Goal: Task Accomplishment & Management: Manage account settings

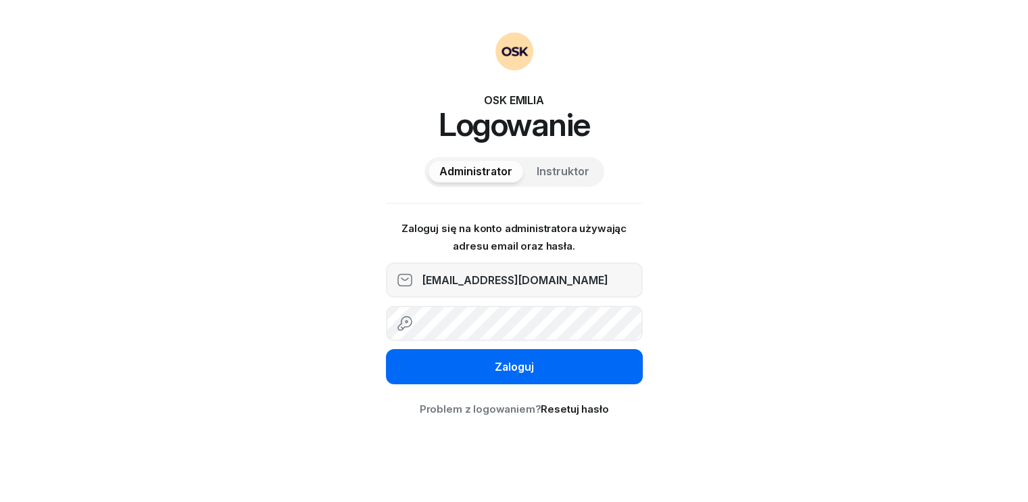
click at [549, 371] on button "Zaloguj" at bounding box center [514, 366] width 257 height 35
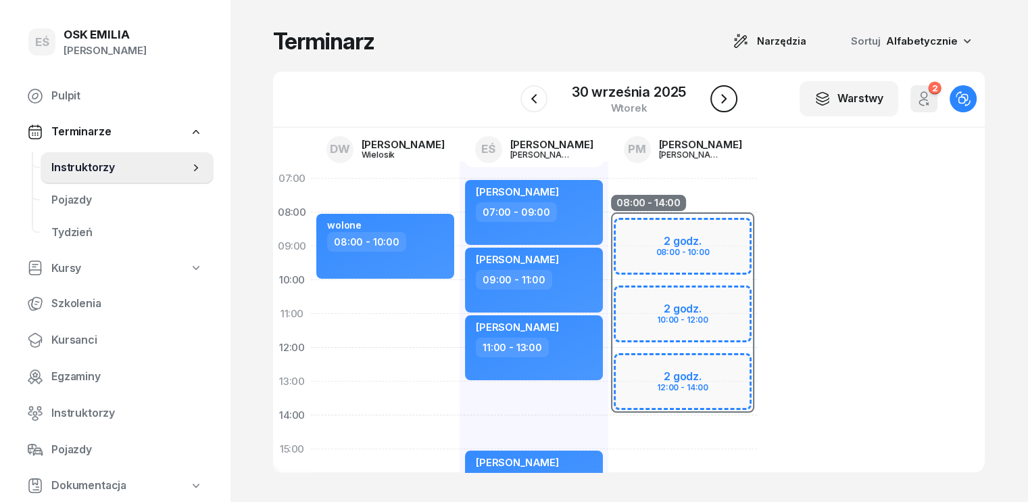
click at [721, 95] on icon "button" at bounding box center [724, 99] width 16 height 16
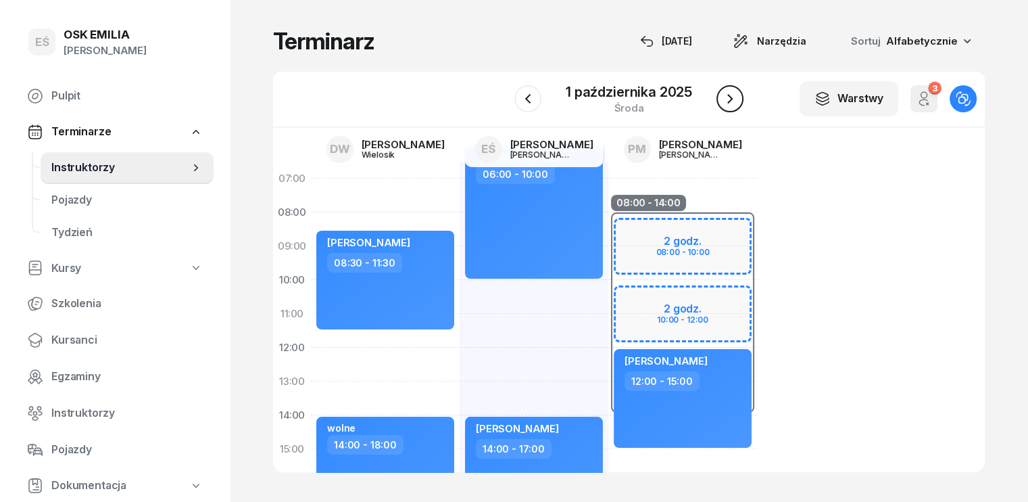
click at [734, 101] on icon "button" at bounding box center [730, 99] width 16 height 16
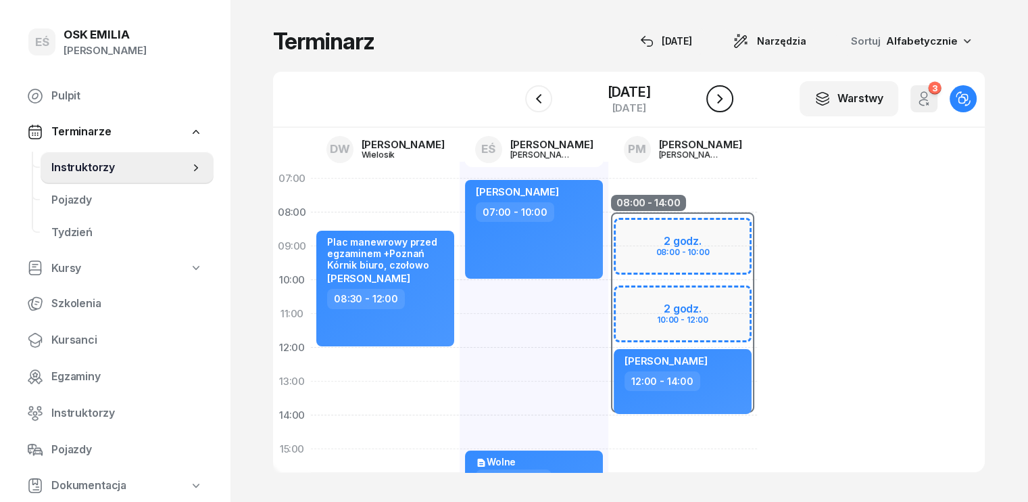
click at [728, 101] on icon "button" at bounding box center [720, 99] width 16 height 16
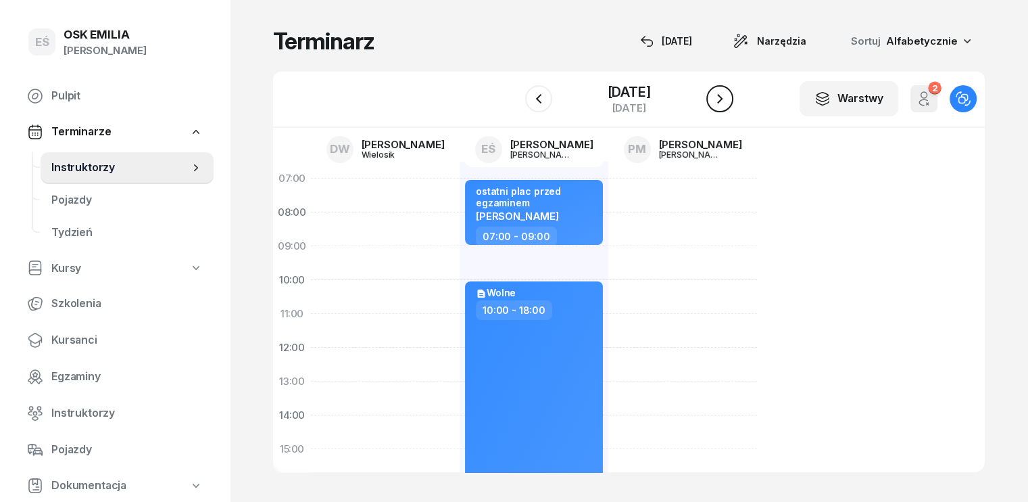
click at [728, 101] on icon "button" at bounding box center [720, 99] width 16 height 16
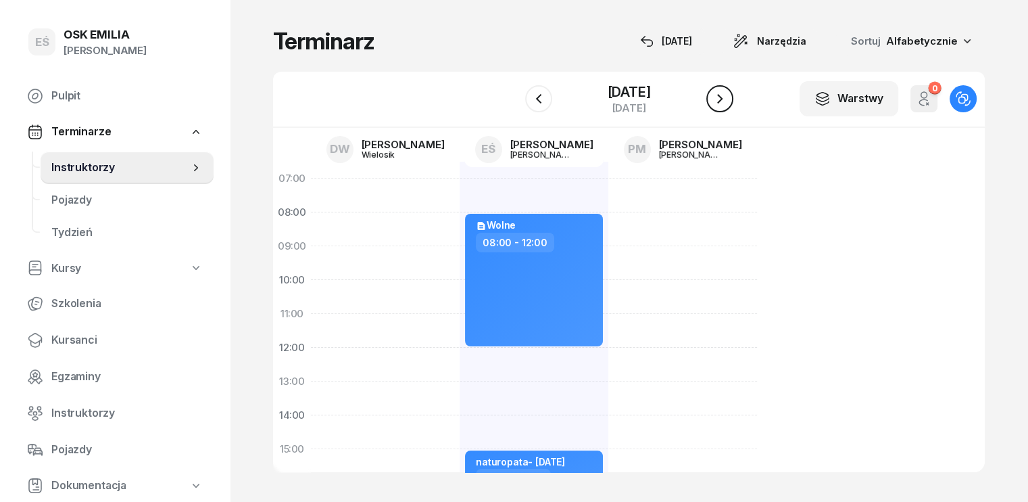
click at [728, 105] on icon "button" at bounding box center [720, 99] width 16 height 16
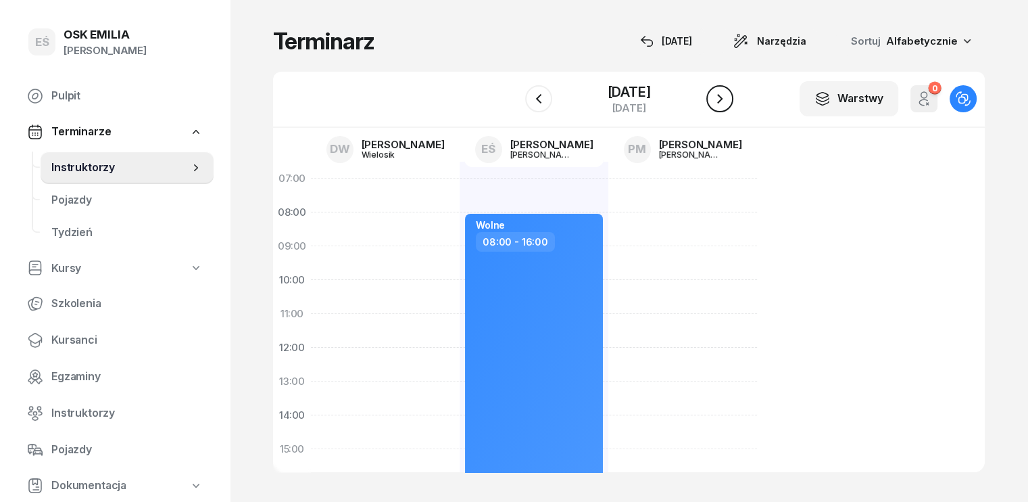
click at [728, 105] on icon "button" at bounding box center [720, 99] width 16 height 16
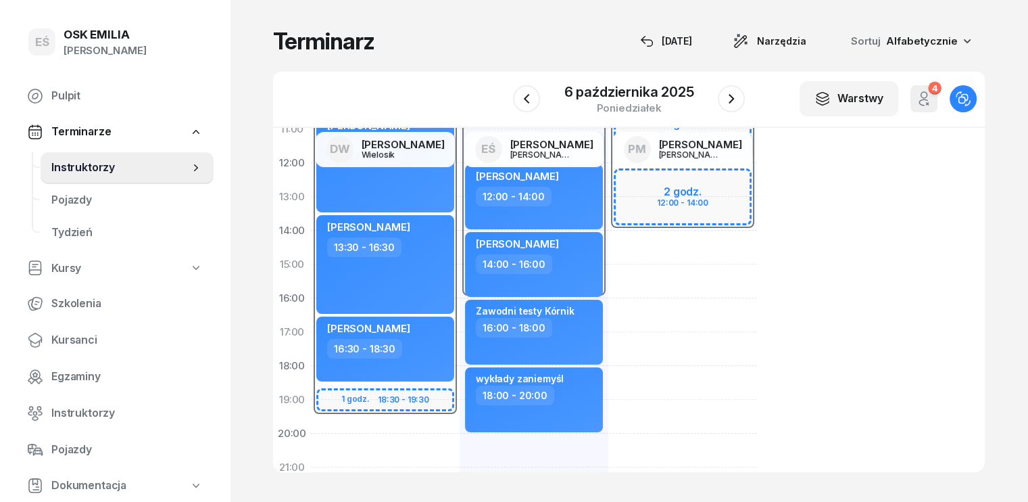
scroll to position [203, 0]
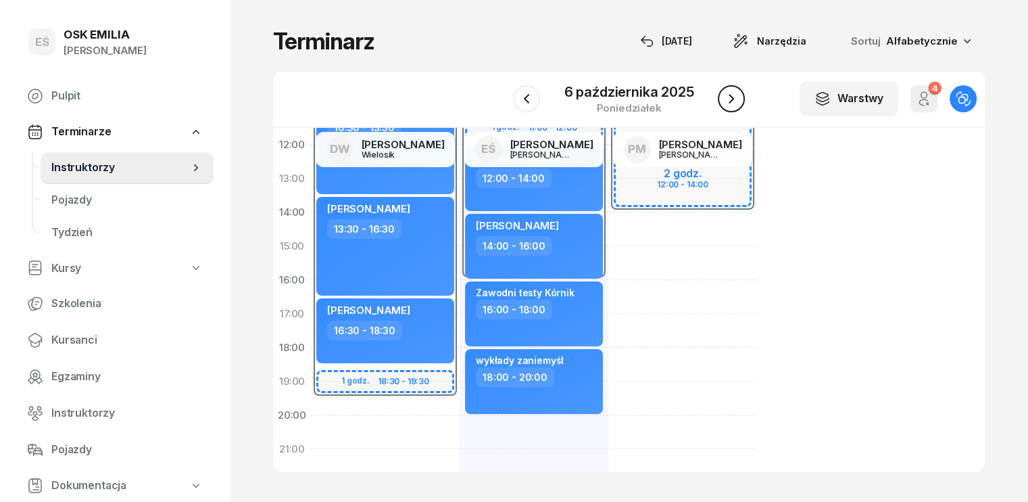
click at [727, 105] on icon "button" at bounding box center [731, 99] width 16 height 16
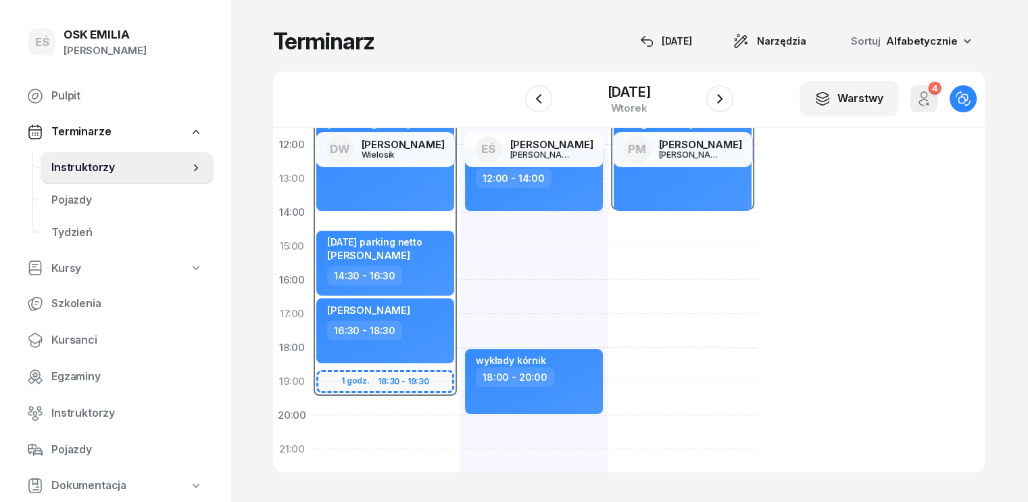
scroll to position [135, 0]
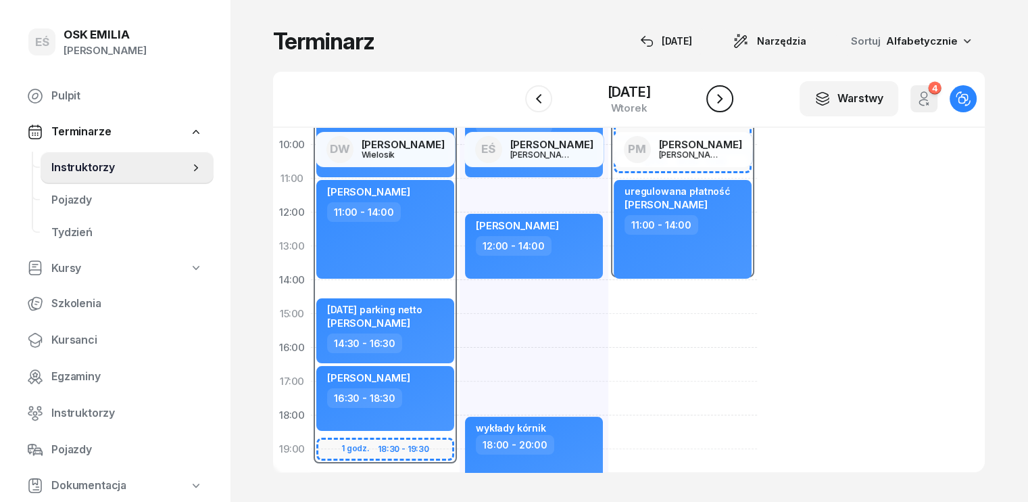
click at [728, 99] on icon "button" at bounding box center [720, 99] width 16 height 16
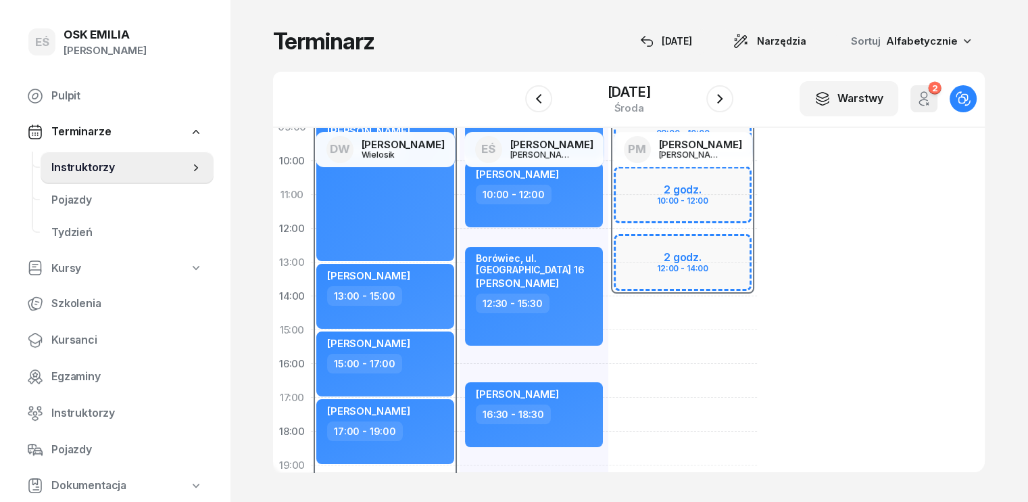
scroll to position [135, 0]
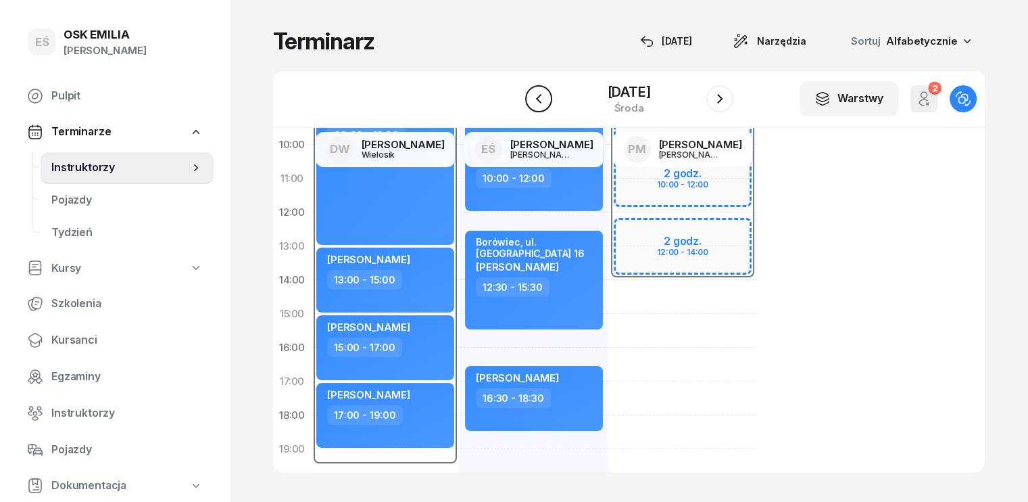
click at [538, 97] on button "button" at bounding box center [538, 98] width 27 height 27
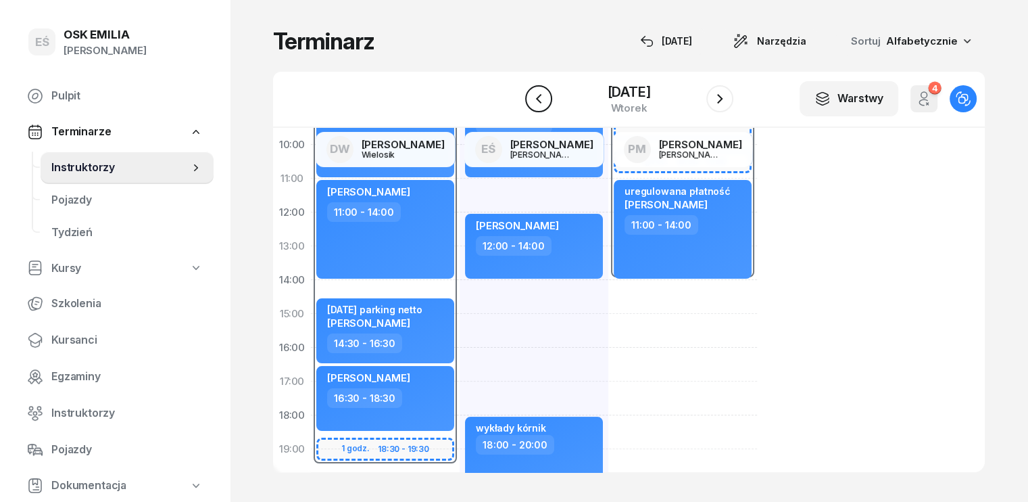
click at [531, 97] on icon "button" at bounding box center [539, 99] width 16 height 16
click at [529, 97] on icon "button" at bounding box center [526, 99] width 16 height 16
click at [531, 97] on icon "button" at bounding box center [539, 99] width 16 height 16
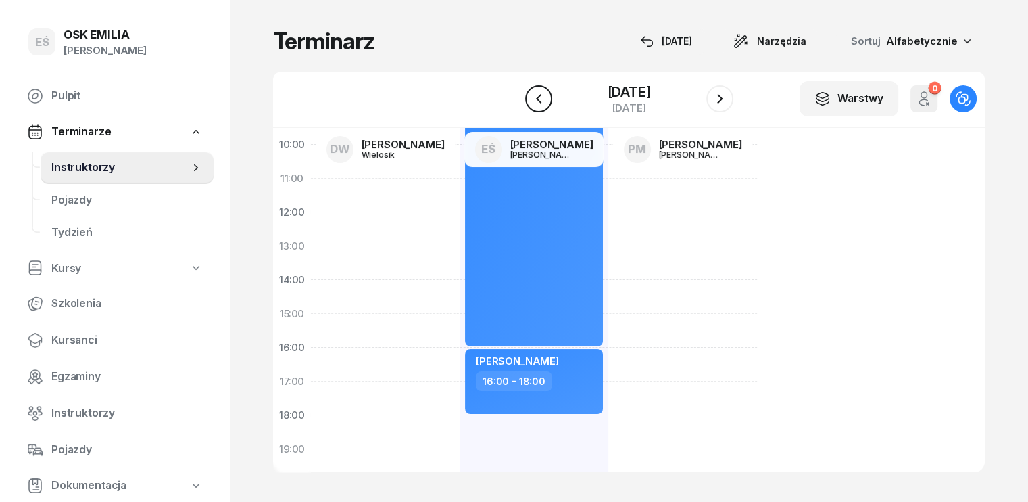
click at [531, 92] on icon "button" at bounding box center [539, 99] width 16 height 16
click at [531, 94] on icon "button" at bounding box center [539, 99] width 16 height 16
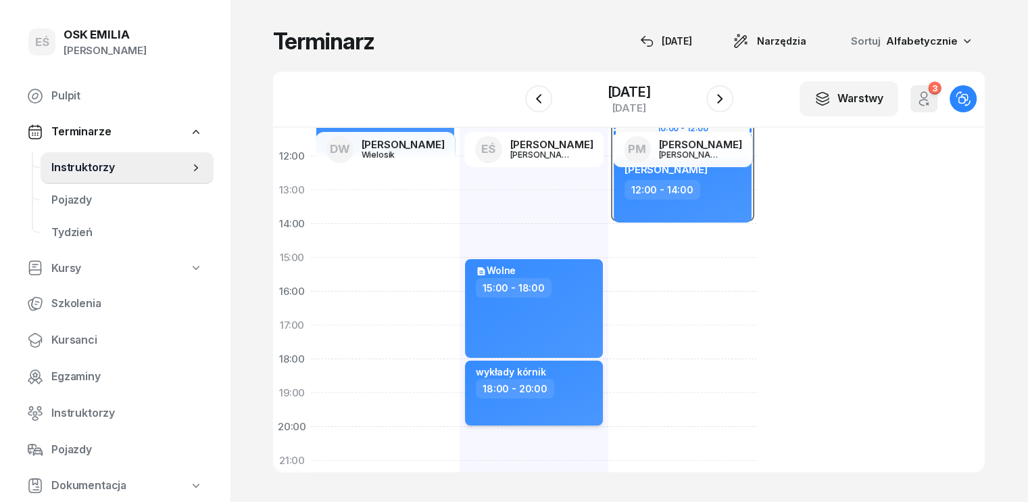
scroll to position [270, 0]
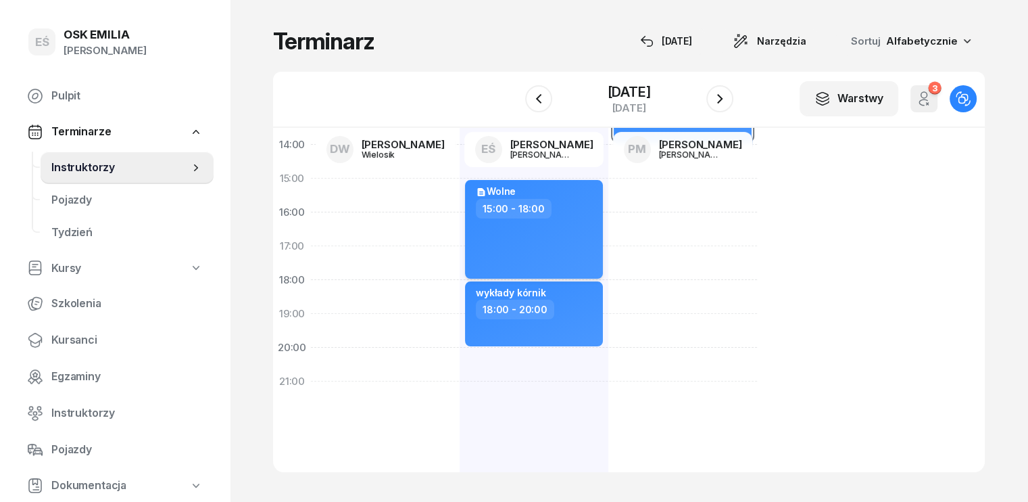
click at [465, 256] on div "Wolne 15:00 - 18:00" at bounding box center [534, 229] width 138 height 99
select select "15"
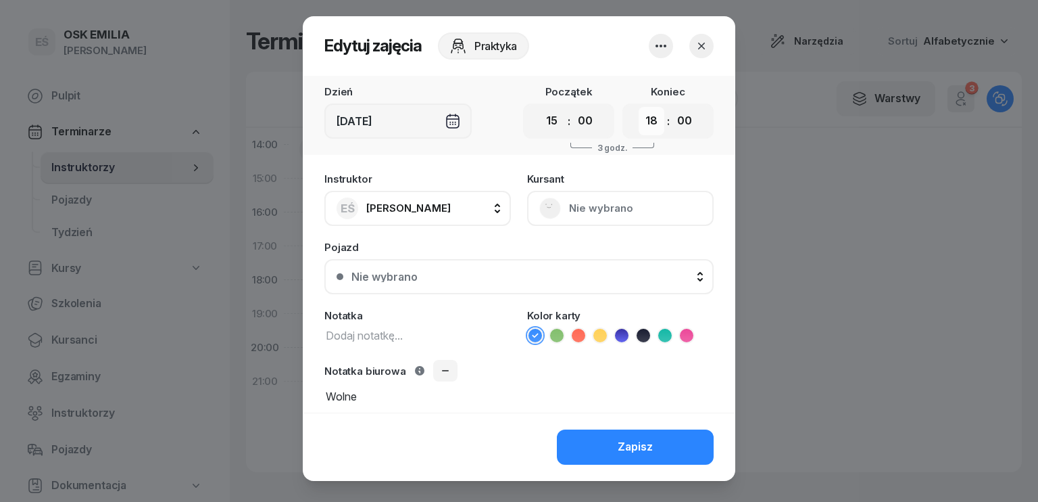
click at [646, 122] on select "00 01 02 03 04 05 06 07 08 09 10 11 12 13 14 15 16 17 18 19 20 21 22 23" at bounding box center [652, 121] width 26 height 28
select select "17"
click at [639, 107] on select "00 01 02 03 04 05 06 07 08 09 10 11 12 13 14 15 16 17 18 19 20 21 22 23" at bounding box center [652, 121] width 26 height 28
click at [639, 442] on div "Zapisz" at bounding box center [635, 447] width 35 height 18
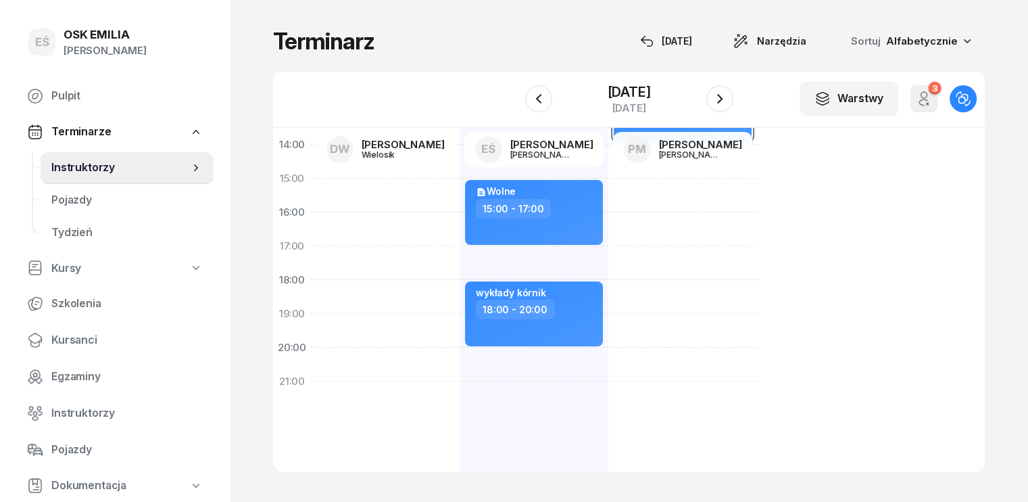
click at [460, 258] on div "[PERSON_NAME] 07:00 - 10:00 my odwołaliśmy [PERSON_NAME] 08:00 - 11:00 Wolne 15…" at bounding box center [534, 195] width 149 height 608
select select "17"
select select "18"
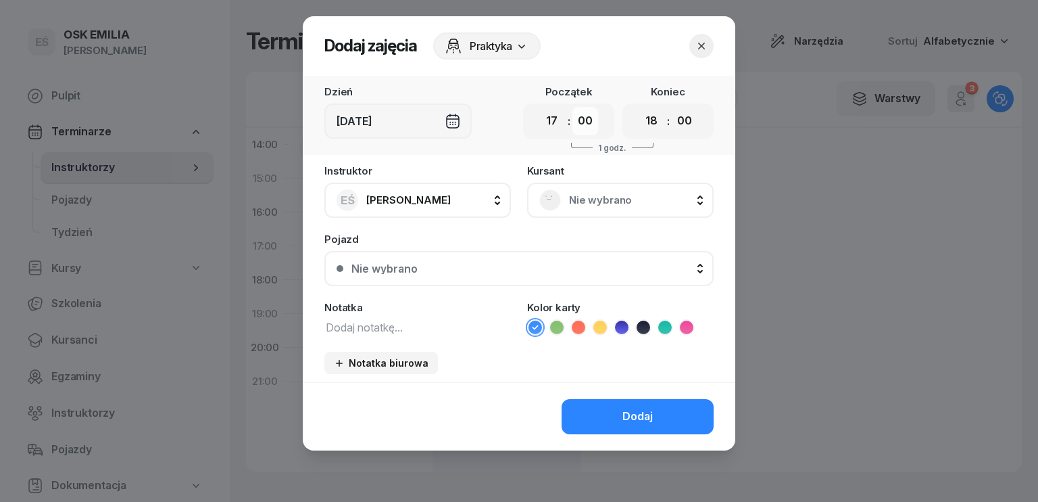
click at [587, 117] on select "00 05 10 15 20 25 30 35 40 45 50 55" at bounding box center [586, 121] width 26 height 28
select select "30"
click at [573, 107] on select "00 05 10 15 20 25 30 35 40 45 50 55" at bounding box center [586, 121] width 26 height 28
click at [375, 318] on textarea at bounding box center [417, 327] width 187 height 18
type textarea "Janecki testy"
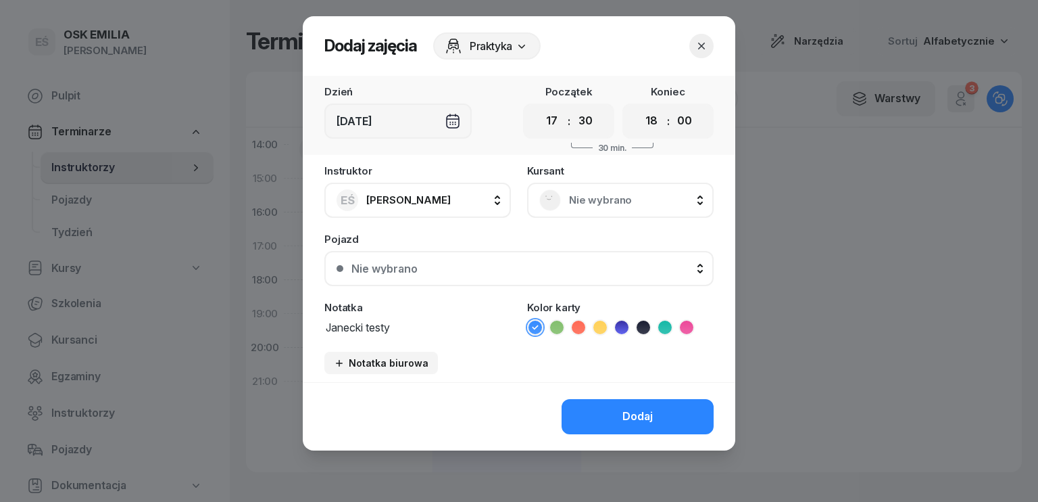
click at [658, 417] on button "Dodaj" at bounding box center [638, 416] width 152 height 35
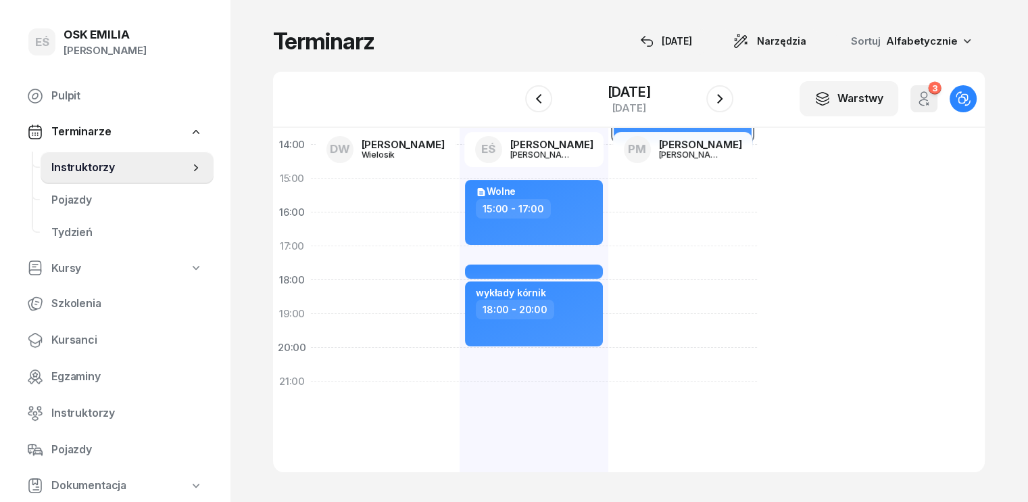
click at [757, 193] on div "07:00 08:00 09:00 10:00 11:00 12:00 13:00 14:00 15:00 16:00 17:00 18:00 19:00 2…" at bounding box center [629, 300] width 712 height 344
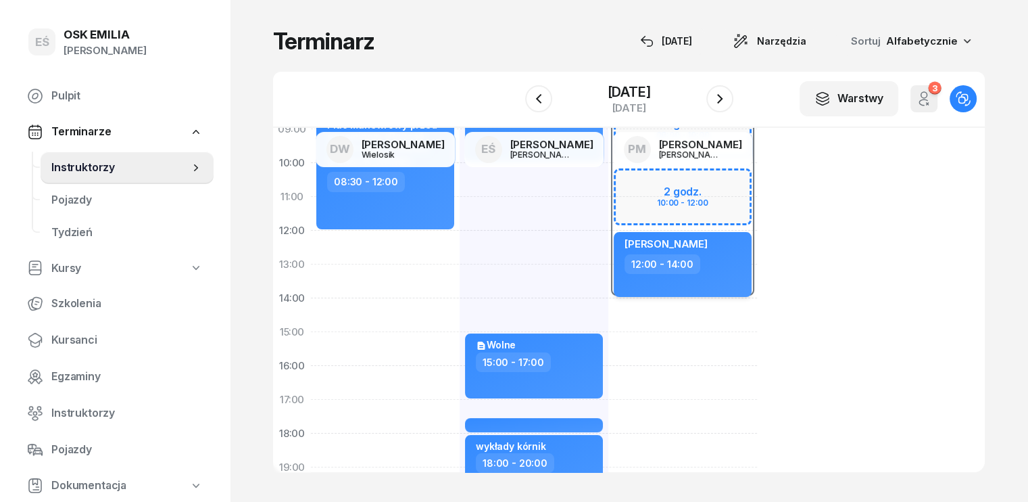
scroll to position [68, 0]
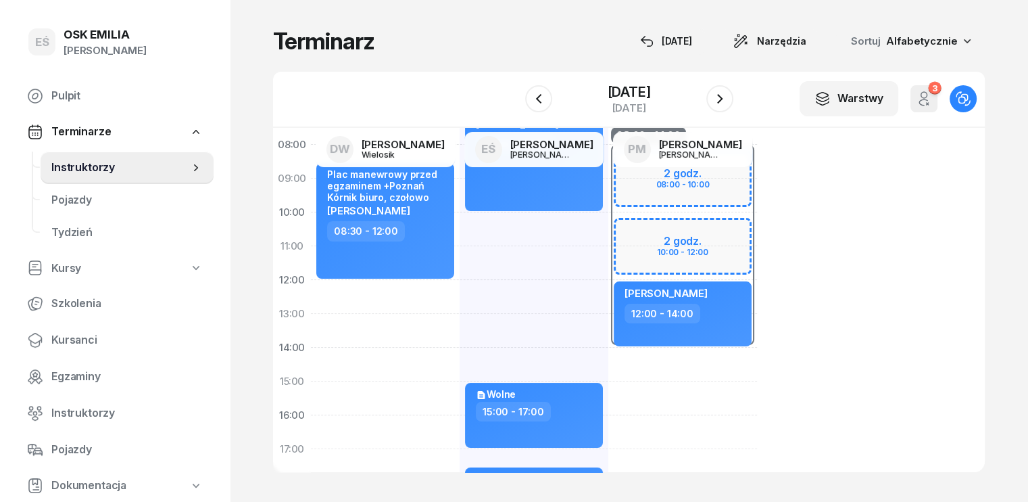
click at [792, 264] on div "07:00 08:00 09:00 10:00 11:00 12:00 13:00 14:00 15:00 16:00 17:00 18:00 19:00 2…" at bounding box center [629, 300] width 712 height 344
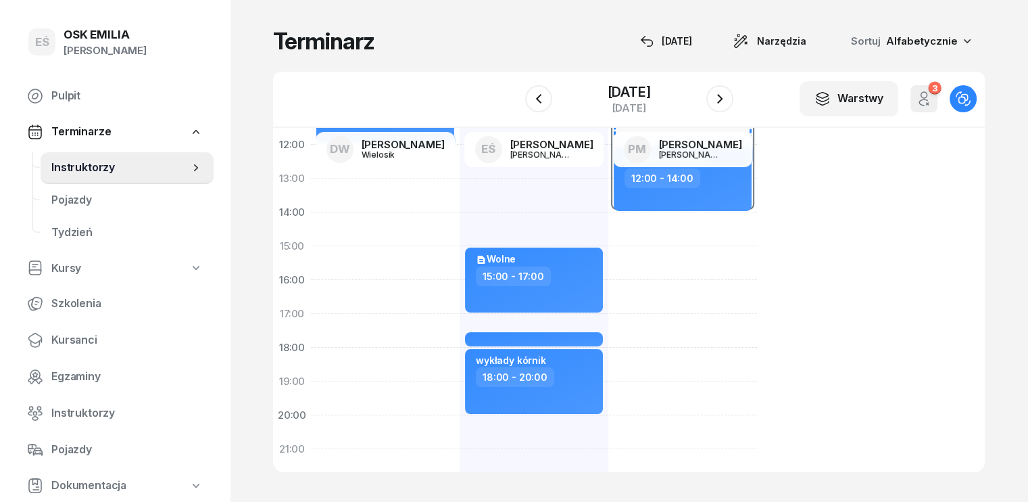
scroll to position [0, 0]
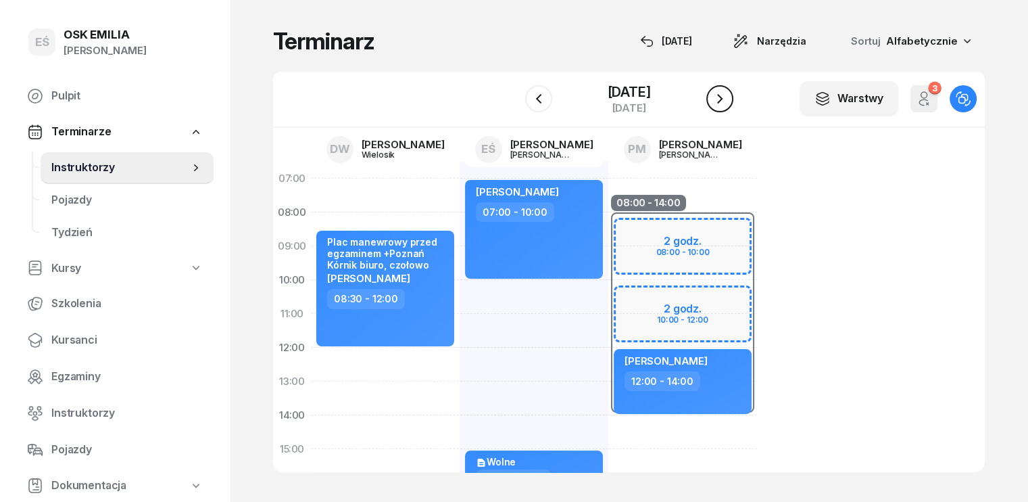
click at [728, 97] on icon "button" at bounding box center [720, 99] width 16 height 16
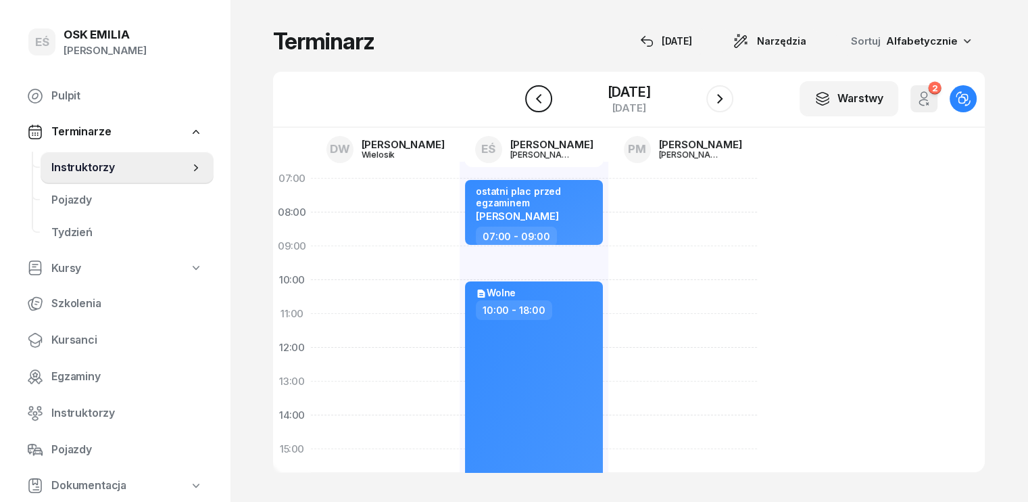
click at [531, 97] on icon "button" at bounding box center [539, 99] width 16 height 16
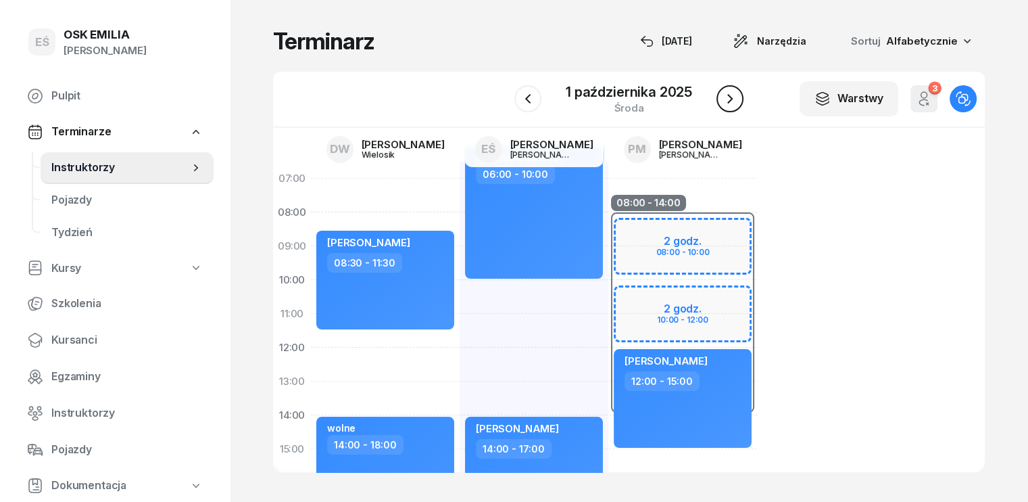
click at [729, 99] on icon "button" at bounding box center [730, 99] width 16 height 16
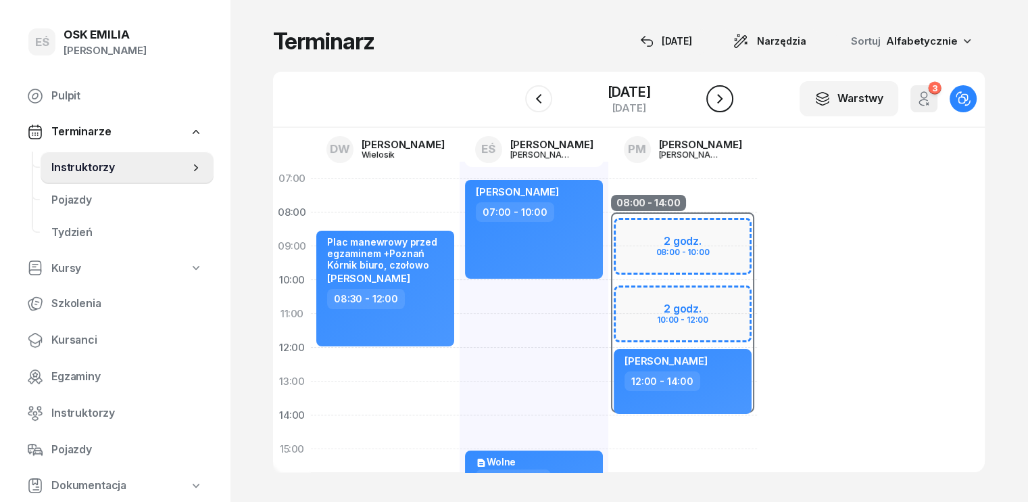
click at [728, 99] on icon "button" at bounding box center [720, 99] width 16 height 16
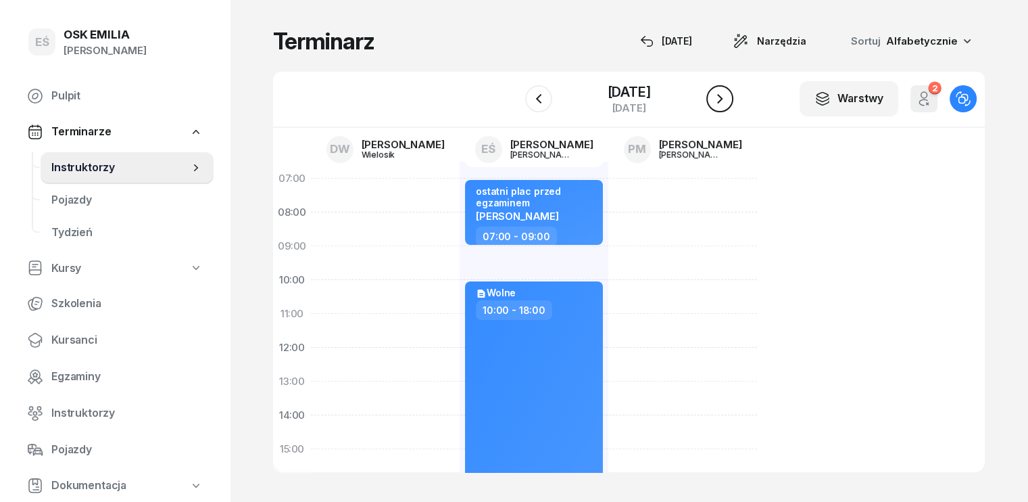
click at [728, 99] on icon "button" at bounding box center [720, 99] width 16 height 16
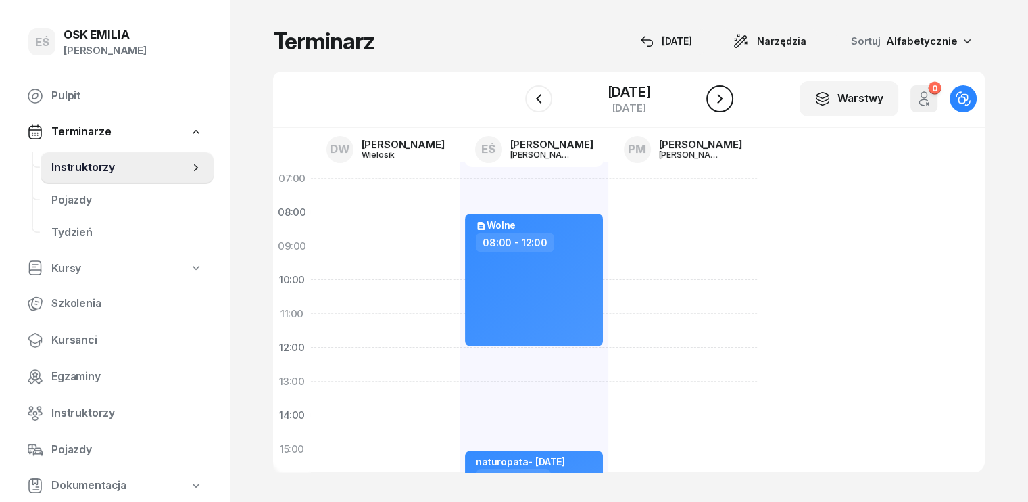
click at [727, 99] on icon "button" at bounding box center [720, 99] width 16 height 16
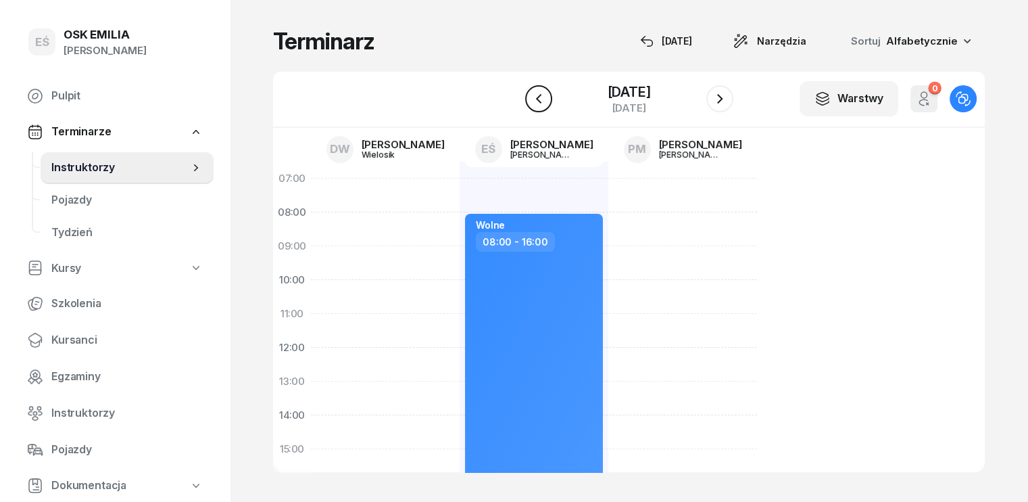
click at [531, 97] on icon "button" at bounding box center [539, 99] width 16 height 16
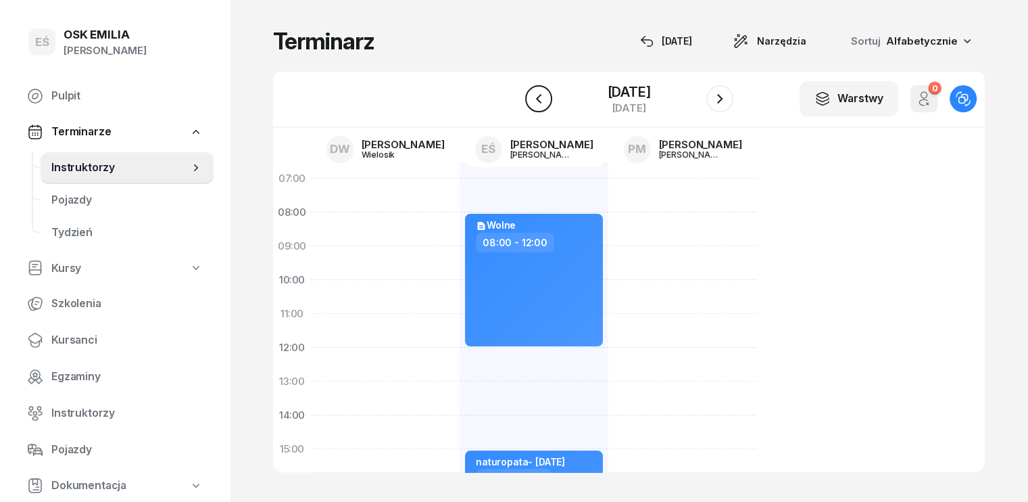
click at [531, 97] on icon "button" at bounding box center [539, 99] width 16 height 16
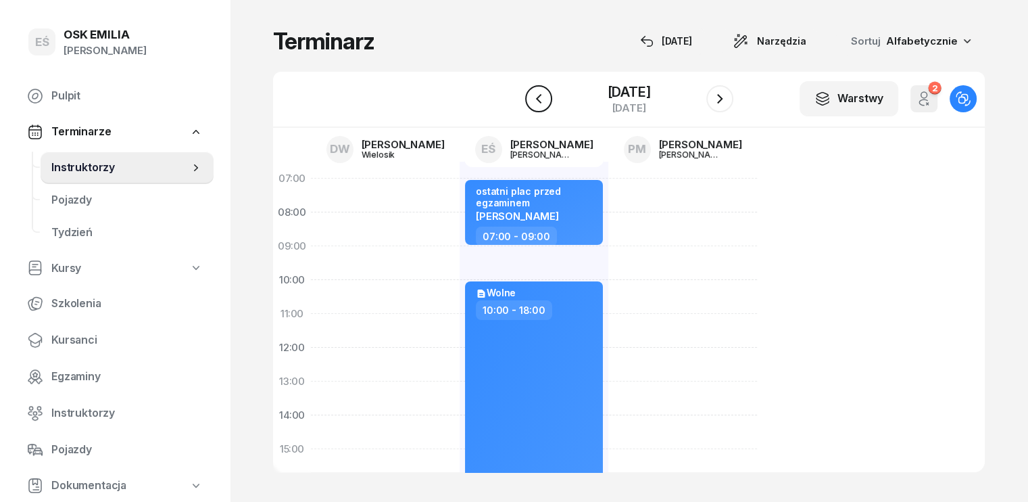
click at [531, 97] on icon "button" at bounding box center [539, 99] width 16 height 16
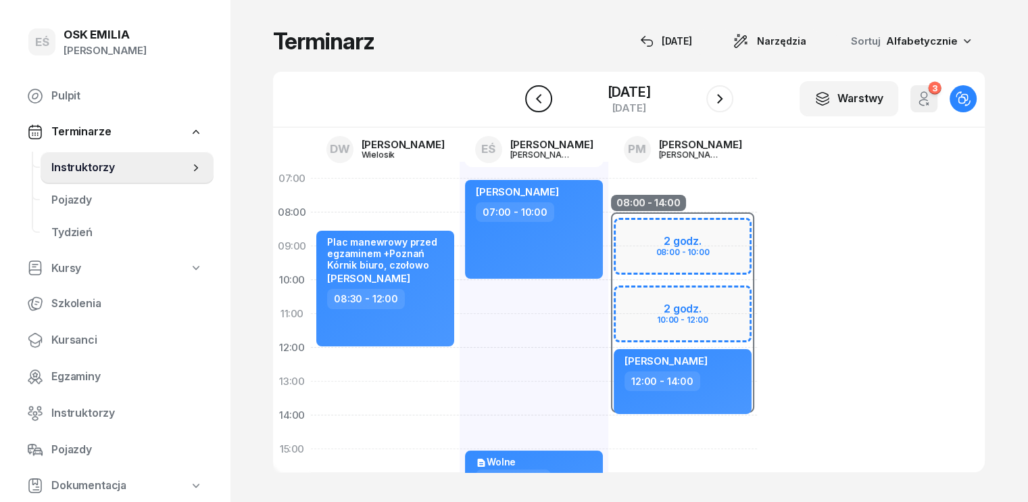
click at [531, 97] on icon "button" at bounding box center [539, 99] width 16 height 16
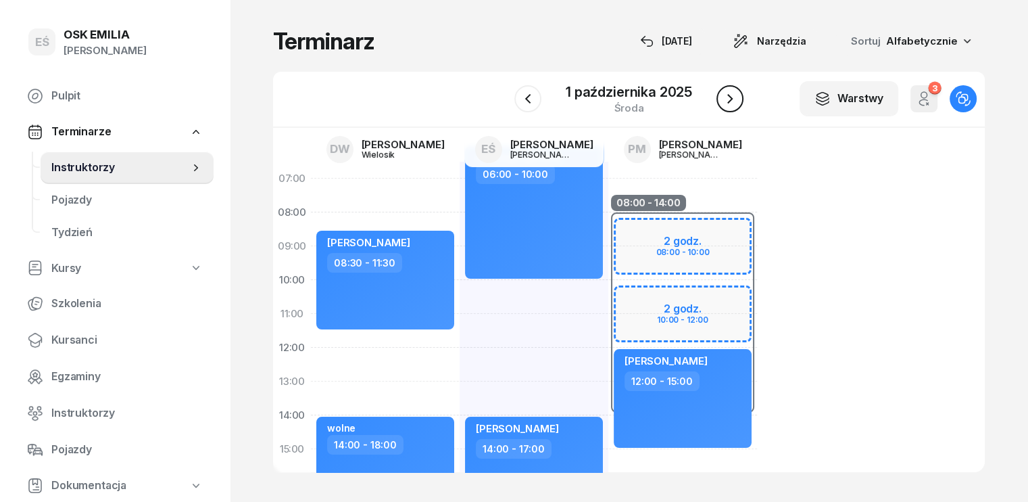
click at [735, 99] on icon "button" at bounding box center [730, 99] width 16 height 16
click at [728, 99] on icon "button" at bounding box center [720, 99] width 16 height 16
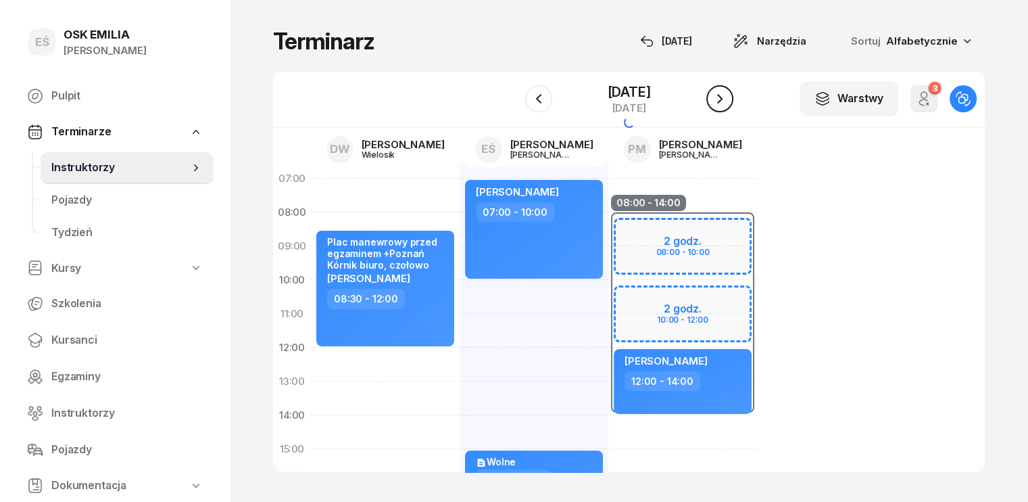
click at [728, 99] on icon "button" at bounding box center [720, 99] width 16 height 16
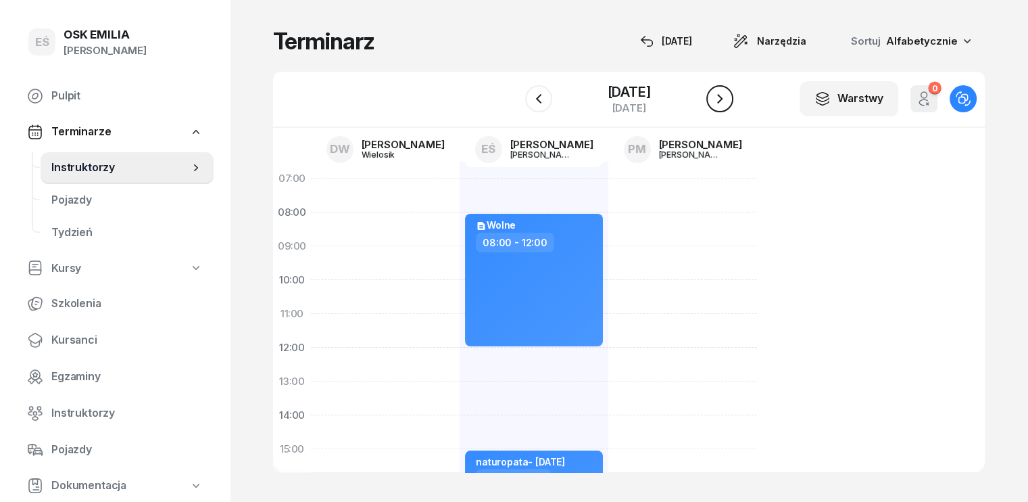
click at [728, 99] on icon "button" at bounding box center [720, 99] width 16 height 16
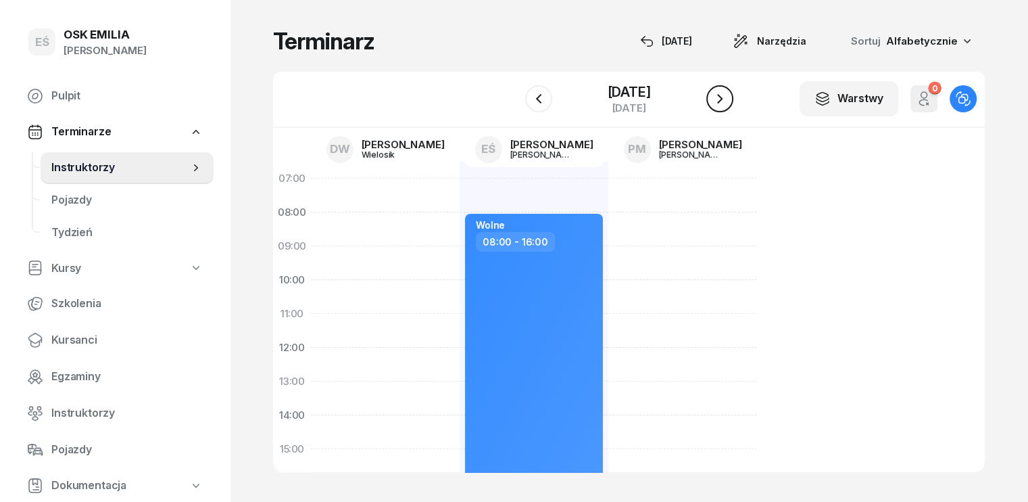
click at [728, 99] on icon "button" at bounding box center [720, 99] width 16 height 16
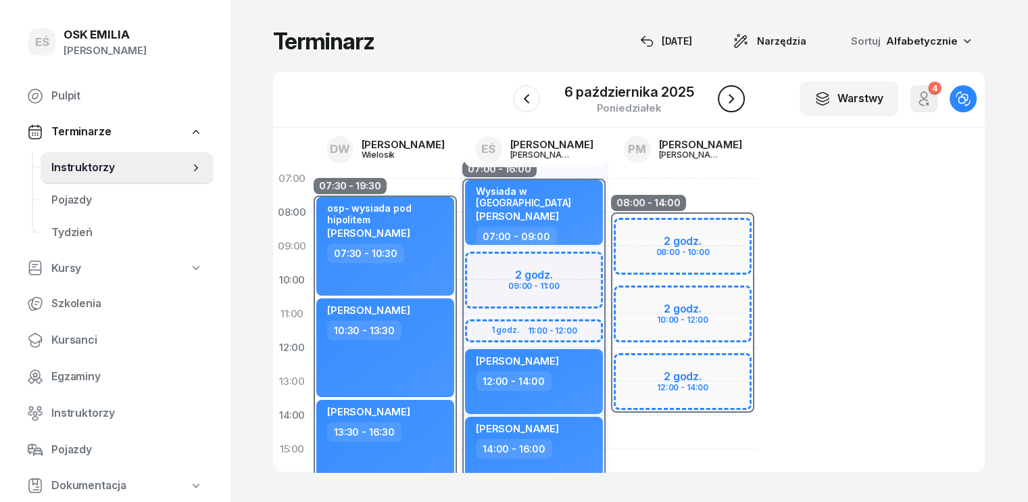
click at [733, 99] on icon "button" at bounding box center [731, 99] width 16 height 16
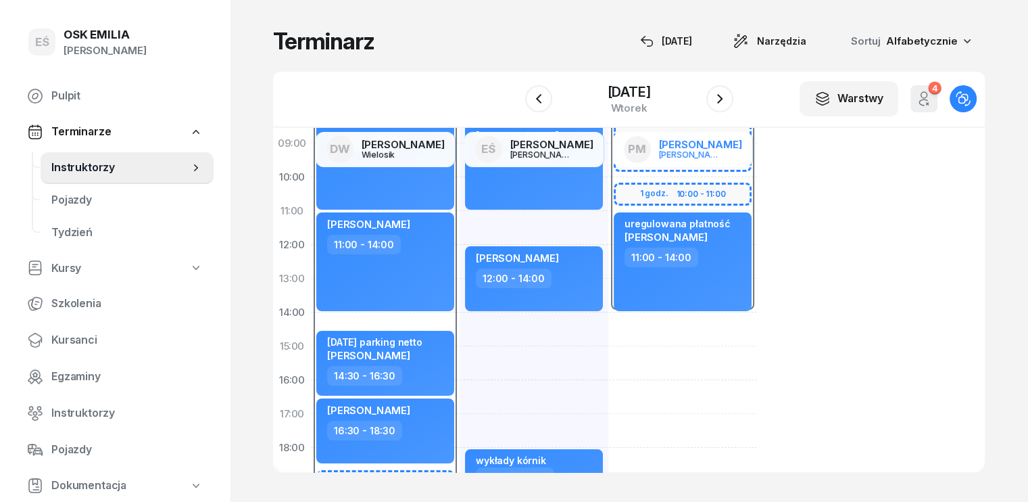
scroll to position [135, 0]
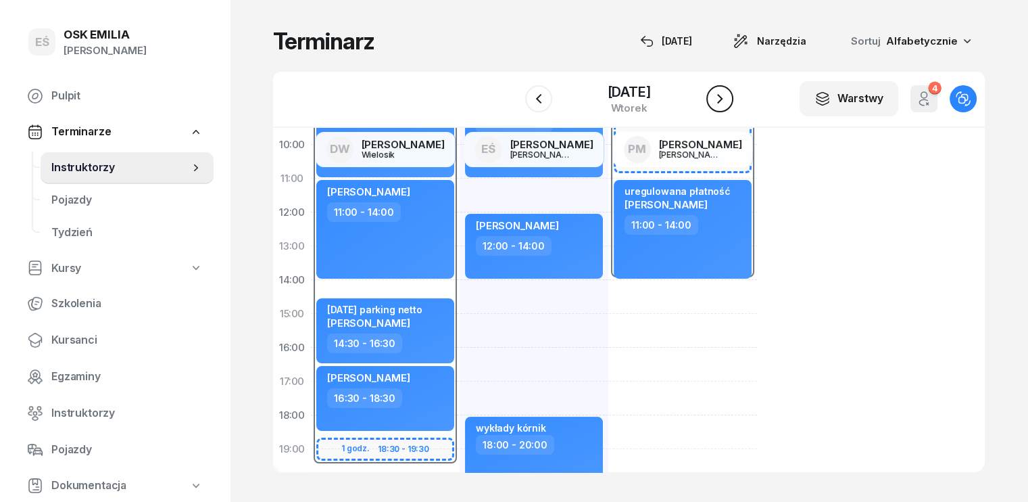
click at [725, 95] on icon "button" at bounding box center [720, 99] width 16 height 16
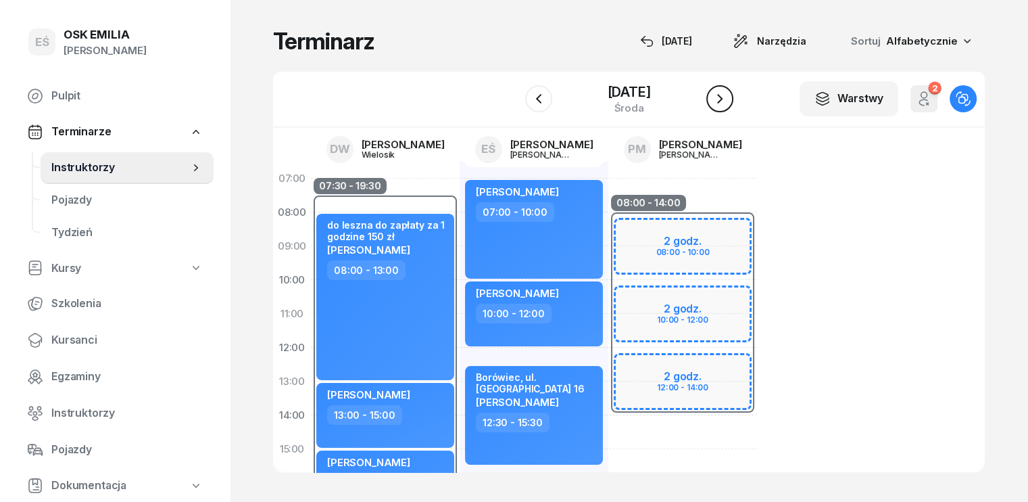
click at [728, 96] on icon "button" at bounding box center [720, 99] width 16 height 16
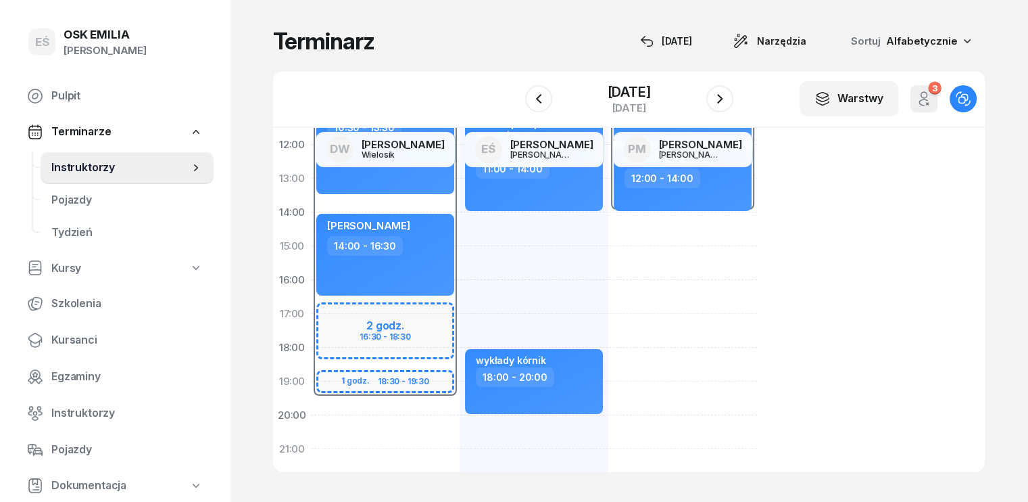
scroll to position [135, 0]
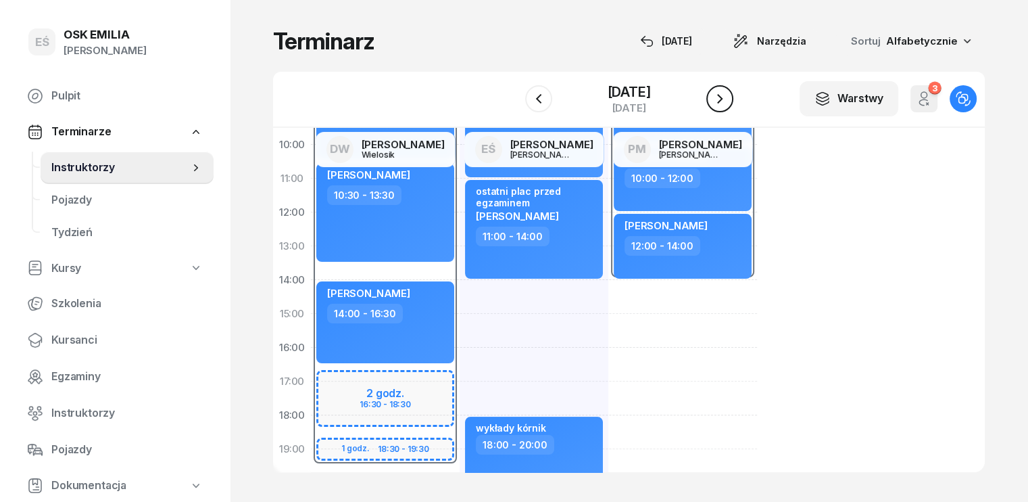
click at [725, 104] on icon "button" at bounding box center [720, 99] width 16 height 16
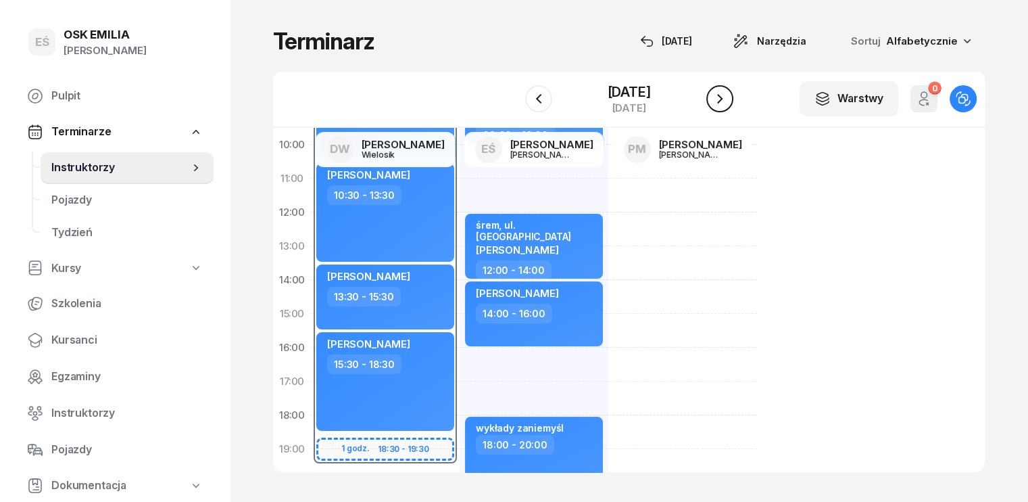
click at [728, 94] on icon "button" at bounding box center [720, 99] width 16 height 16
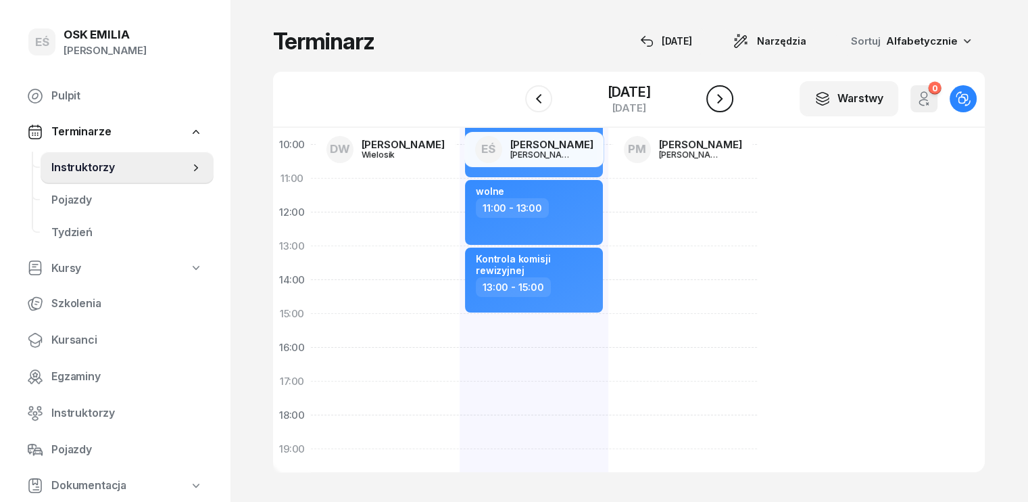
click at [723, 97] on icon "button" at bounding box center [719, 98] width 5 height 9
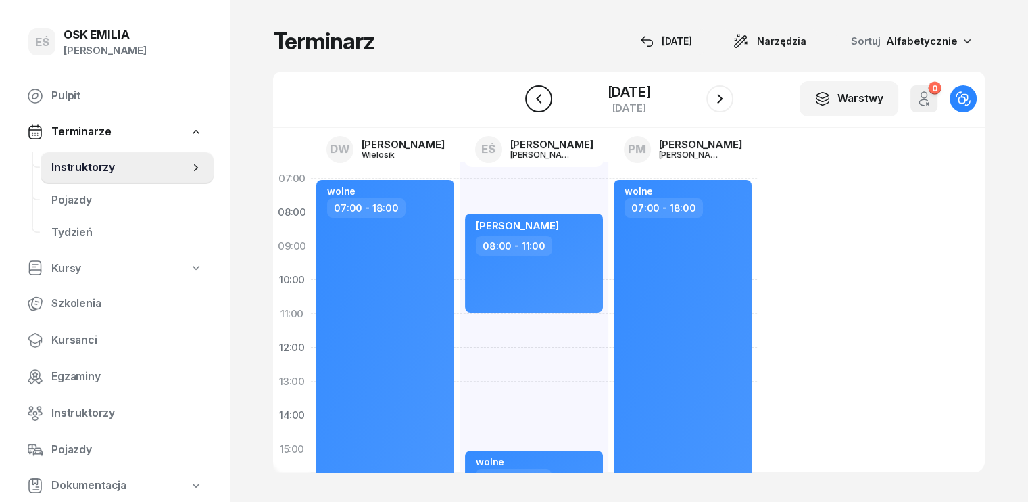
click at [531, 91] on icon "button" at bounding box center [539, 99] width 16 height 16
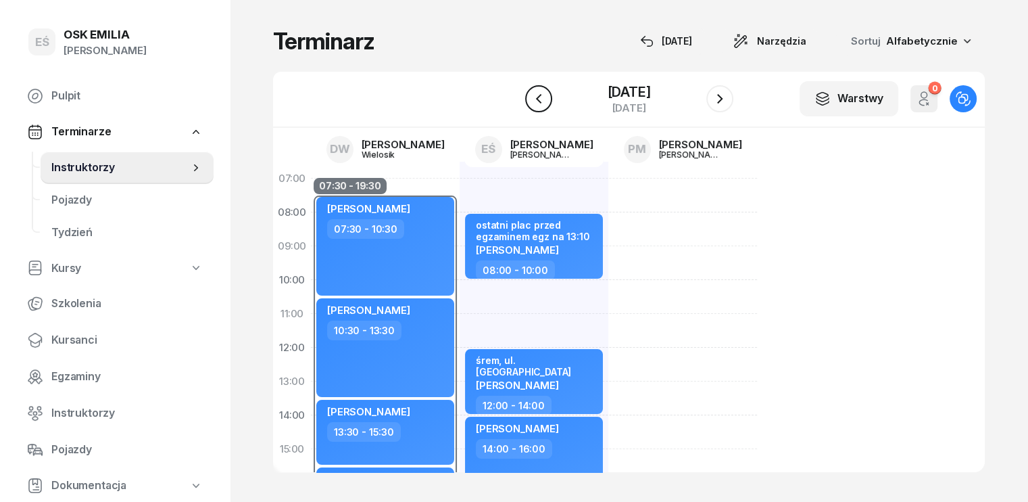
click at [531, 91] on icon "button" at bounding box center [539, 99] width 16 height 16
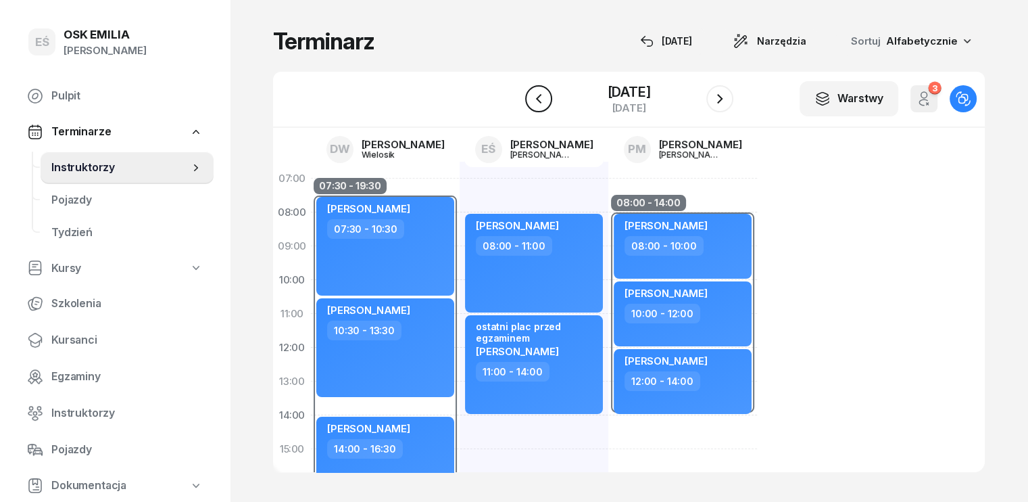
click at [531, 91] on icon "button" at bounding box center [539, 99] width 16 height 16
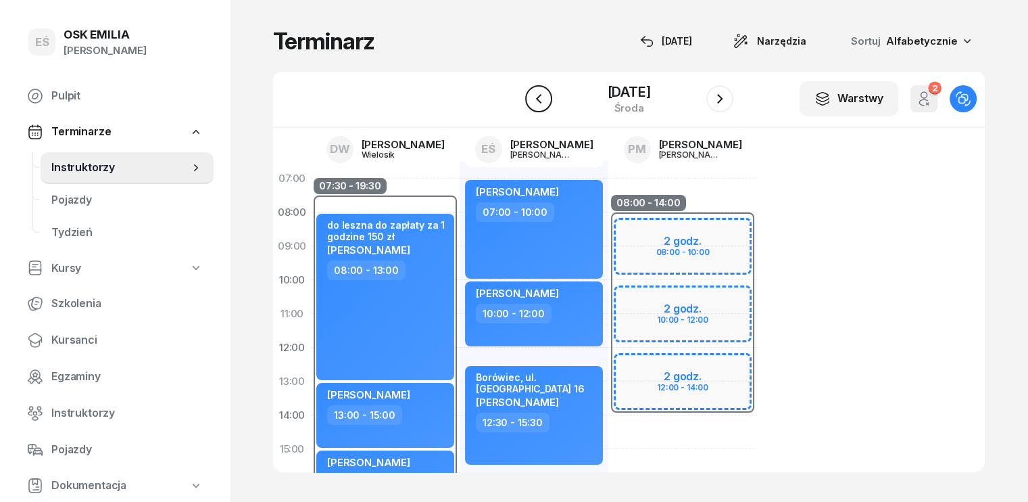
click at [533, 101] on icon "button" at bounding box center [539, 99] width 16 height 16
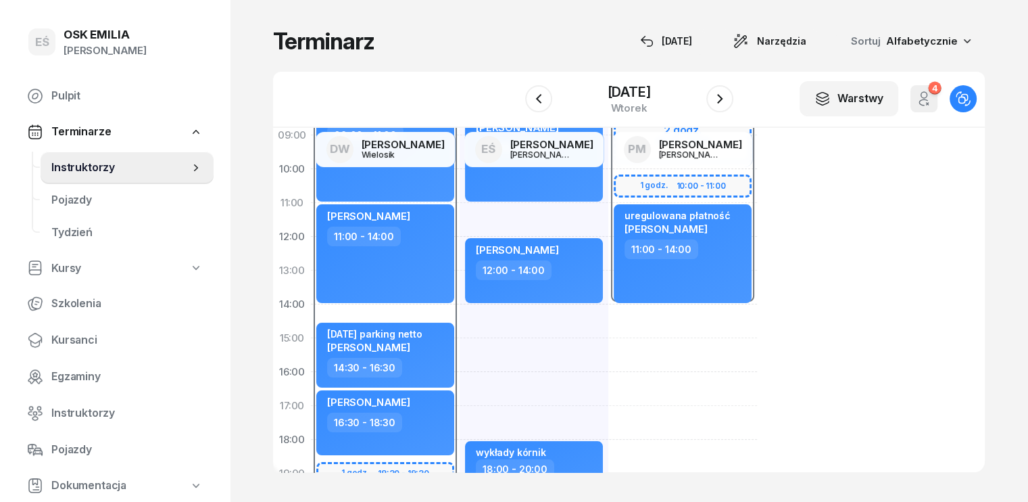
scroll to position [135, 0]
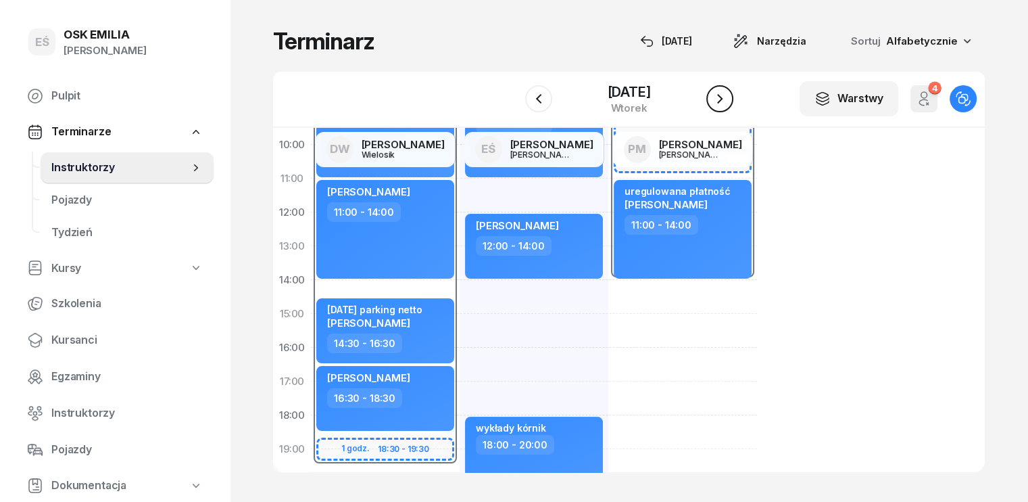
click at [724, 94] on icon "button" at bounding box center [720, 99] width 16 height 16
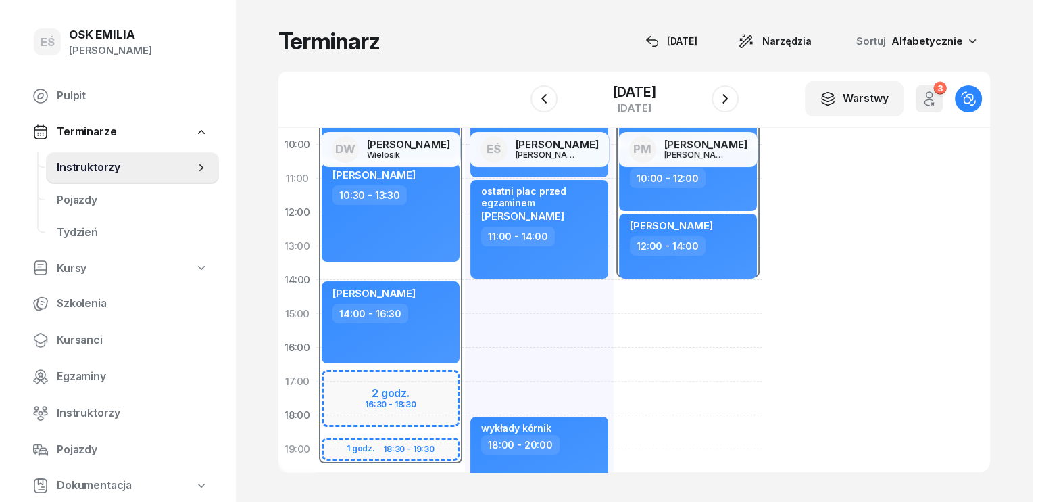
scroll to position [203, 0]
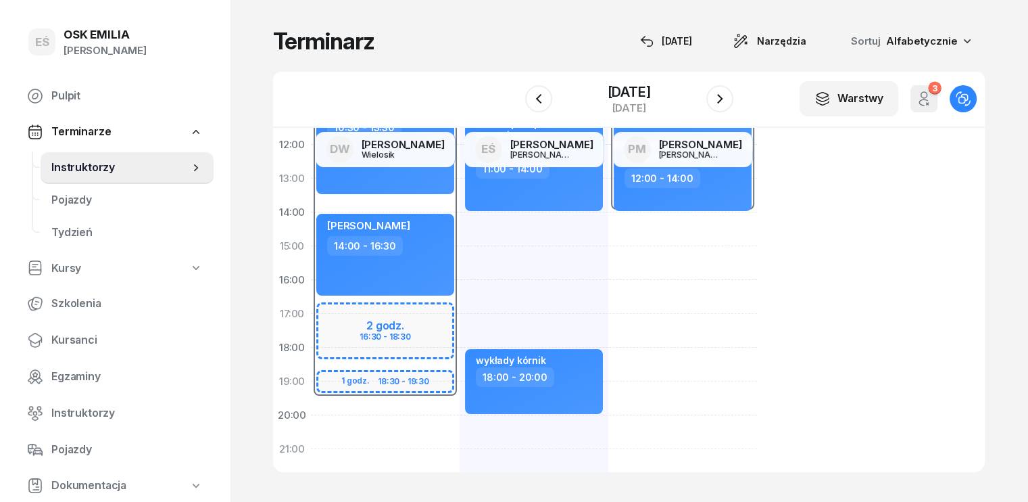
click at [311, 408] on div "07:30 - 19:30 2 godz. 16:30 - 18:30 1 godz. 18:30 - 19:30 [PERSON_NAME] 07:30 -…" at bounding box center [385, 263] width 149 height 608
select select "19"
select select "30"
select select "21"
select select "30"
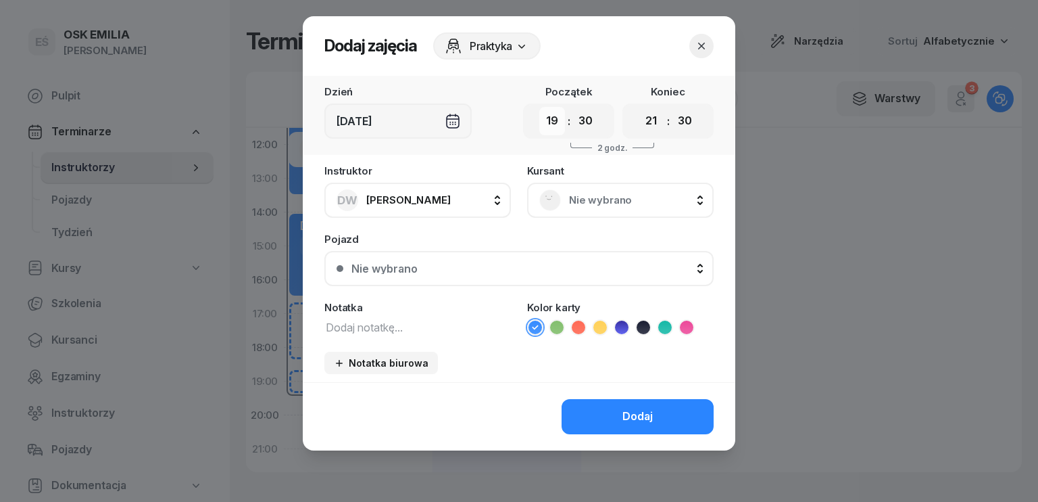
click at [549, 126] on select "00 01 02 03 04 05 06 07 08 09 10 11 12 13 14 15 16 17 18 19 20 21 22 23" at bounding box center [552, 121] width 26 height 28
select select "16"
click at [539, 107] on select "00 01 02 03 04 05 06 07 08 09 10 11 12 13 14 15 16 17 18 19 20 21 22 23" at bounding box center [552, 121] width 26 height 28
click at [654, 124] on select "00 01 02 03 04 05 06 07 08 09 10 11 12 13 14 15 16 17 18 19 20 21 22 23" at bounding box center [652, 121] width 26 height 28
select select "19"
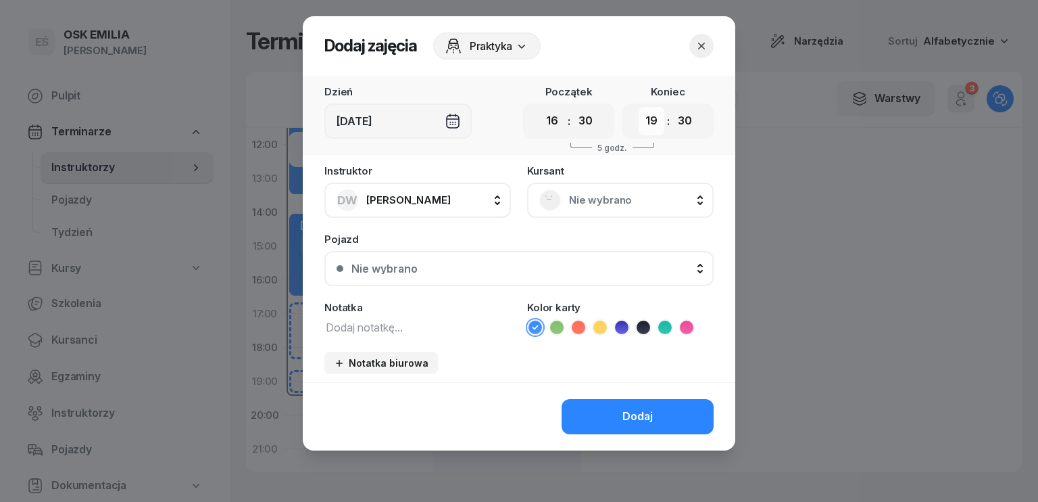
click at [639, 107] on select "00 01 02 03 04 05 06 07 08 09 10 11 12 13 14 15 16 17 18 19 20 21 22 23" at bounding box center [652, 121] width 26 height 28
click at [618, 208] on span "Nie wybrano" at bounding box center [635, 200] width 132 height 18
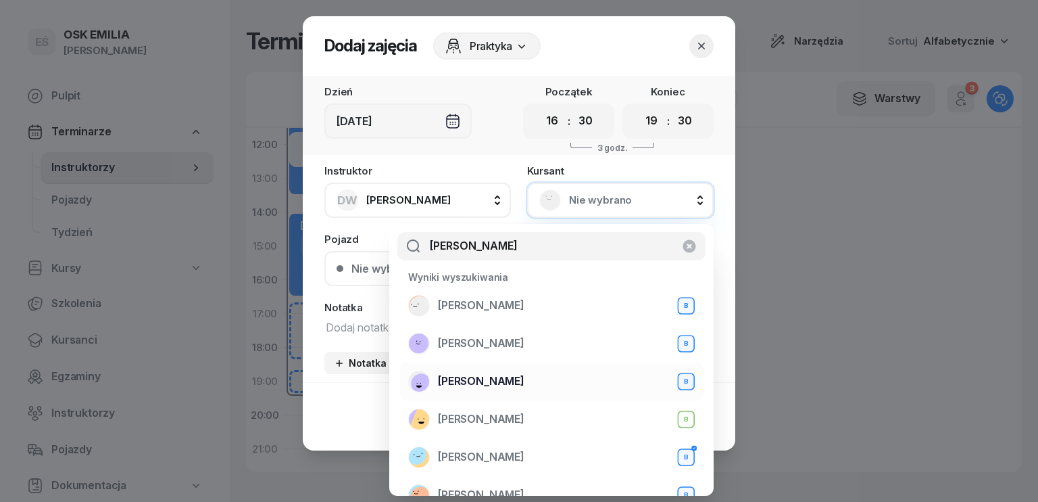
type input "[PERSON_NAME]"
click at [479, 377] on span "[PERSON_NAME]" at bounding box center [481, 381] width 87 height 18
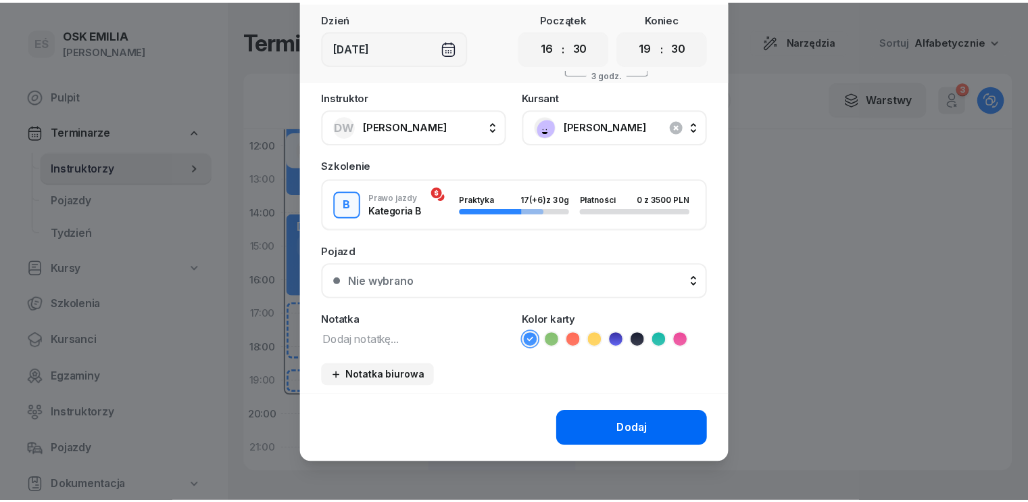
scroll to position [76, 0]
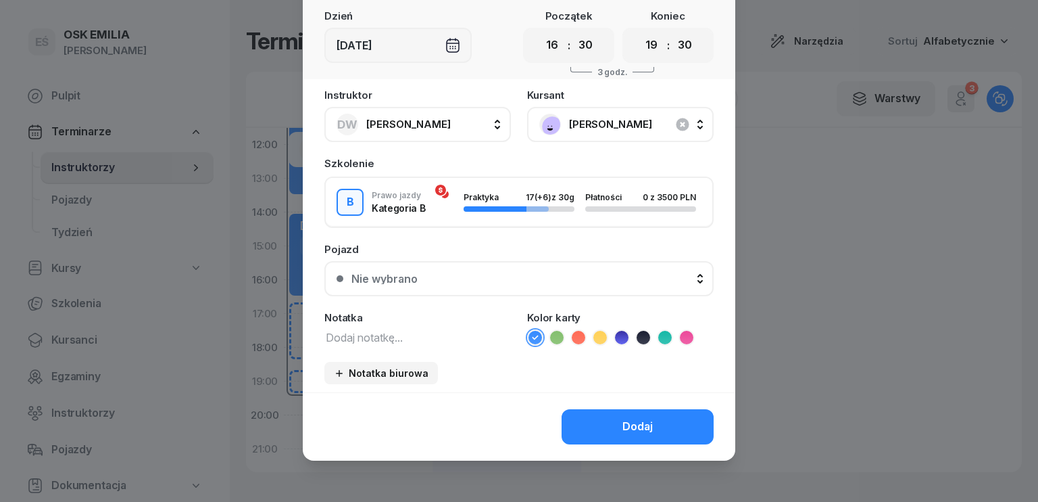
click at [614, 418] on button "Dodaj" at bounding box center [638, 426] width 152 height 35
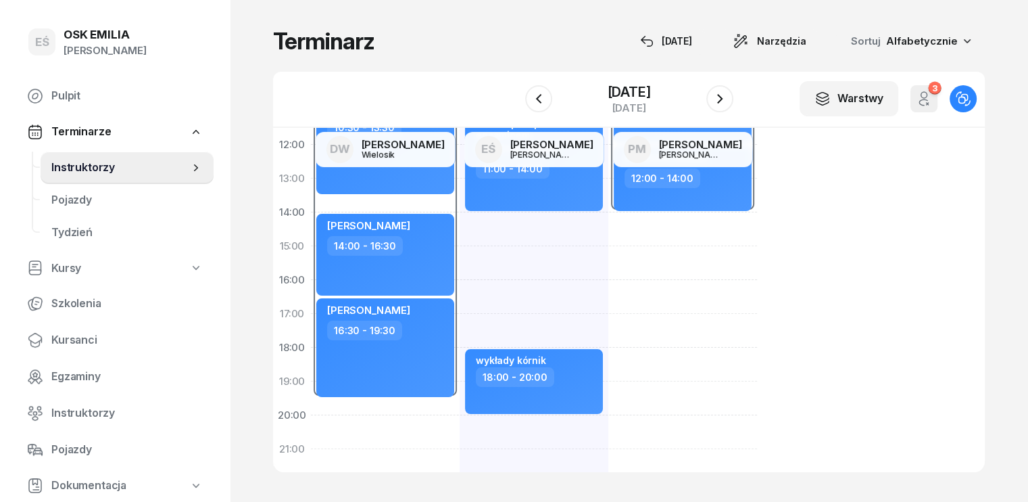
click at [100, 167] on span "Instruktorzy" at bounding box center [120, 168] width 138 height 18
click at [607, 91] on div "[DATE]" at bounding box center [628, 92] width 43 height 14
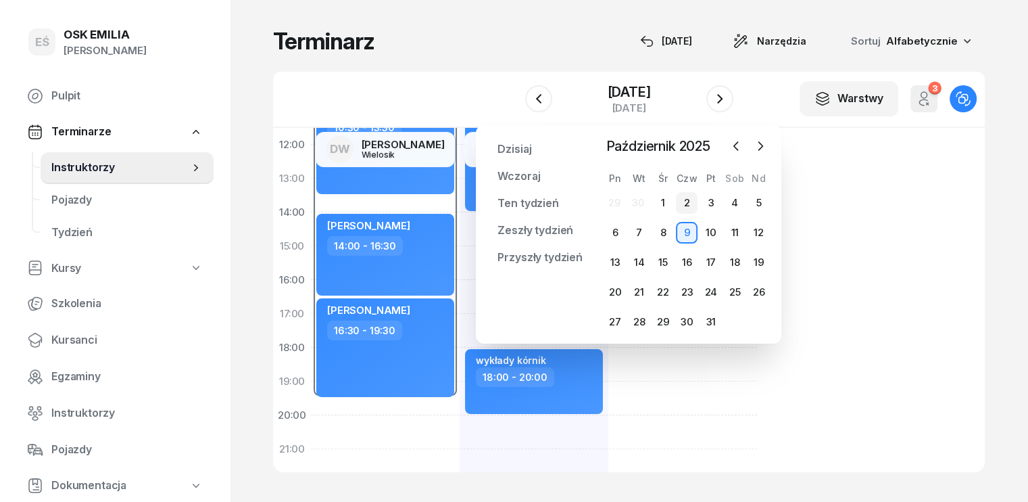
click at [685, 202] on div "2" at bounding box center [687, 203] width 22 height 22
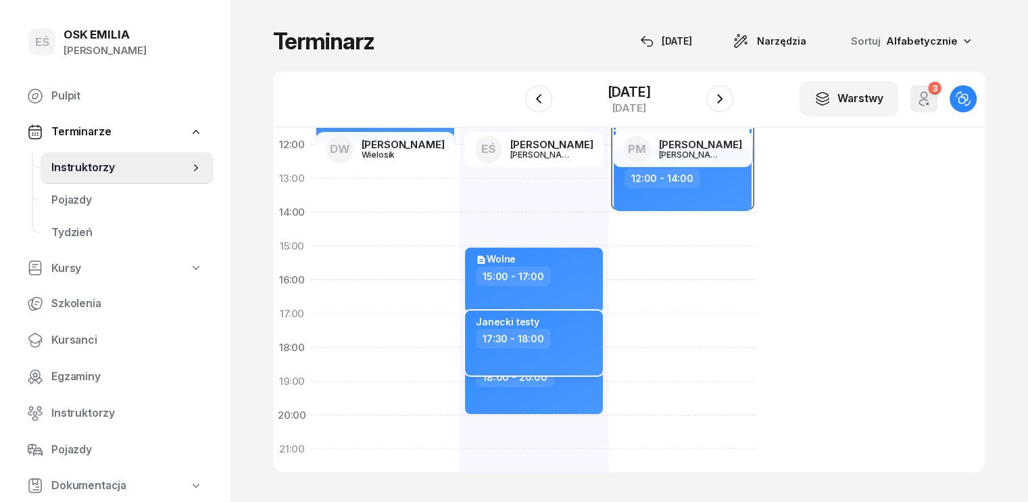
scroll to position [135, 0]
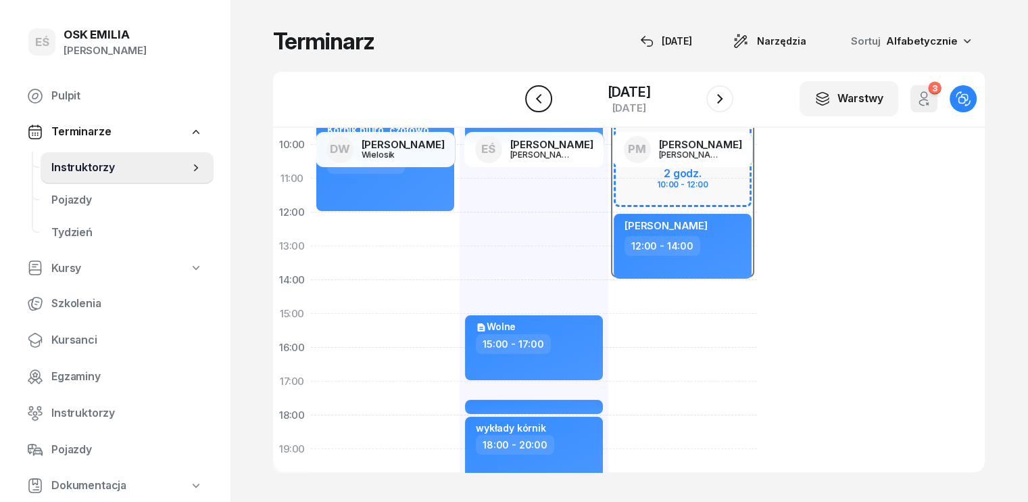
click at [531, 102] on icon "button" at bounding box center [539, 99] width 16 height 16
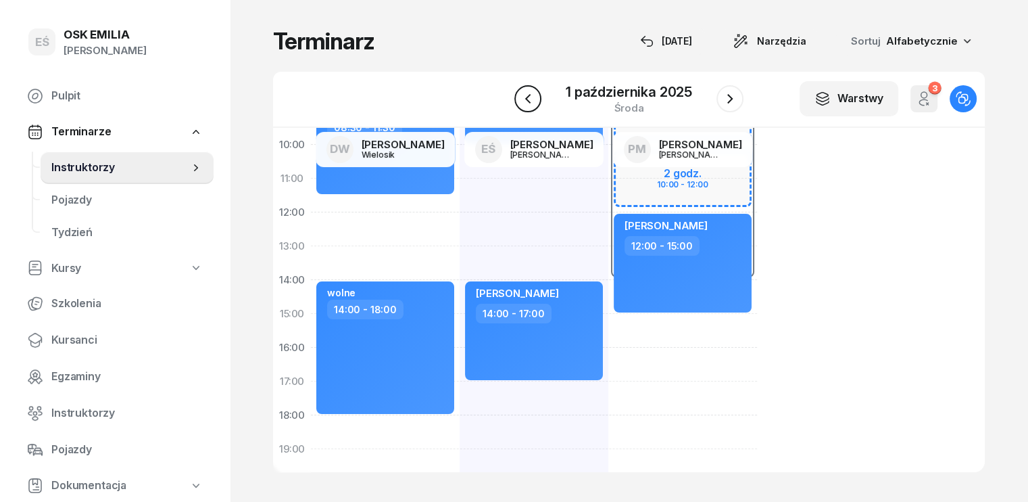
click at [527, 102] on icon "button" at bounding box center [528, 99] width 16 height 16
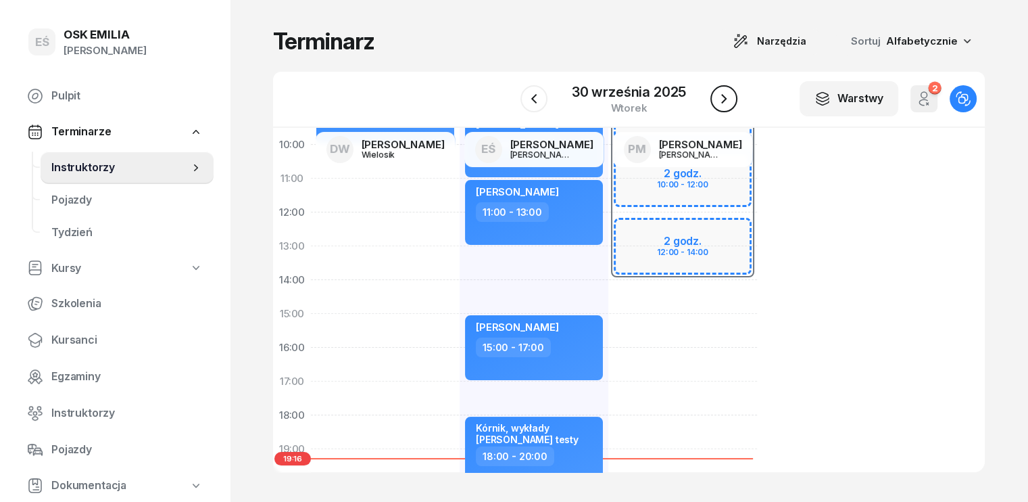
click at [723, 99] on icon "button" at bounding box center [724, 99] width 16 height 16
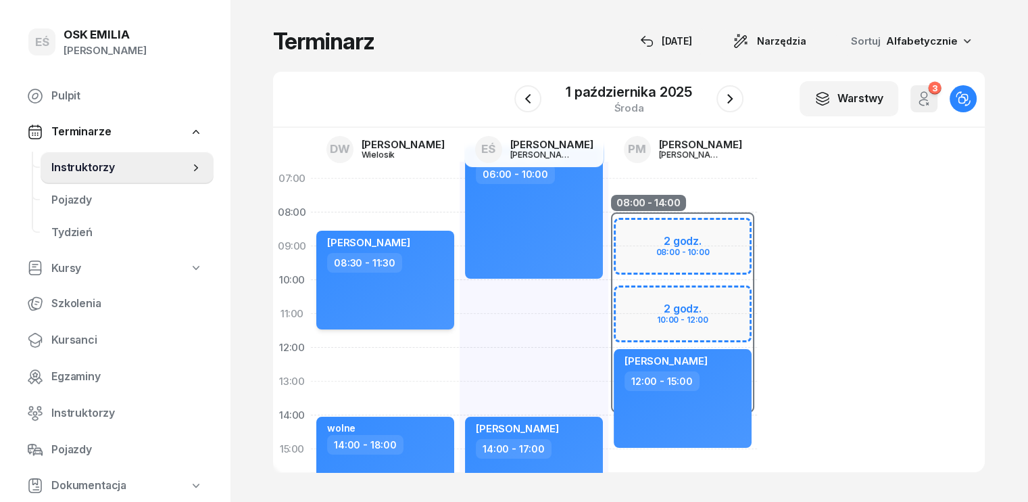
click at [399, 291] on div "[PERSON_NAME] 08:30 - 11:30" at bounding box center [385, 280] width 138 height 99
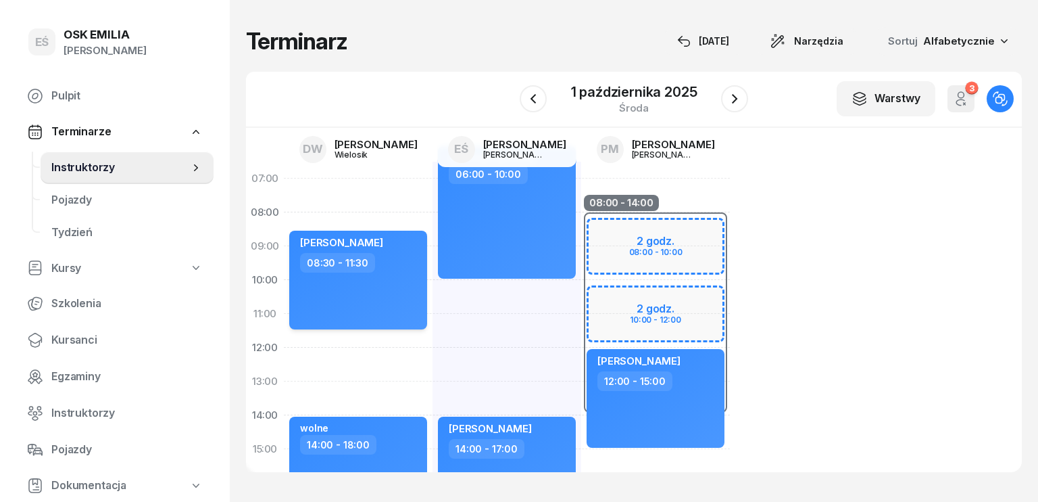
select select "08"
select select "30"
select select "11"
select select "30"
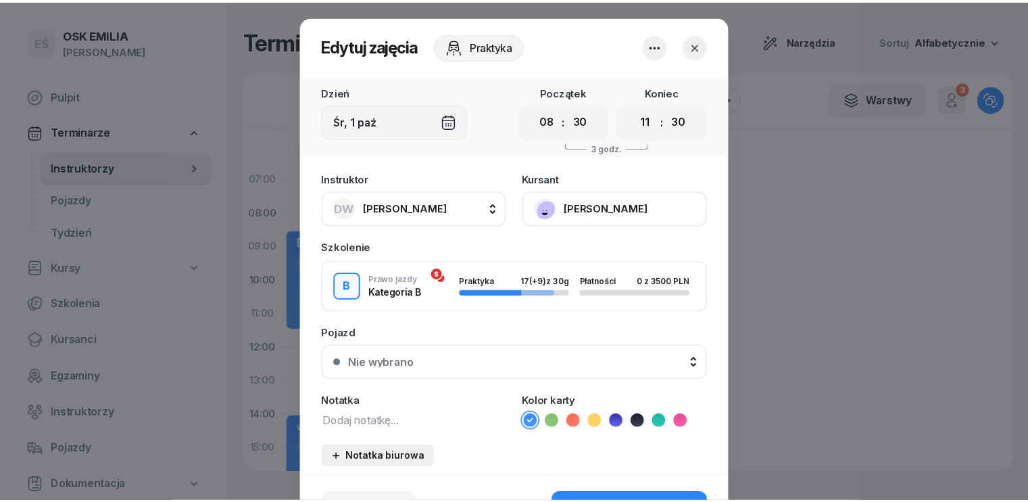
scroll to position [84, 0]
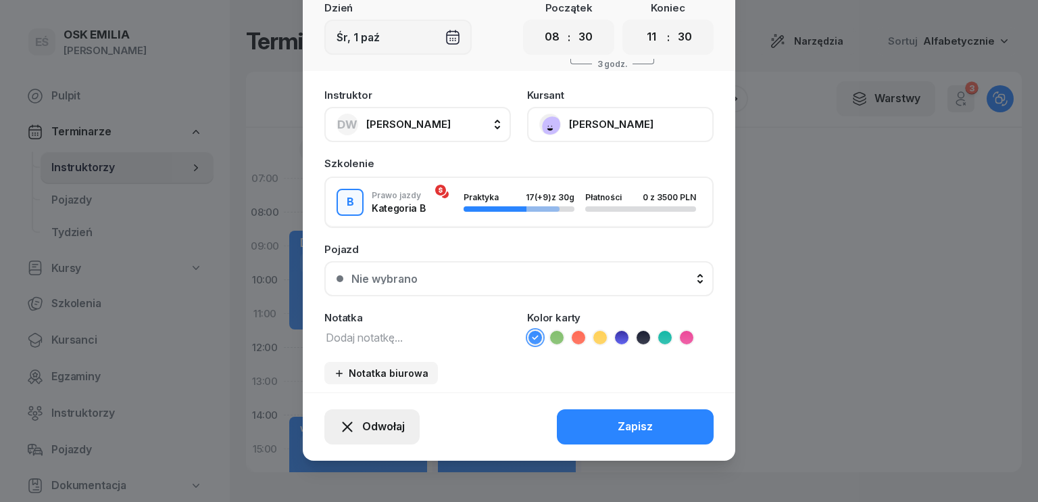
click at [371, 424] on span "Odwołaj" at bounding box center [383, 427] width 43 height 18
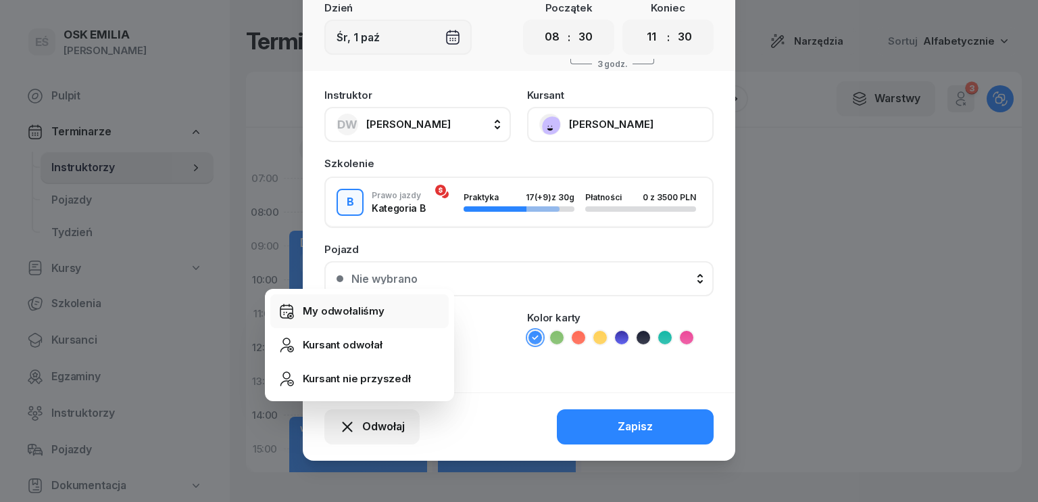
click at [336, 311] on div "My odwołaliśmy" at bounding box center [344, 311] width 82 height 18
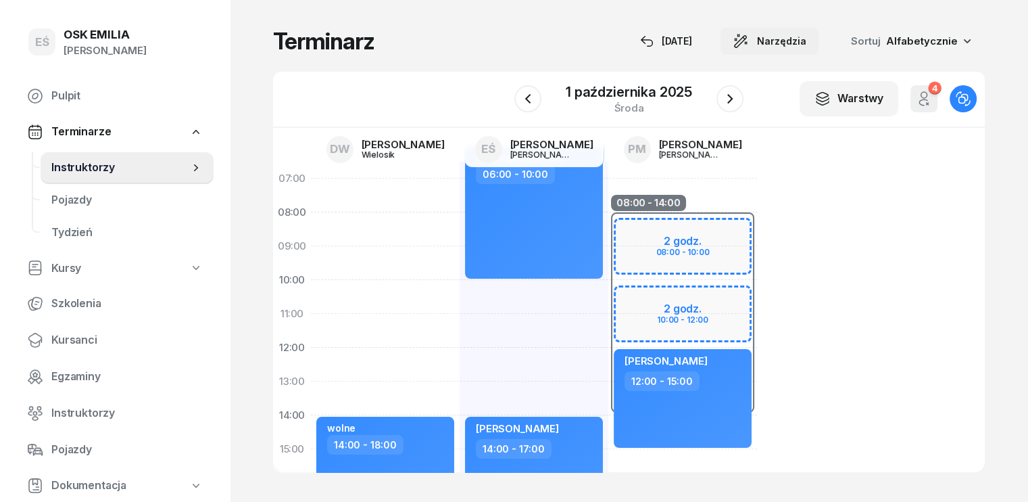
click at [806, 34] on span "Narzędzia" at bounding box center [781, 41] width 49 height 16
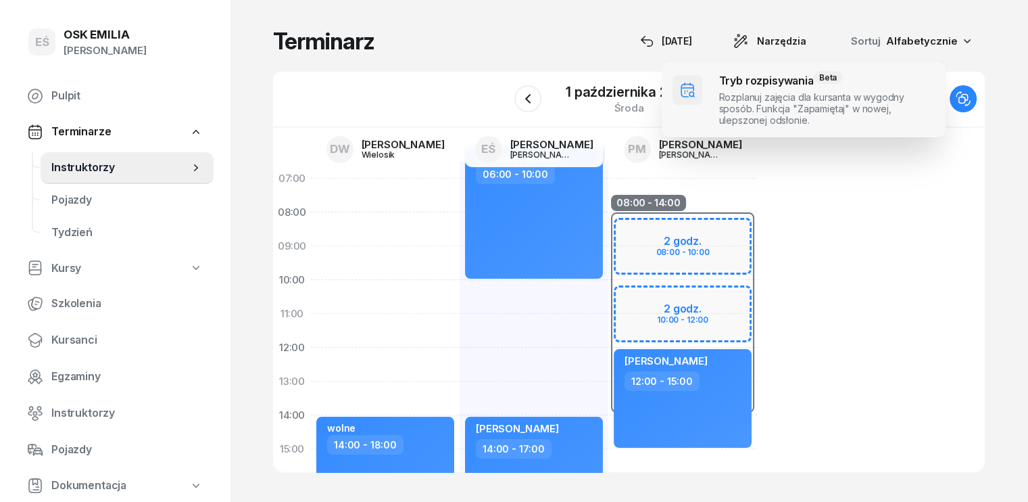
click at [763, 89] on span at bounding box center [804, 100] width 284 height 76
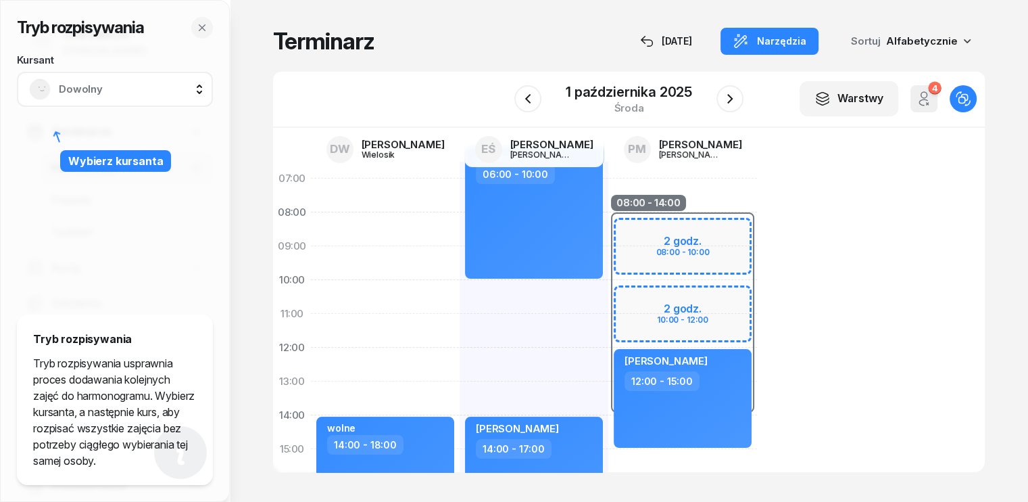
click at [101, 92] on span "Dowolny" at bounding box center [130, 89] width 142 height 18
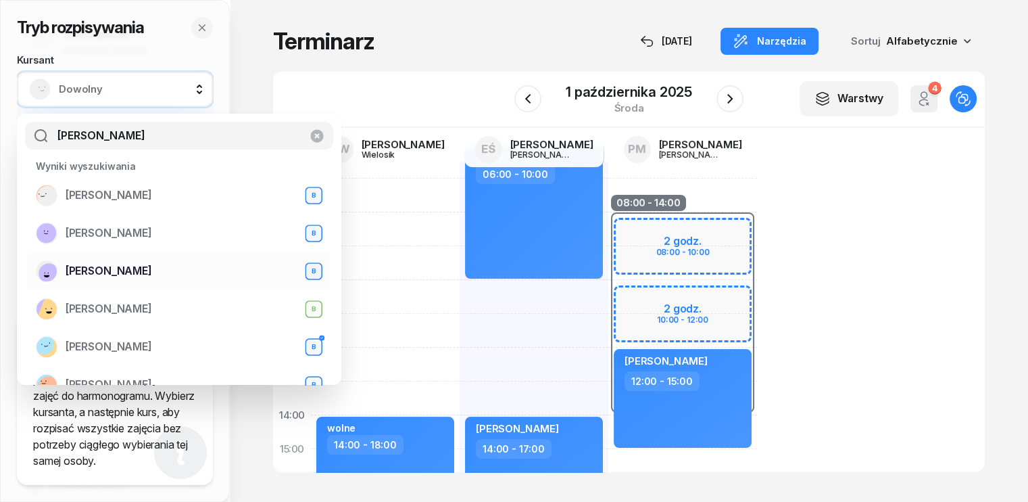
type input "[PERSON_NAME]"
click at [114, 268] on span "[PERSON_NAME]" at bounding box center [109, 271] width 87 height 18
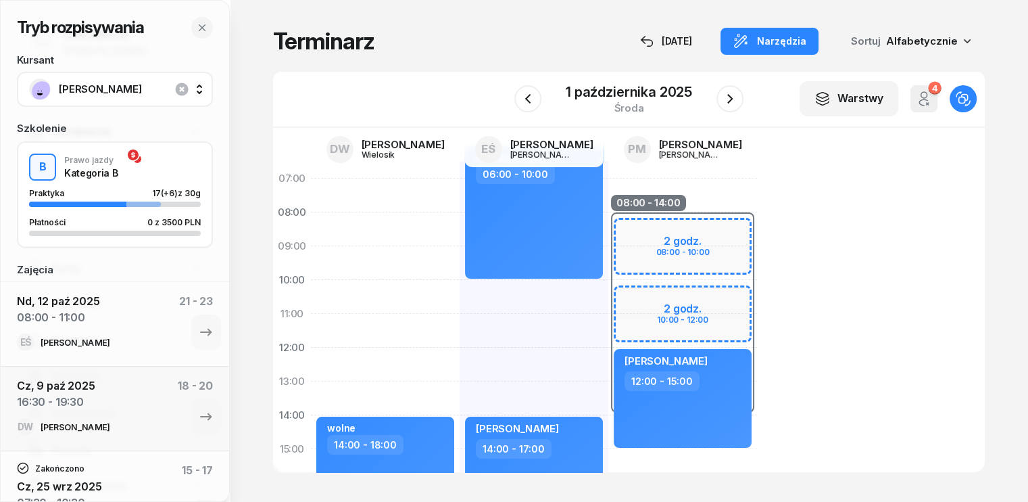
click at [149, 84] on span "[PERSON_NAME]" at bounding box center [130, 89] width 142 height 18
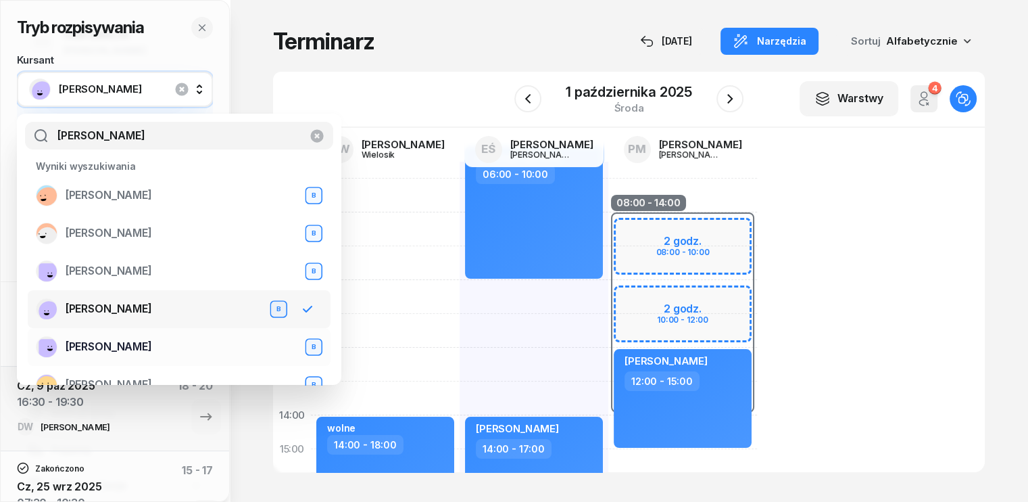
type input "[PERSON_NAME]"
click at [103, 347] on span "[PERSON_NAME]" at bounding box center [109, 347] width 87 height 18
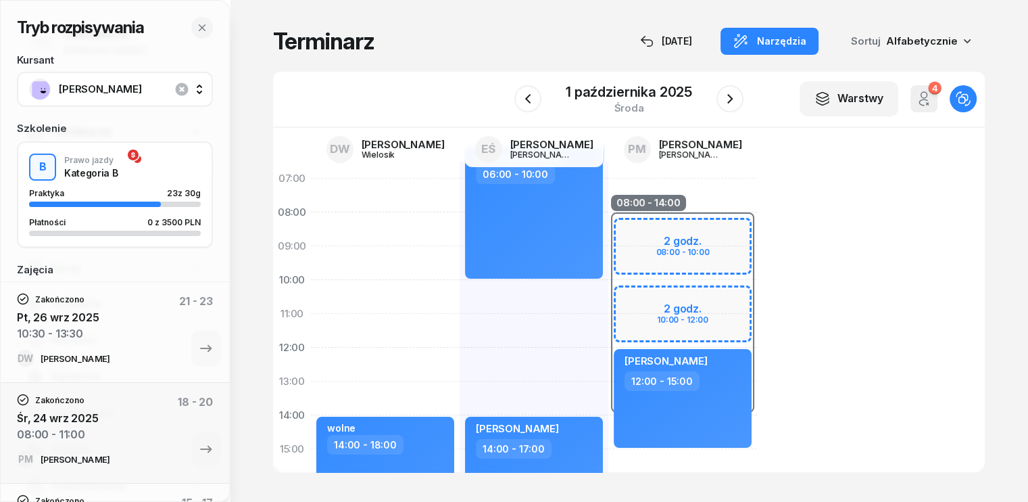
click at [145, 87] on span "[PERSON_NAME]" at bounding box center [130, 89] width 142 height 18
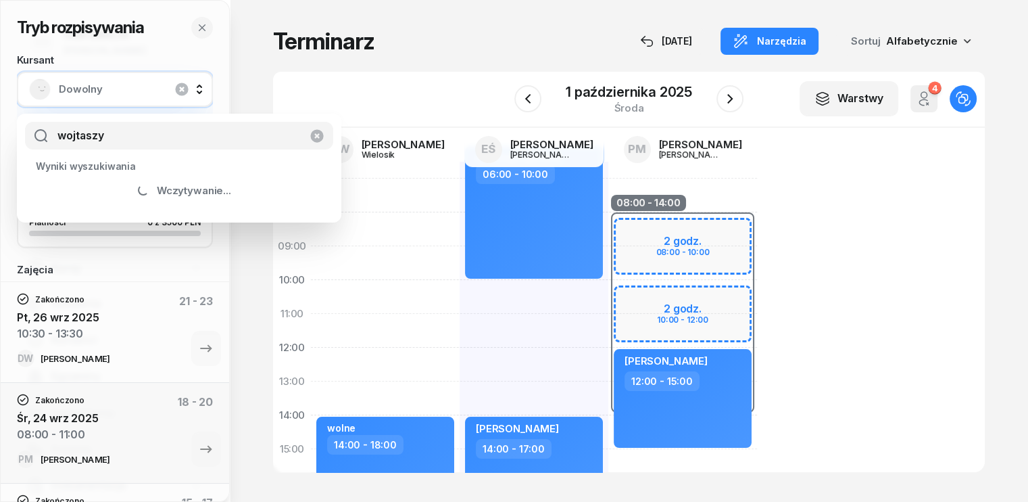
type input "[PERSON_NAME]"
drag, startPoint x: 122, startPoint y: 137, endPoint x: 0, endPoint y: 118, distance: 123.2
click at [0, 118] on body "EŚ [PERSON_NAME] EŚ OSK [PERSON_NAME] Pulpit Terminarze Instruktorzy Pojazdy Ty…" at bounding box center [514, 251] width 1028 height 502
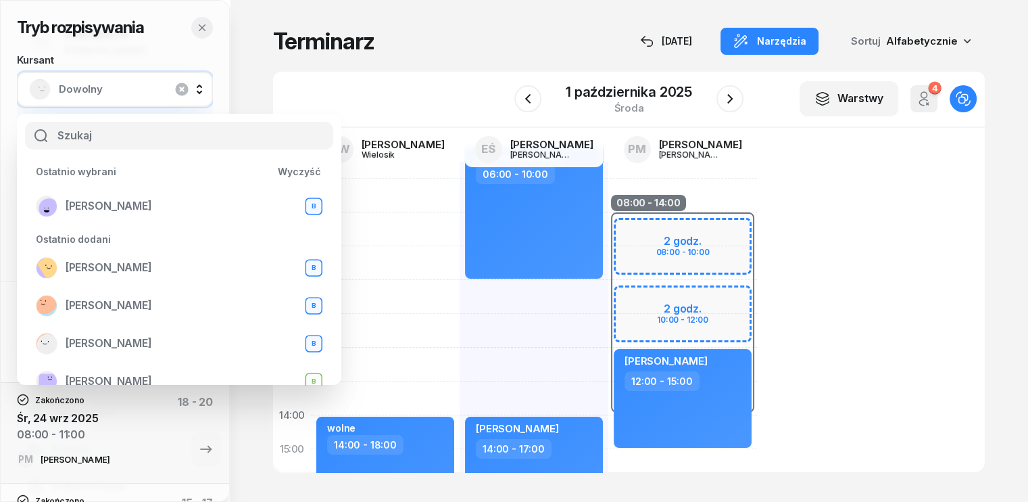
click at [204, 29] on icon "button" at bounding box center [202, 27] width 11 height 11
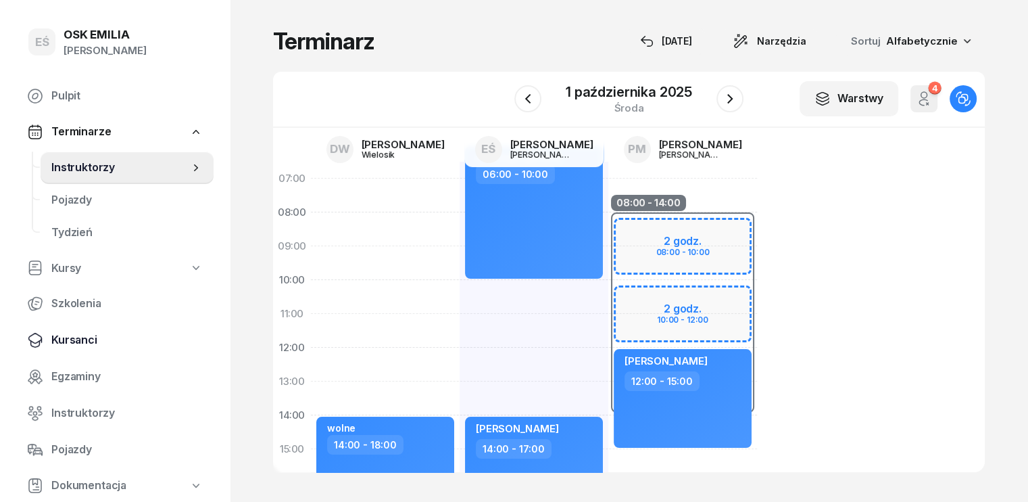
click at [65, 339] on span "Kursanci" at bounding box center [126, 340] width 151 height 18
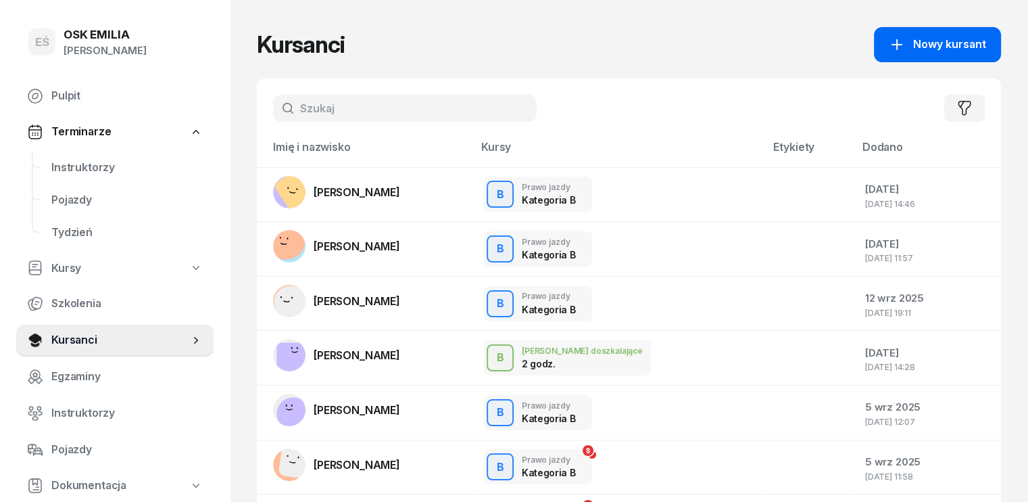
click at [979, 45] on span "Nowy kursant" at bounding box center [949, 45] width 73 height 18
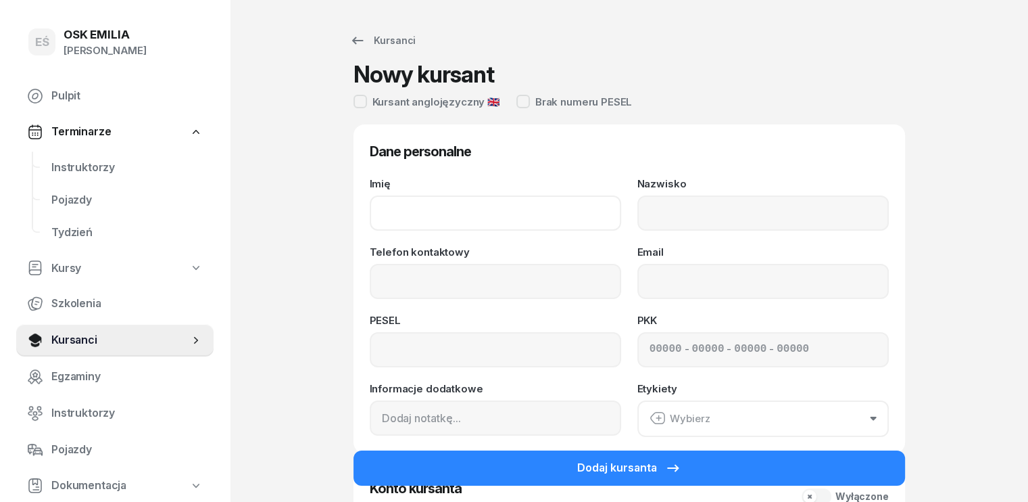
click at [370, 205] on input "Imię" at bounding box center [495, 212] width 251 height 35
type input "[PERSON_NAME]"
click at [380, 283] on input "Telefon kontaktowy" at bounding box center [495, 281] width 251 height 35
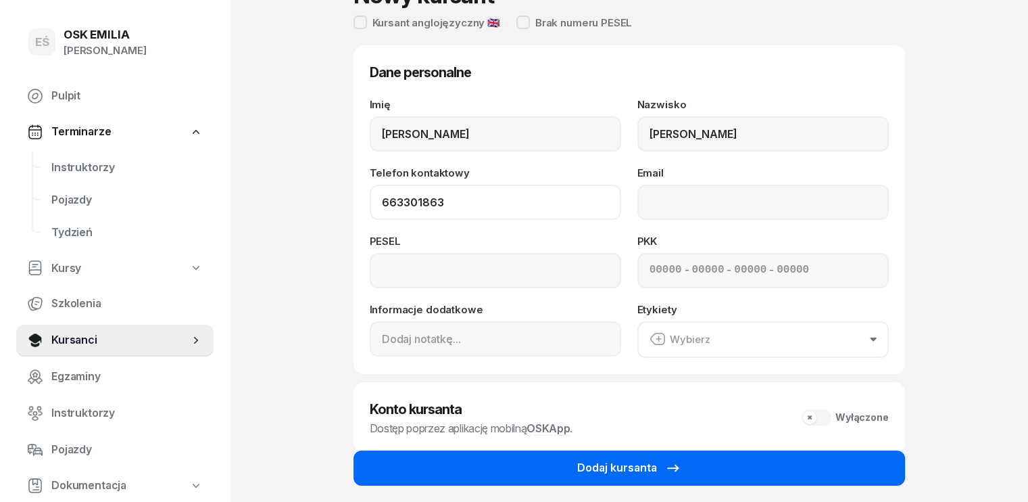
scroll to position [135, 0]
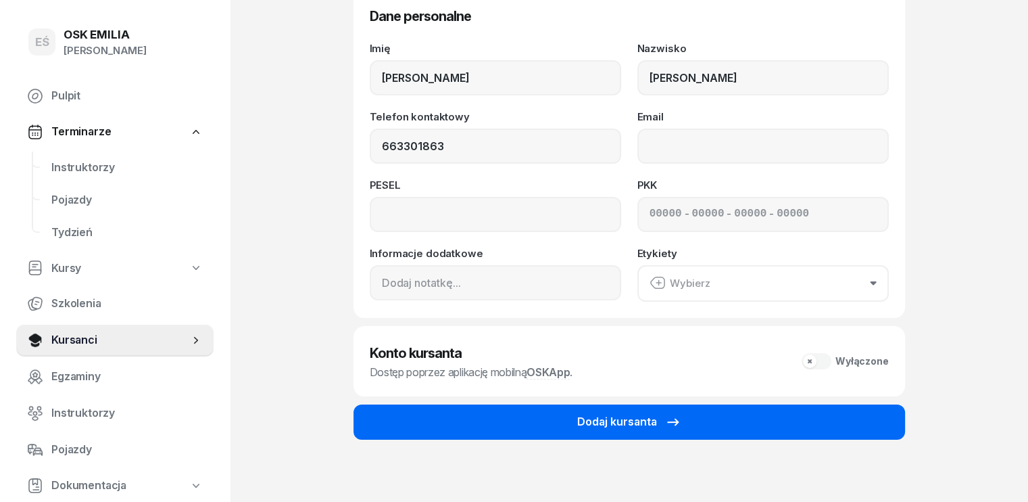
type input "663 301 863"
click at [685, 417] on button "Dodaj kursanta" at bounding box center [630, 421] width 552 height 35
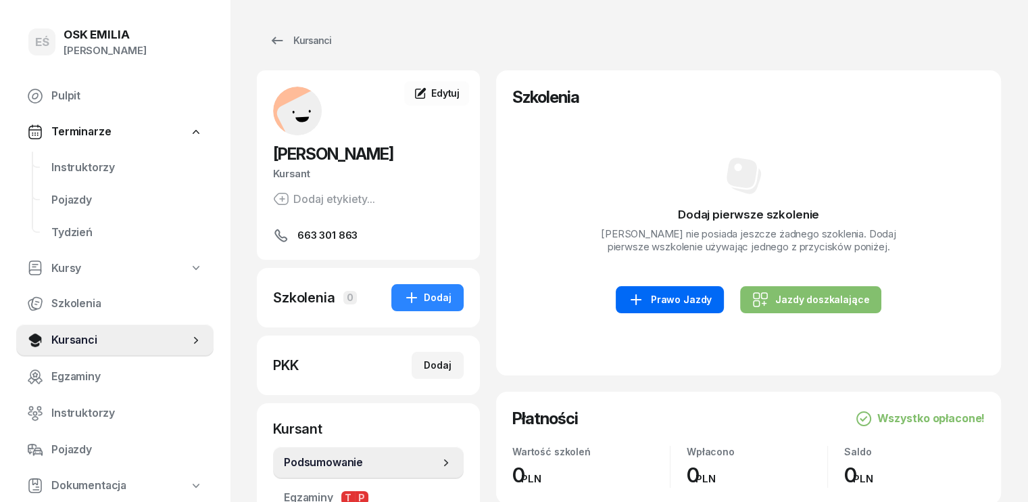
click at [675, 296] on div "Prawo Jazdy" at bounding box center [670, 299] width 84 height 16
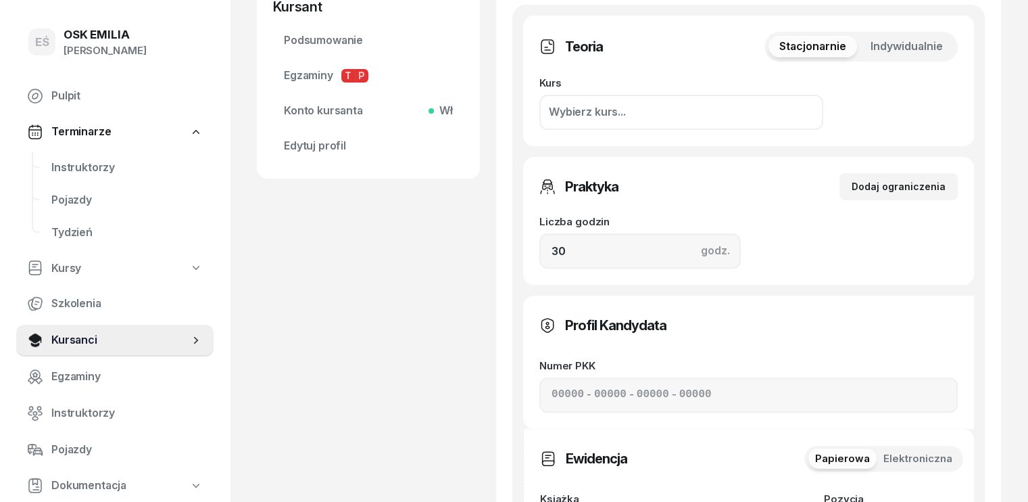
scroll to position [541, 0]
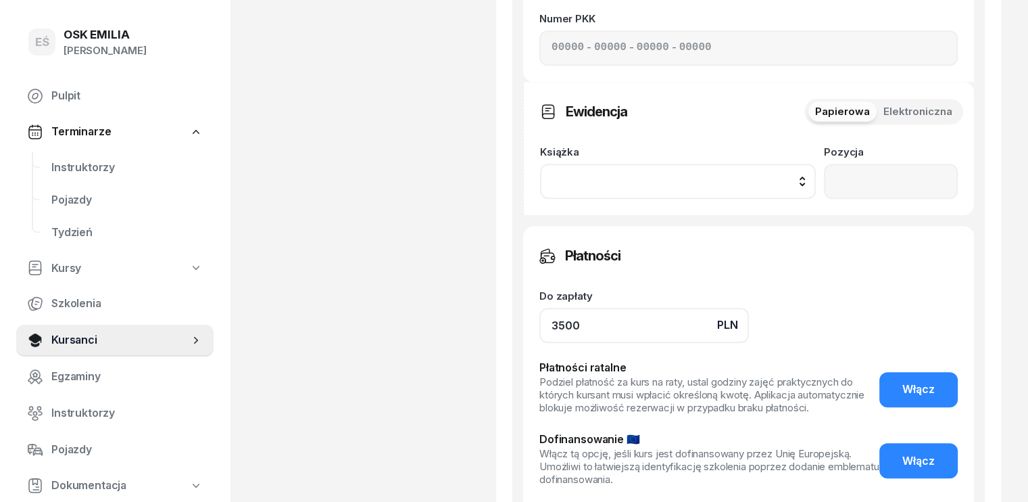
scroll to position [841, 0]
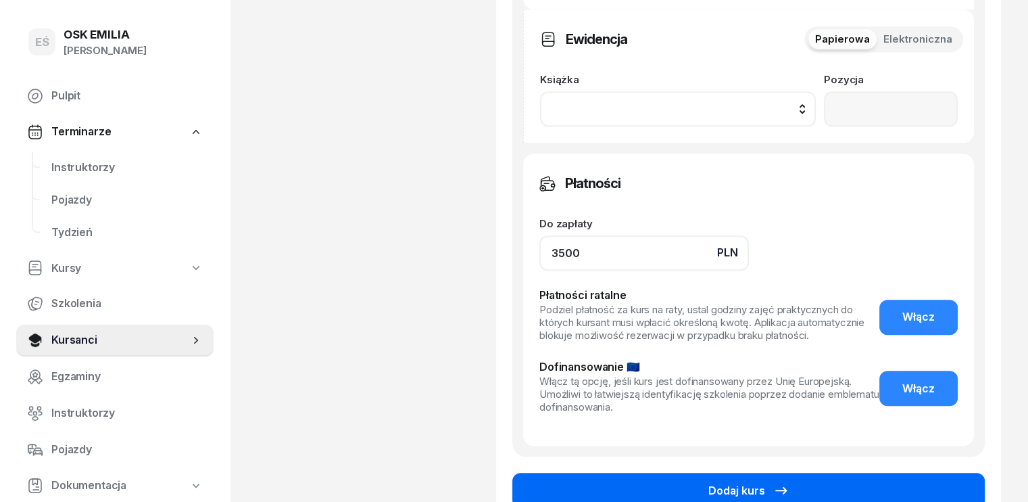
type input "3500"
click at [747, 482] on div "Dodaj kurs" at bounding box center [748, 491] width 81 height 18
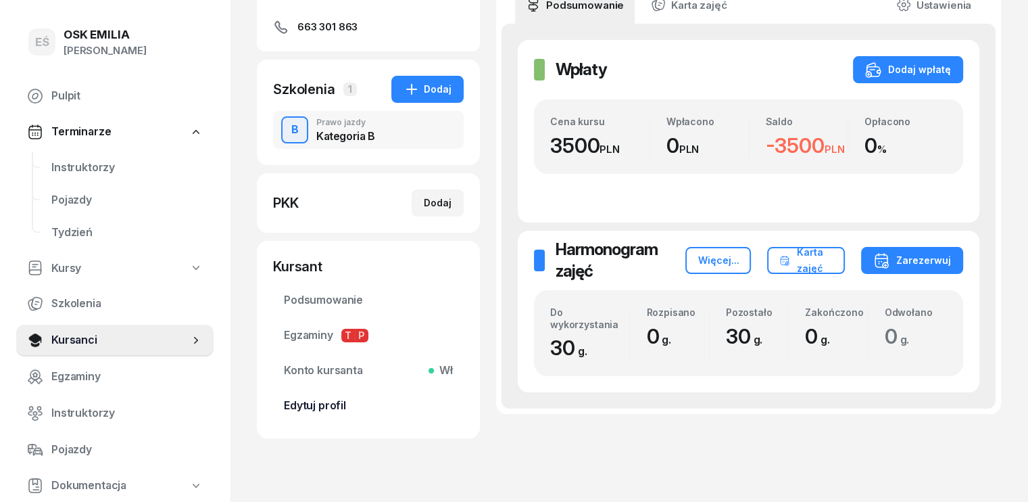
scroll to position [241, 0]
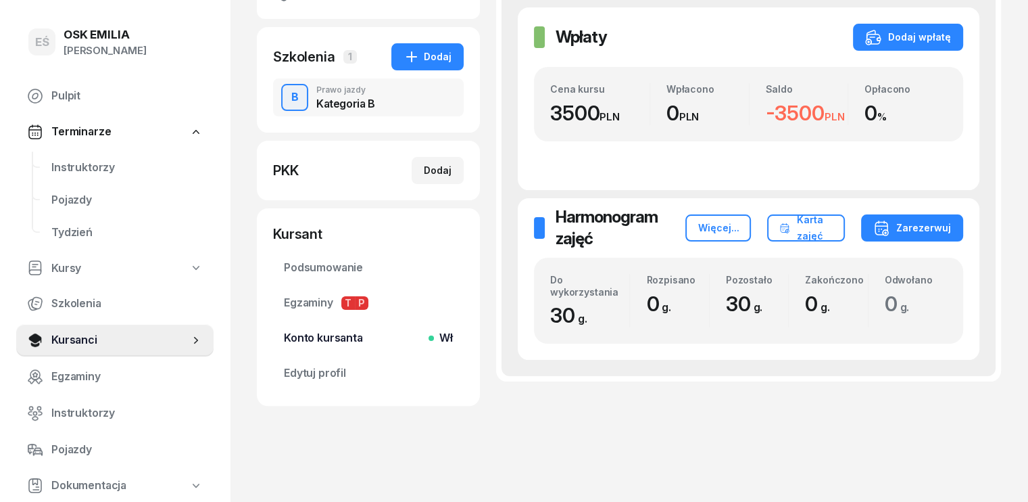
click at [303, 338] on span "Konto kursanta Wł" at bounding box center [368, 338] width 169 height 18
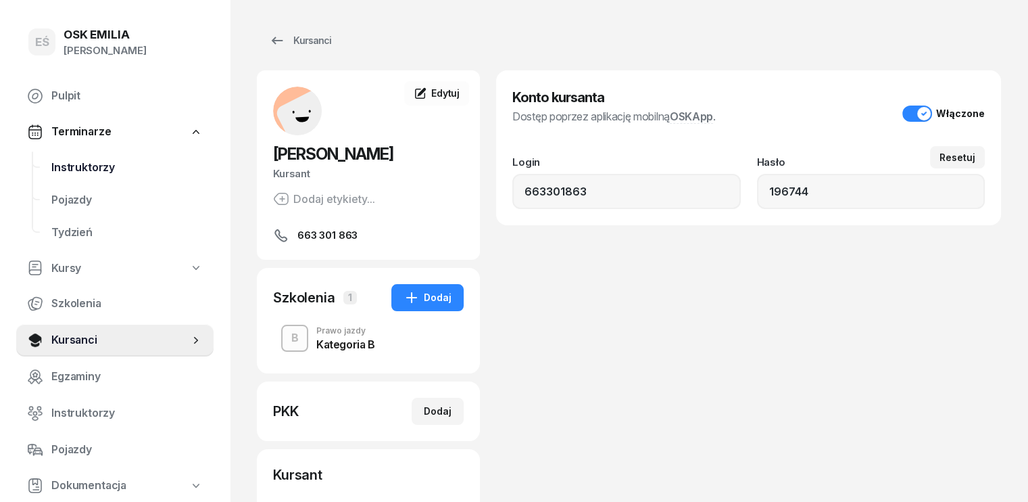
click at [118, 173] on span "Instruktorzy" at bounding box center [126, 168] width 151 height 18
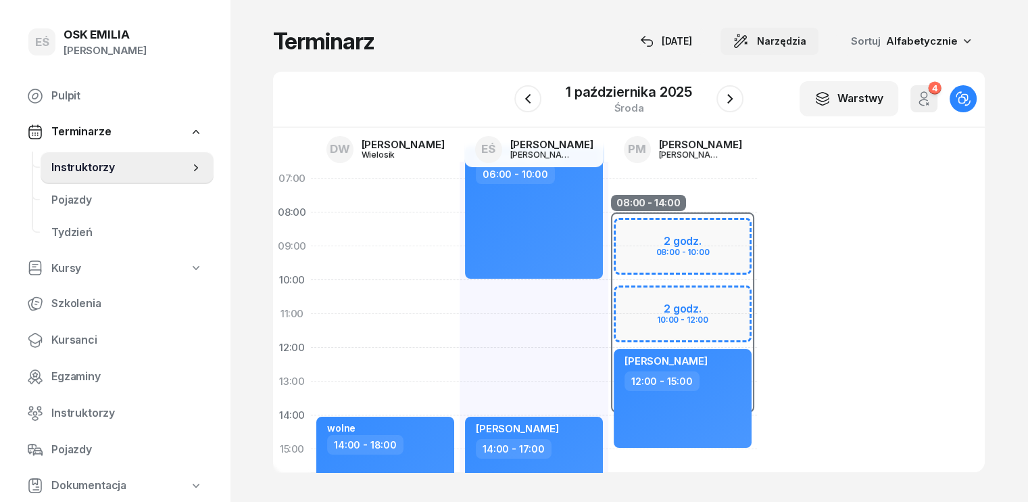
click at [806, 45] on span "Narzędzia" at bounding box center [781, 41] width 49 height 16
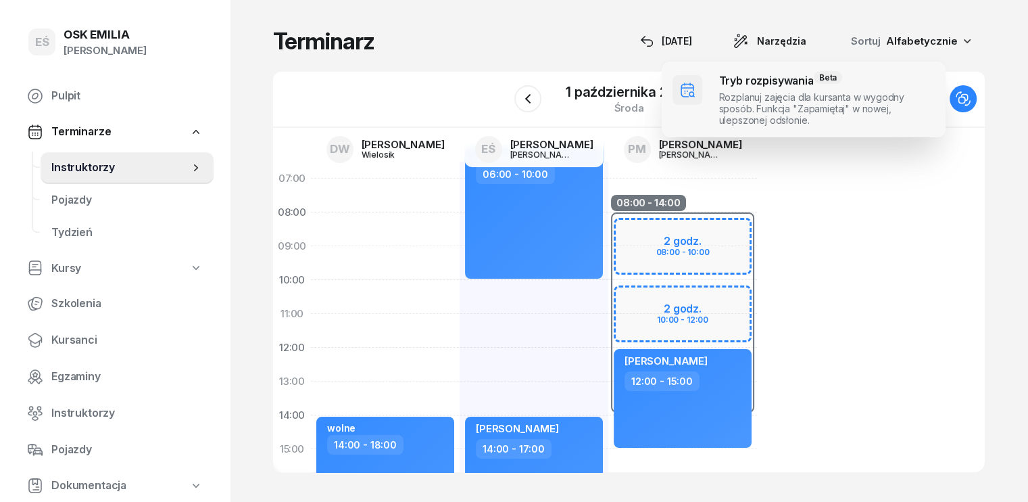
click at [796, 103] on span at bounding box center [804, 100] width 284 height 76
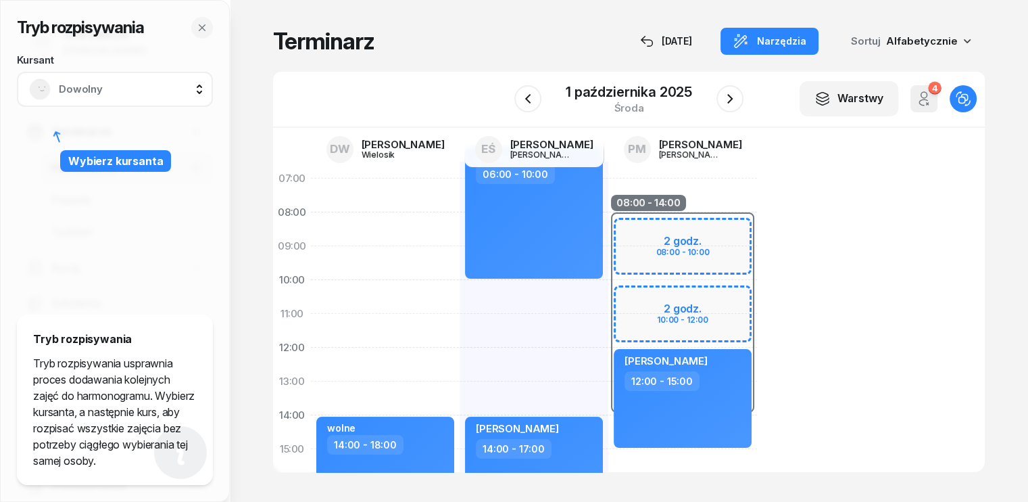
click at [55, 91] on div "Dowolny" at bounding box center [115, 89] width 172 height 22
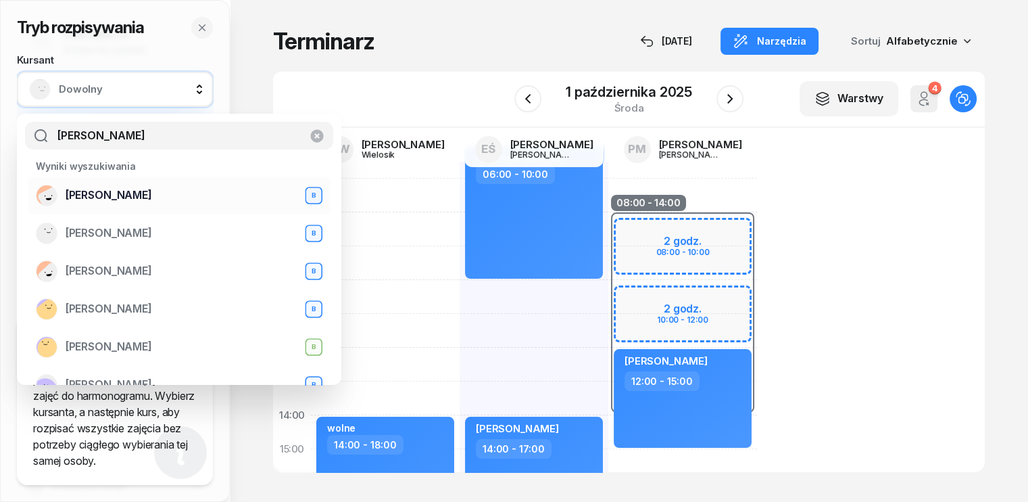
type input "[PERSON_NAME]"
click at [108, 199] on span "[PERSON_NAME]" at bounding box center [109, 196] width 87 height 18
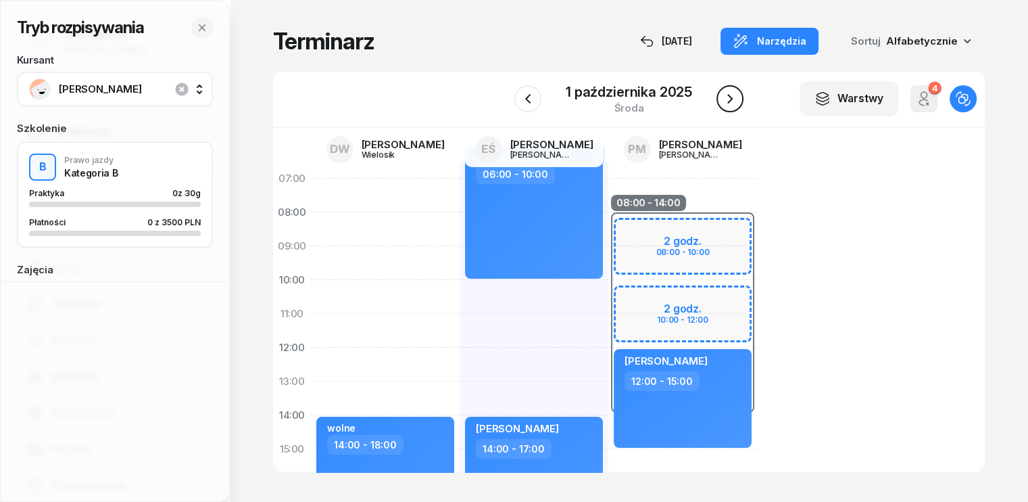
click at [732, 101] on icon "button" at bounding box center [730, 99] width 16 height 16
click at [728, 101] on icon "button" at bounding box center [720, 99] width 16 height 16
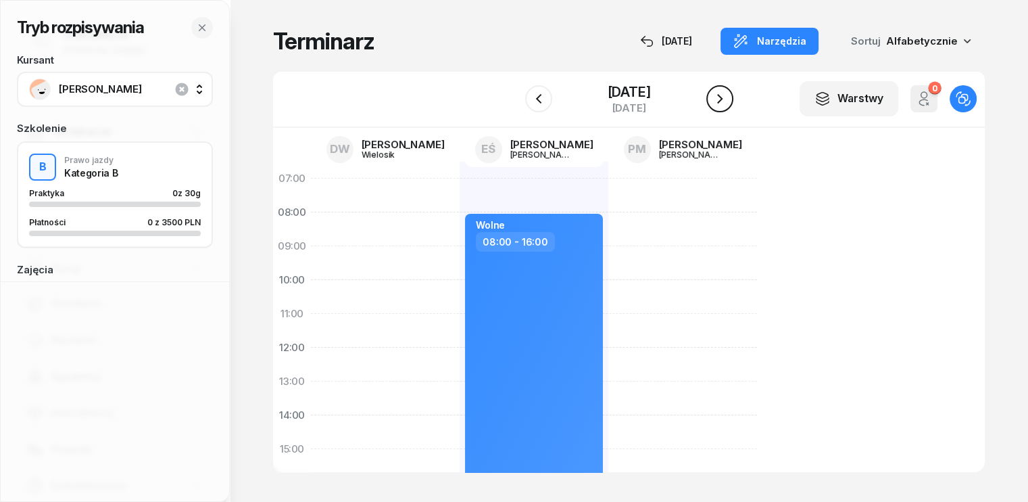
click at [728, 101] on icon "button" at bounding box center [720, 99] width 16 height 16
click at [732, 101] on icon "button" at bounding box center [731, 99] width 16 height 16
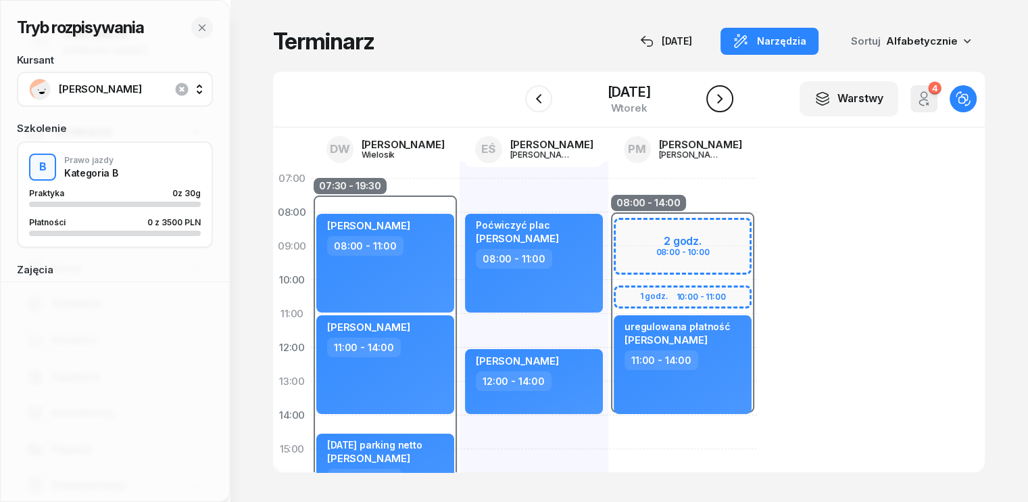
click at [728, 101] on icon "button" at bounding box center [720, 99] width 16 height 16
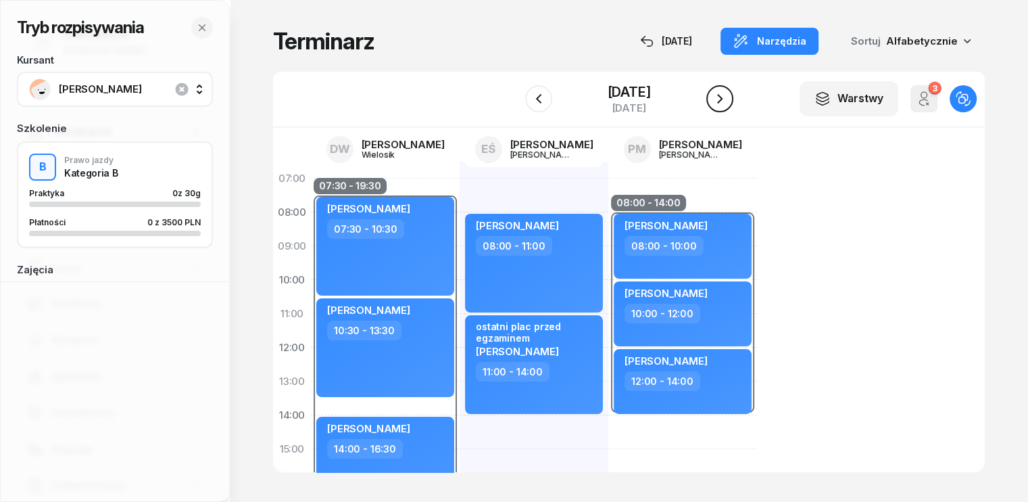
click at [728, 103] on icon "button" at bounding box center [720, 99] width 16 height 16
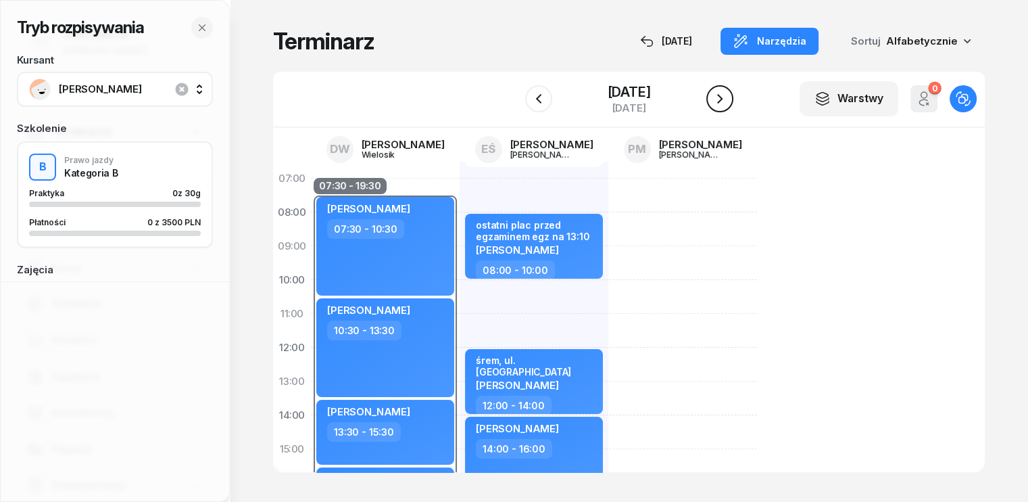
click at [728, 103] on icon "button" at bounding box center [720, 99] width 16 height 16
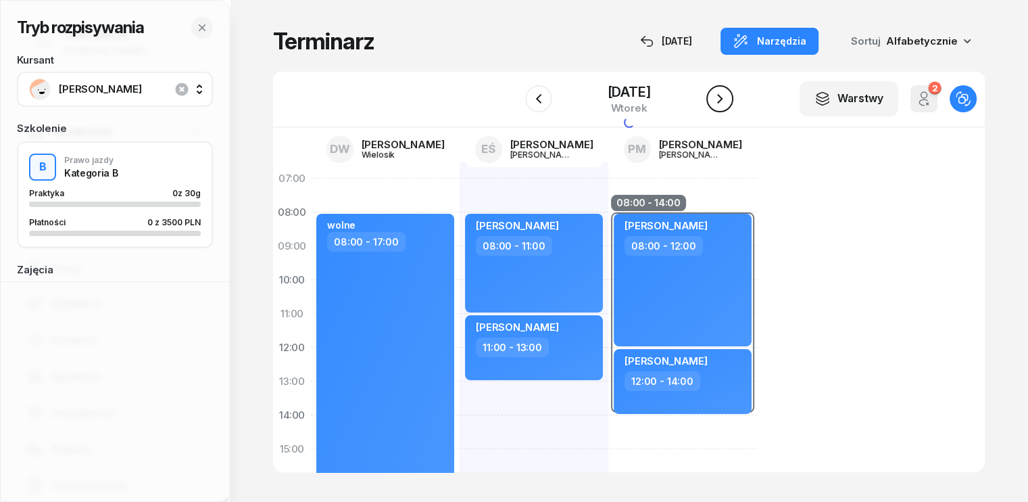
click at [728, 103] on icon "button" at bounding box center [720, 99] width 16 height 16
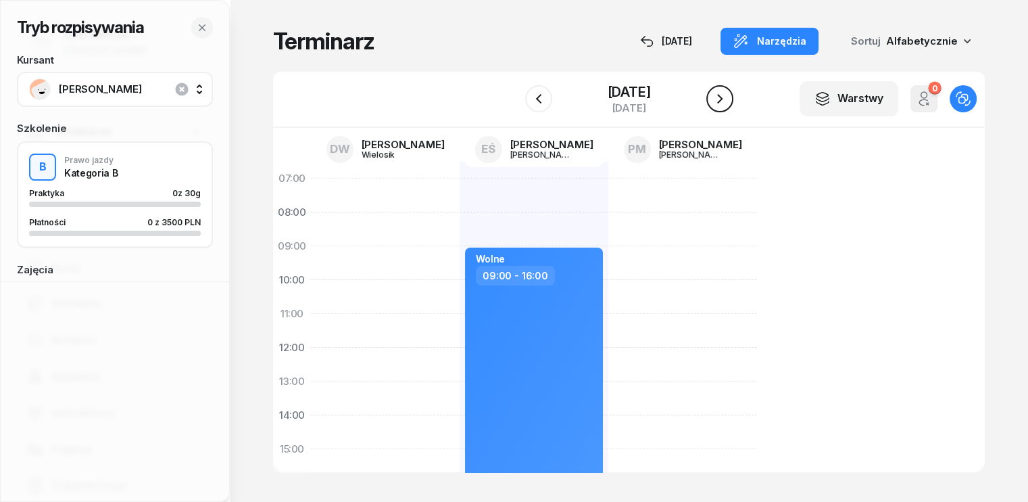
click at [728, 103] on icon "button" at bounding box center [720, 99] width 16 height 16
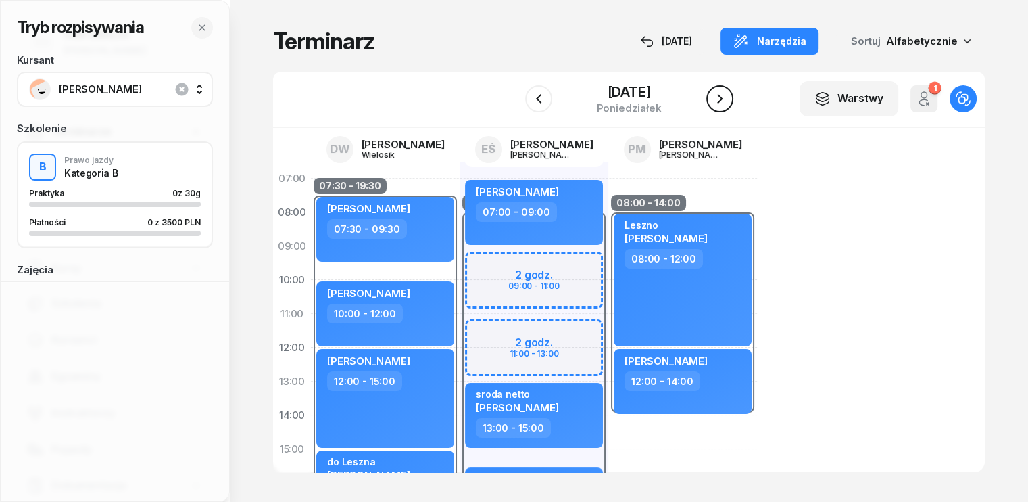
click at [728, 99] on icon "button" at bounding box center [720, 99] width 16 height 16
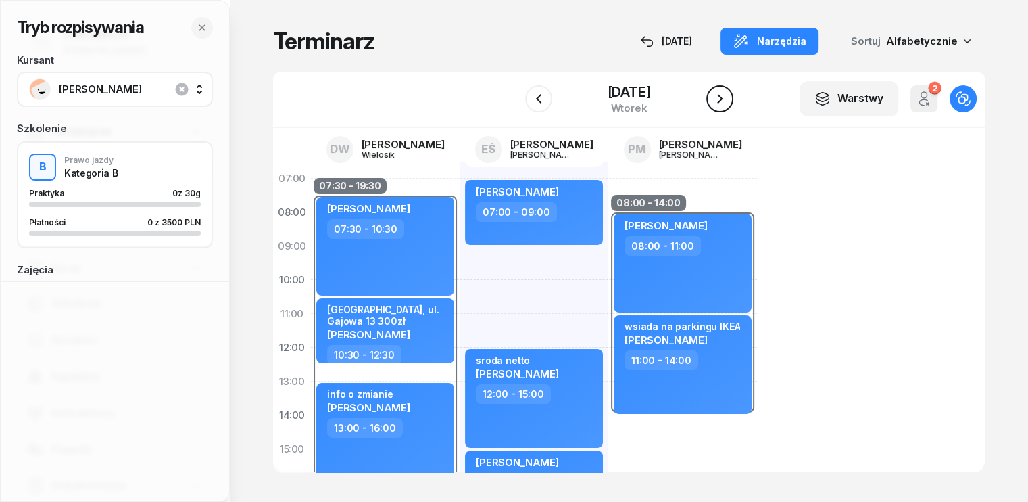
click at [728, 99] on icon "button" at bounding box center [720, 99] width 16 height 16
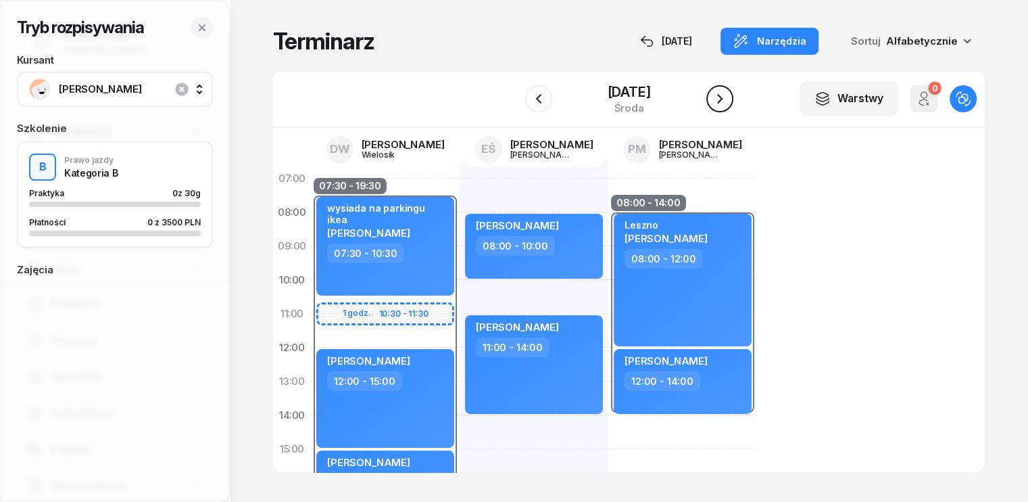
click at [728, 99] on icon "button" at bounding box center [720, 99] width 16 height 16
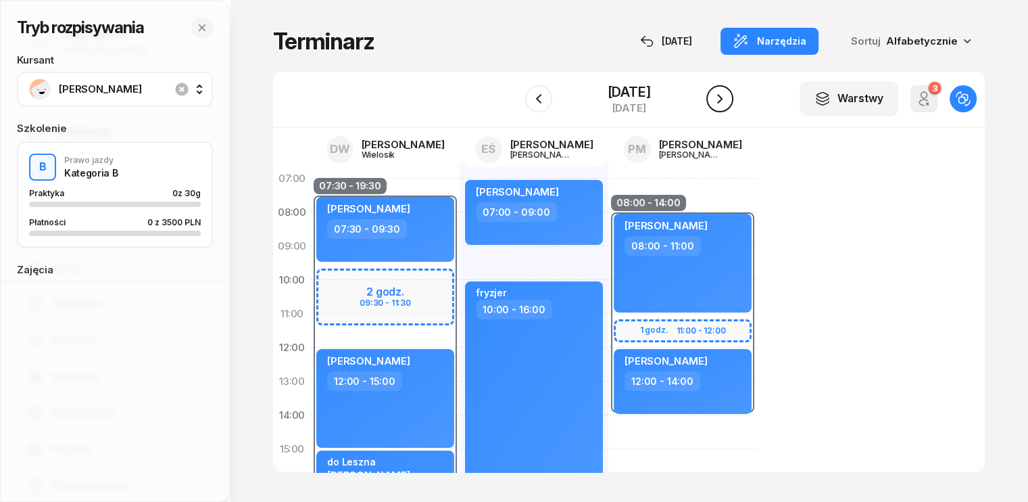
click at [728, 106] on icon "button" at bounding box center [720, 99] width 16 height 16
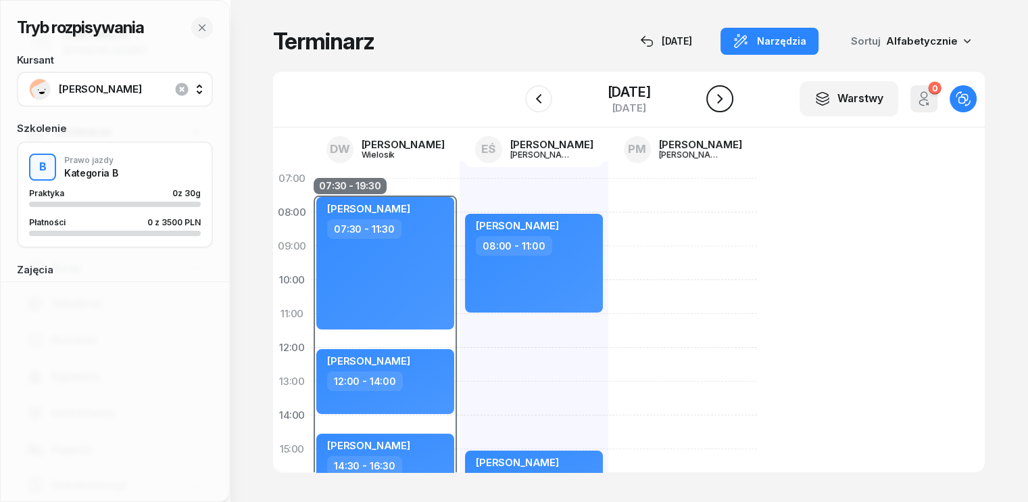
click at [723, 99] on icon "button" at bounding box center [719, 98] width 5 height 9
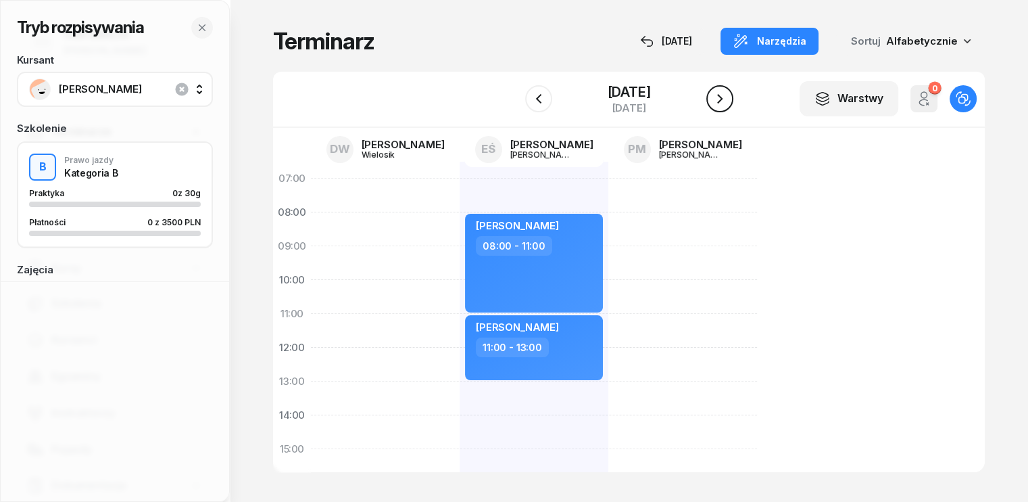
click at [728, 98] on icon "button" at bounding box center [720, 99] width 16 height 16
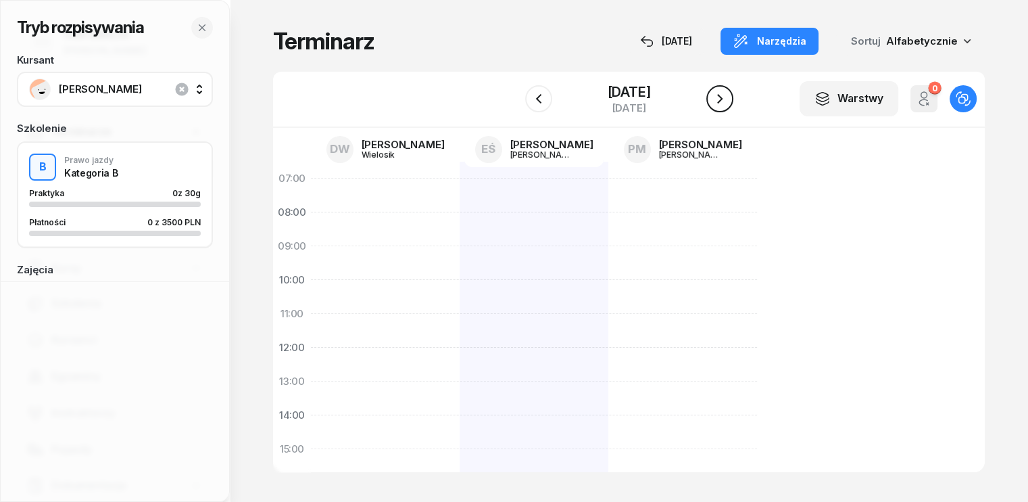
click at [728, 98] on icon "button" at bounding box center [720, 99] width 16 height 16
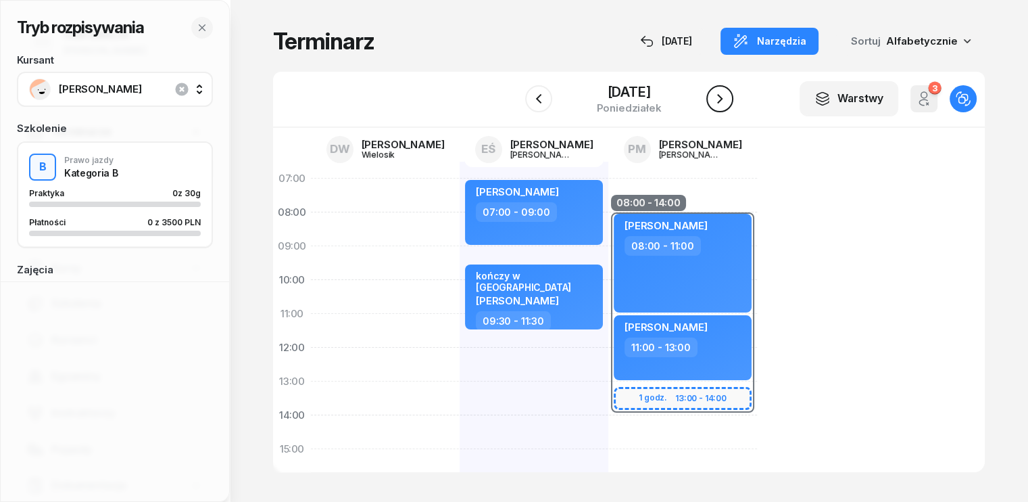
click at [728, 98] on icon "button" at bounding box center [720, 99] width 16 height 16
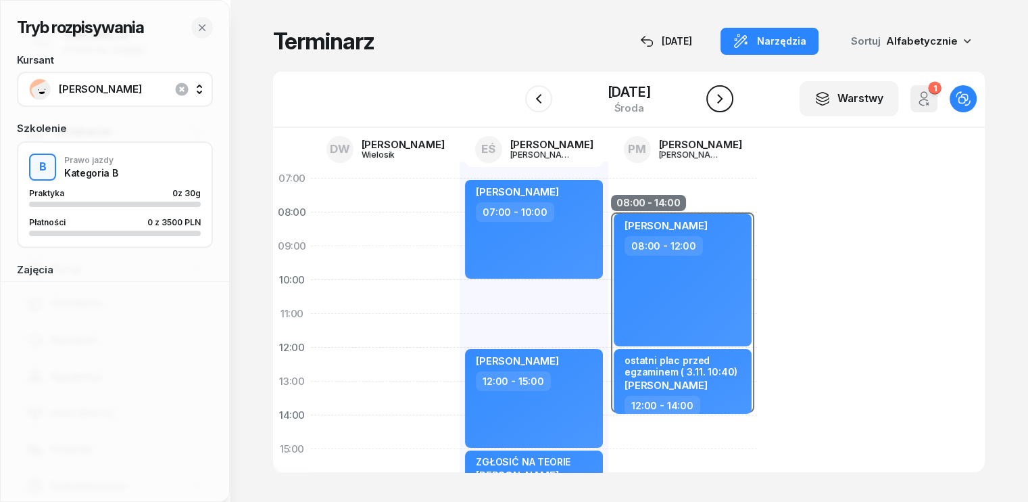
click at [728, 98] on icon "button" at bounding box center [720, 99] width 16 height 16
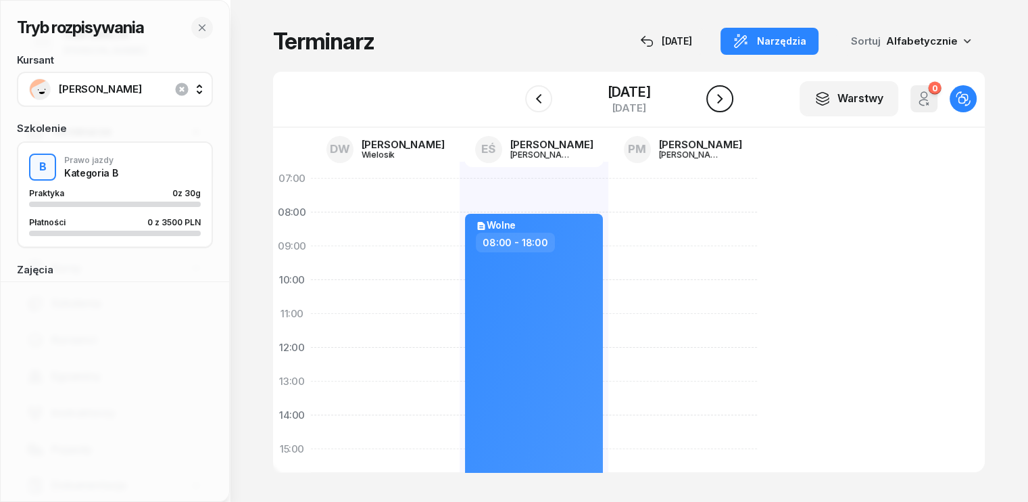
click at [728, 98] on icon "button" at bounding box center [720, 99] width 16 height 16
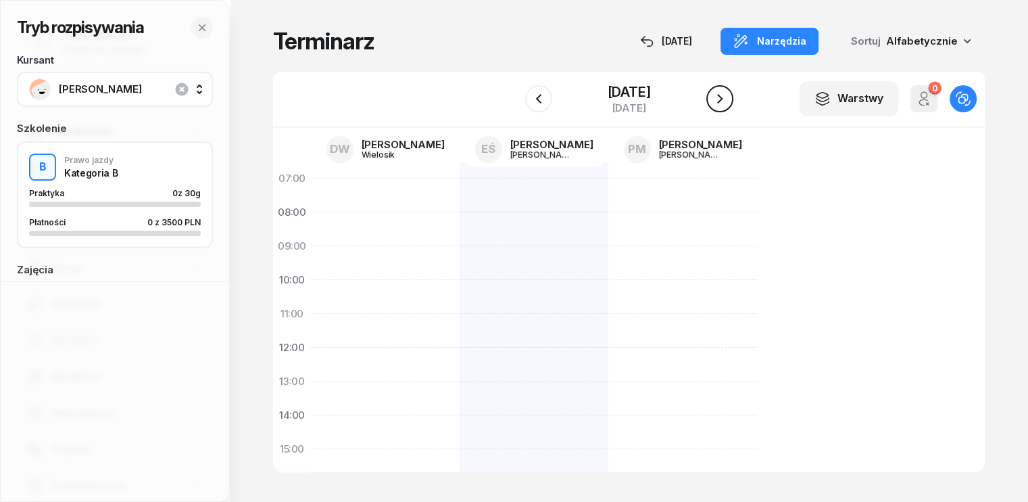
click at [722, 96] on icon "button" at bounding box center [720, 99] width 16 height 16
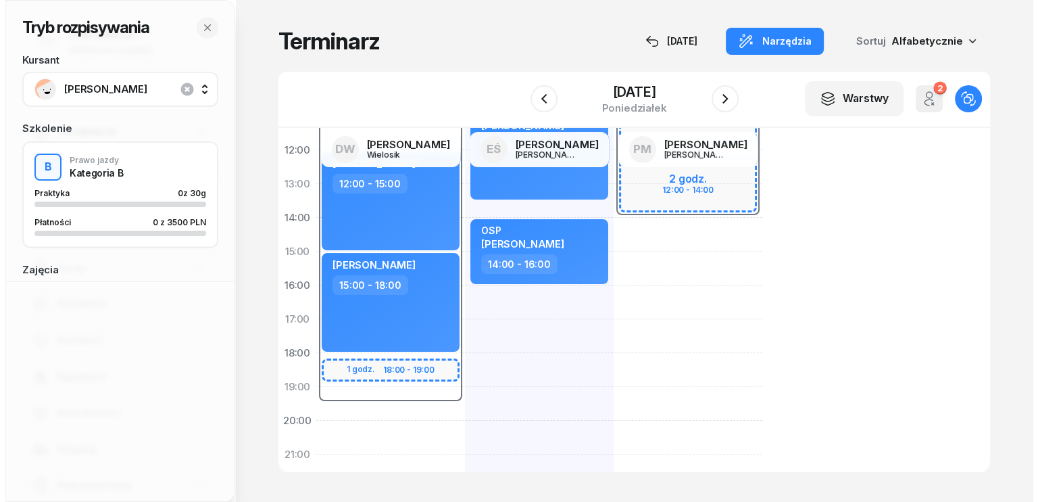
scroll to position [203, 0]
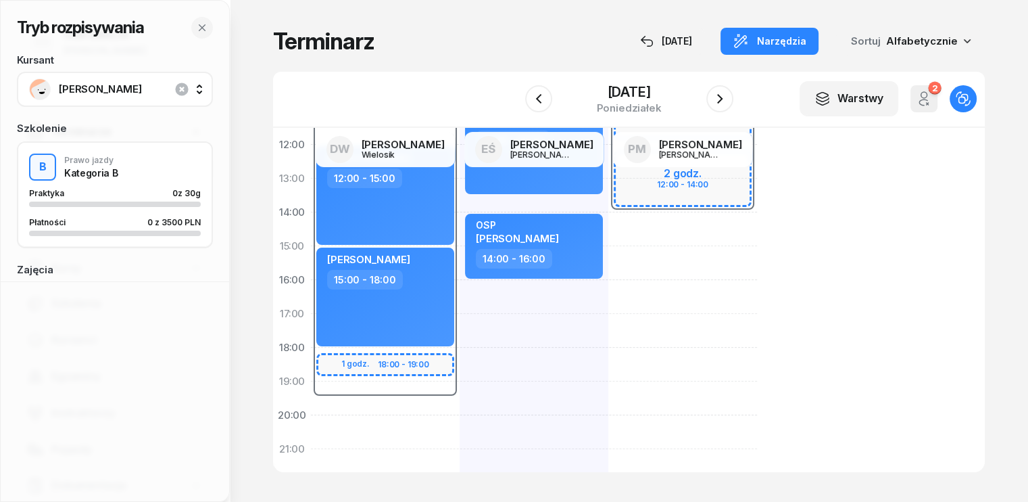
click at [460, 294] on div "[PERSON_NAME] 07:00 - 09:00 Kórnik [PERSON_NAME] 10:30 - 13:30 OSP [PERSON_NAME…" at bounding box center [534, 263] width 149 height 608
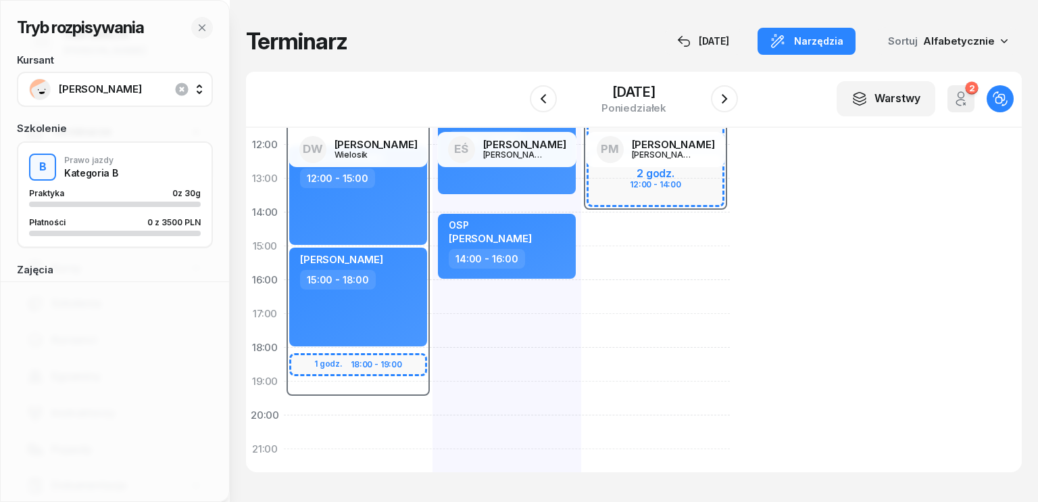
select select "16"
select select "18"
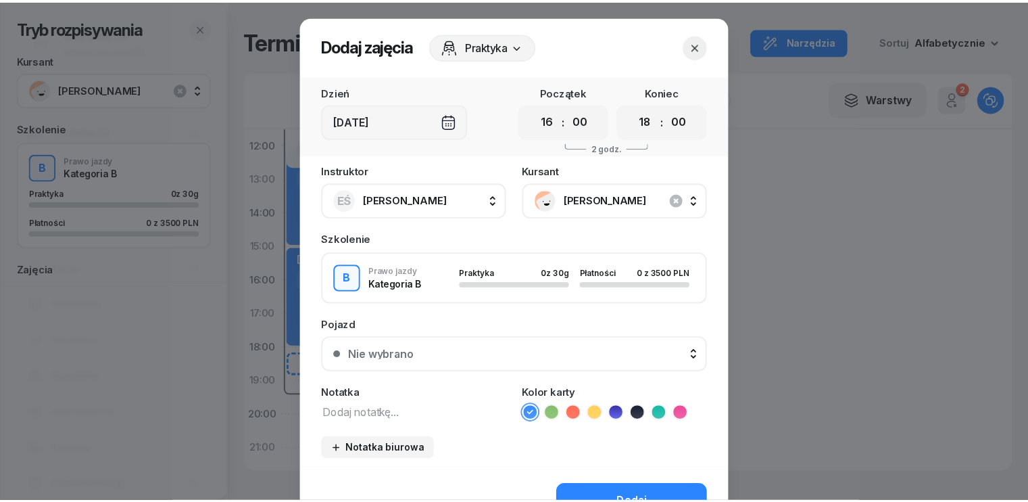
scroll to position [0, 0]
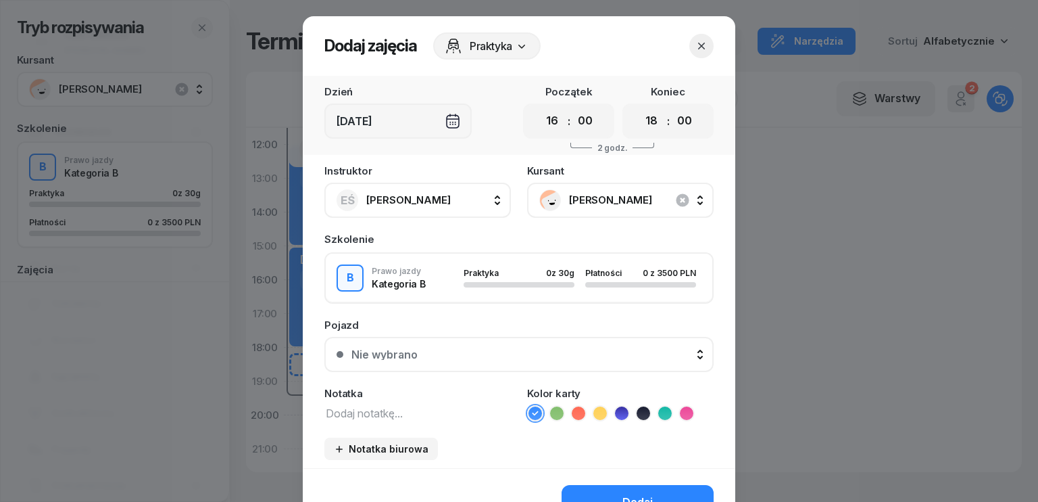
click at [695, 51] on icon "button" at bounding box center [702, 46] width 14 height 14
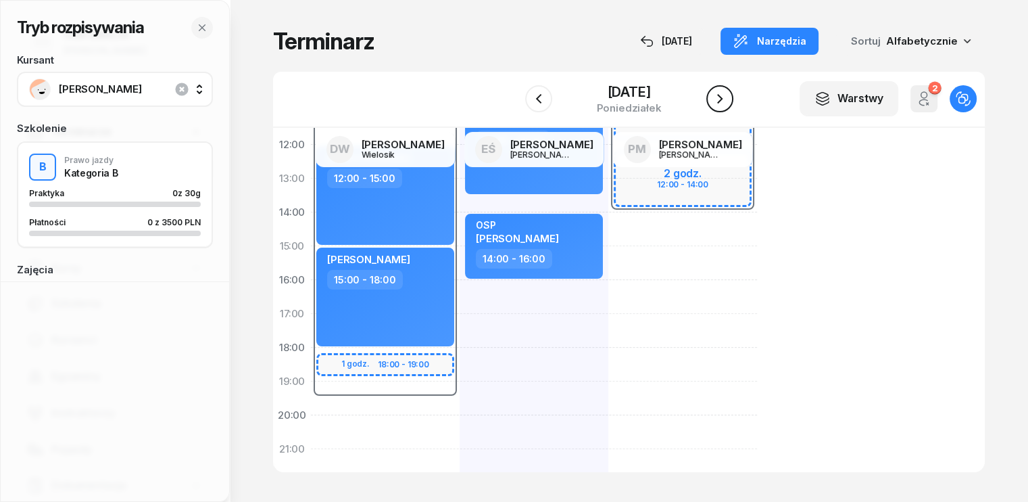
click at [723, 99] on icon "button" at bounding box center [720, 99] width 16 height 16
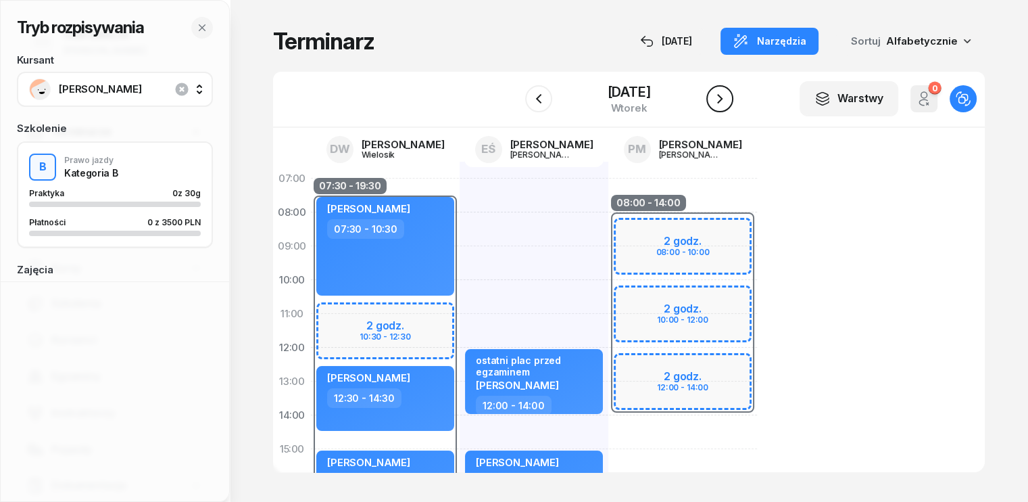
click at [717, 97] on icon "button" at bounding box center [720, 99] width 16 height 16
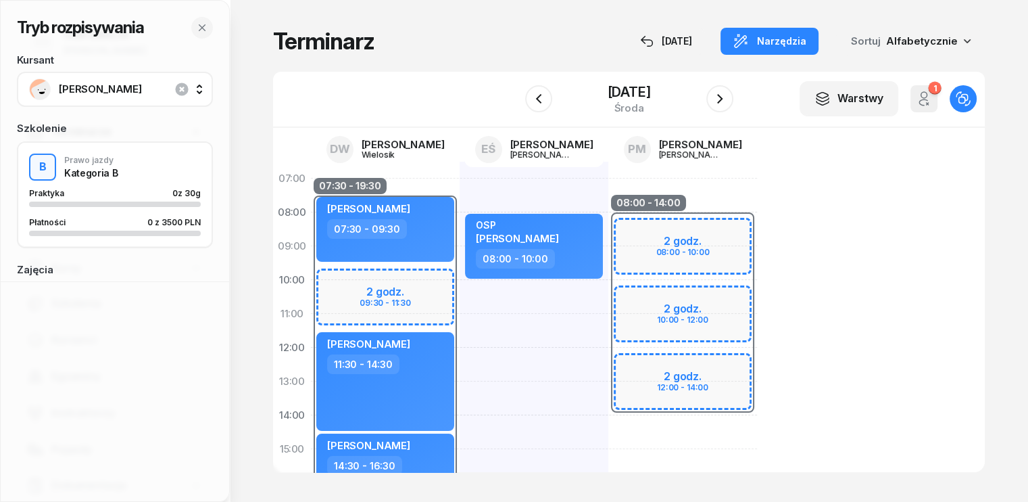
click at [460, 345] on div "OSP [PERSON_NAME] 08:00 - 10:00" at bounding box center [534, 466] width 149 height 608
select select "11"
select select "13"
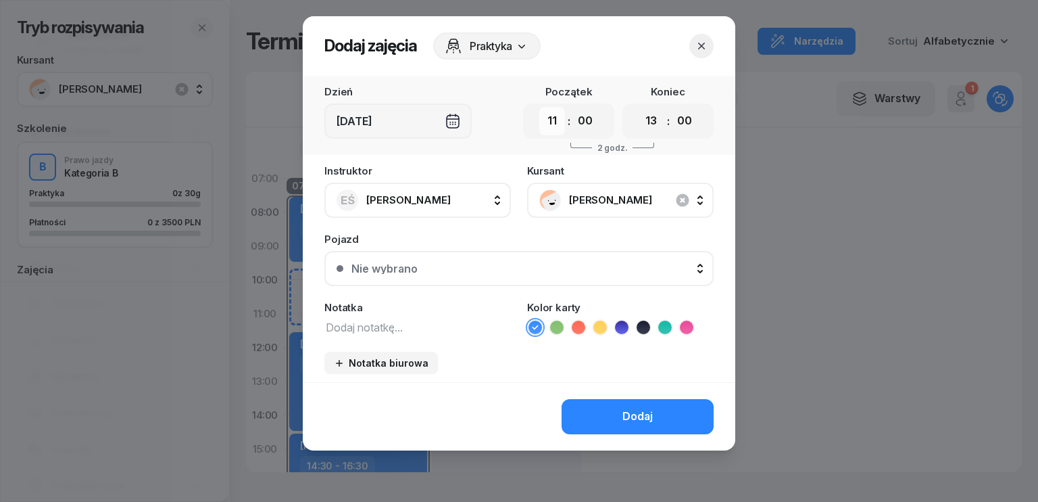
click at [559, 116] on select "00 01 02 03 04 05 06 07 08 09 10 11 12 13 14 15 16 17 18 19 20 21 22 23" at bounding box center [552, 121] width 26 height 28
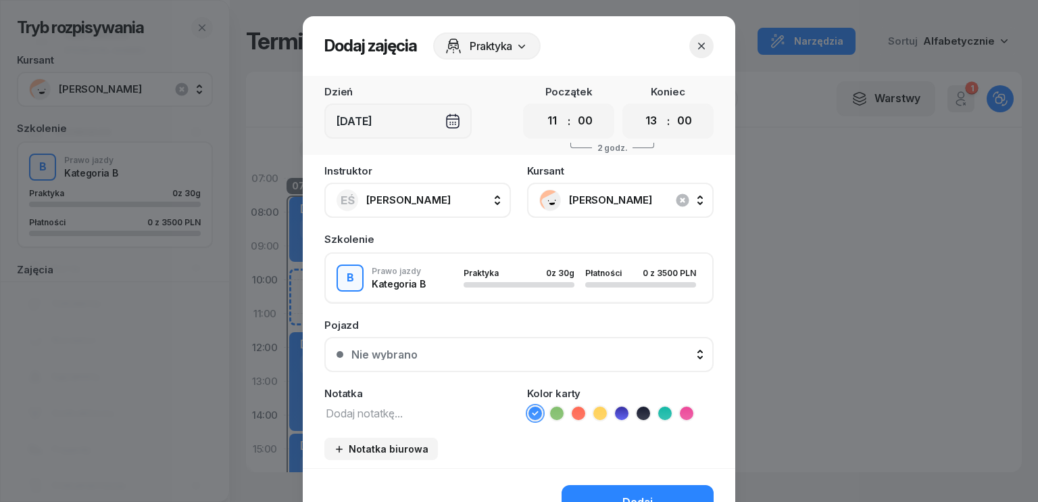
select select "12"
click at [539, 107] on select "00 01 02 03 04 05 06 07 08 09 10 11 12 13 14 15 16 17 18 19 20 21 22 23" at bounding box center [552, 121] width 26 height 28
click at [644, 121] on select "00 01 02 03 04 05 06 07 08 09 10 11 12 13 14 15 16 17 18 19 20 21 22 23" at bounding box center [652, 121] width 26 height 28
select select "14"
click at [639, 107] on select "00 01 02 03 04 05 06 07 08 09 10 11 12 13 14 15 16 17 18 19 20 21 22 23" at bounding box center [652, 121] width 26 height 28
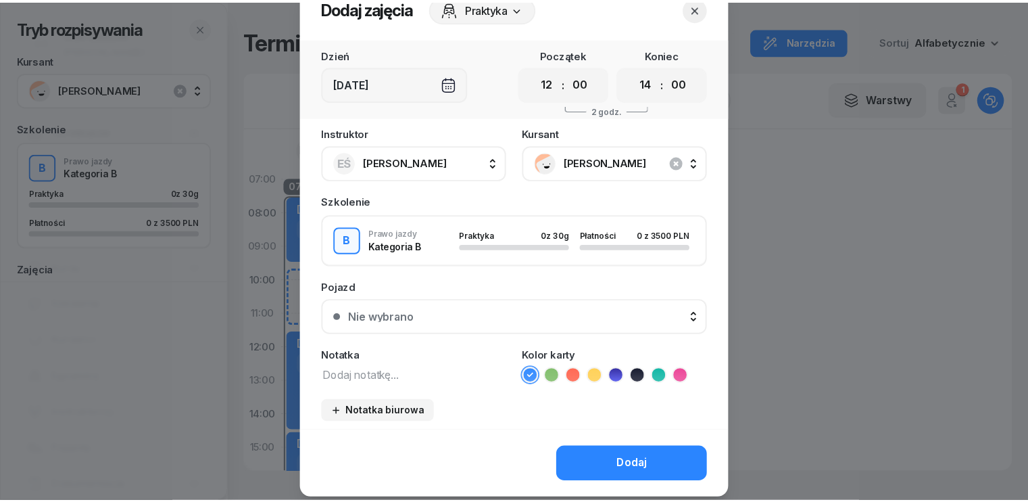
scroll to position [76, 0]
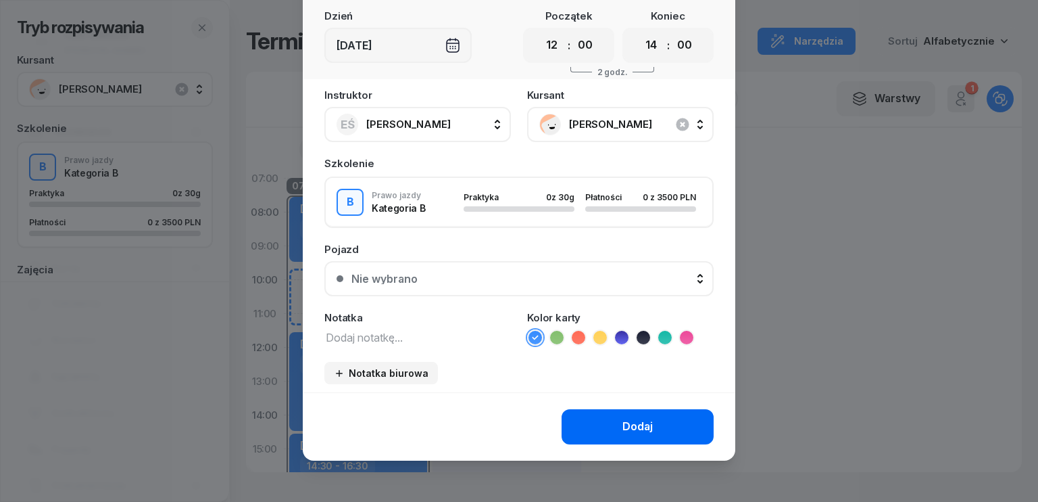
click at [636, 424] on div "Dodaj" at bounding box center [638, 427] width 30 height 18
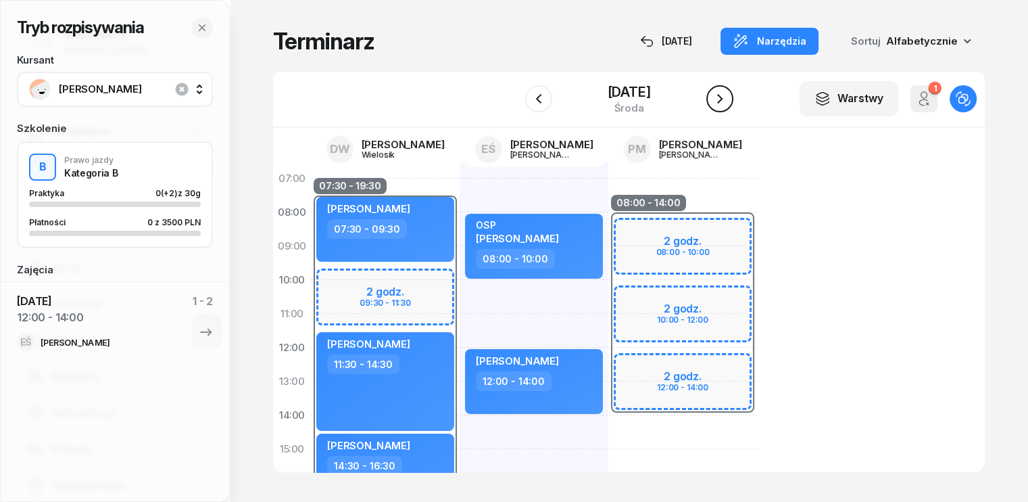
click at [723, 98] on icon "button" at bounding box center [720, 99] width 16 height 16
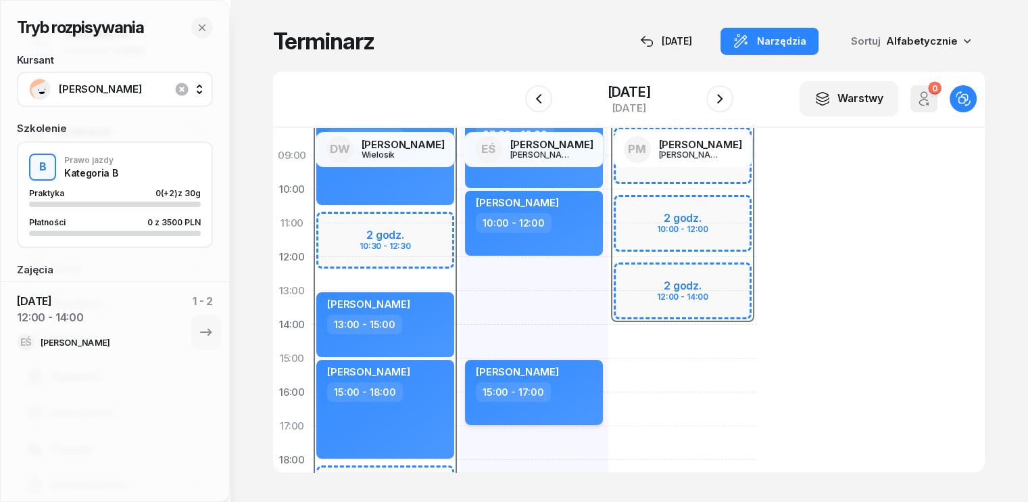
scroll to position [68, 0]
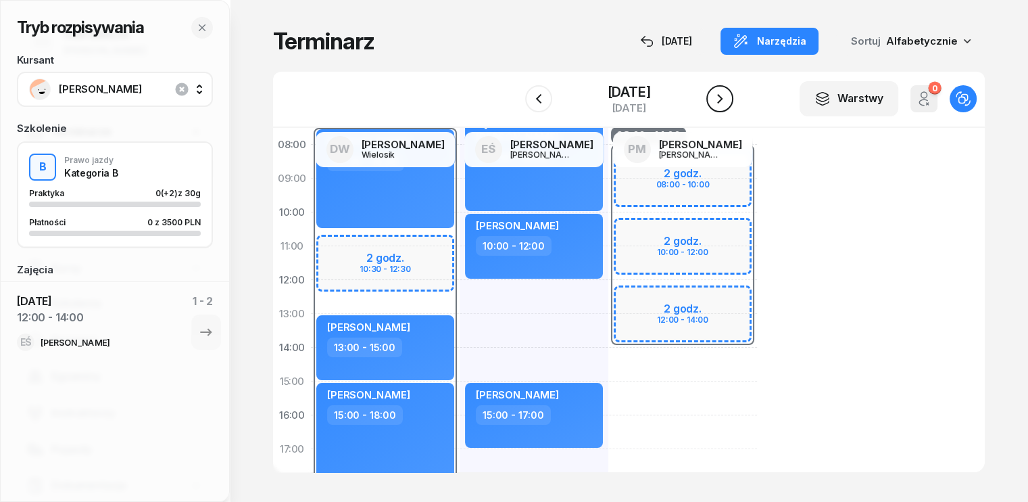
click at [723, 99] on icon "button" at bounding box center [720, 99] width 16 height 16
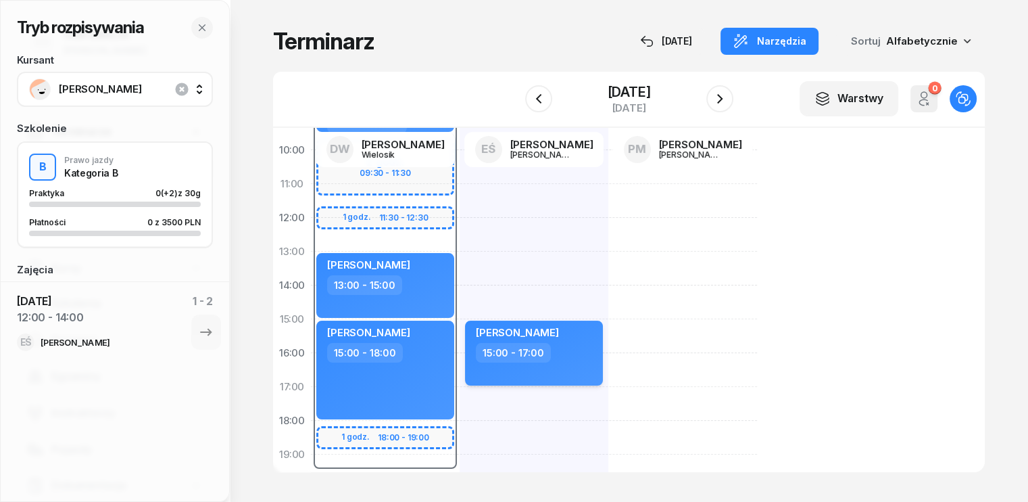
scroll to position [135, 0]
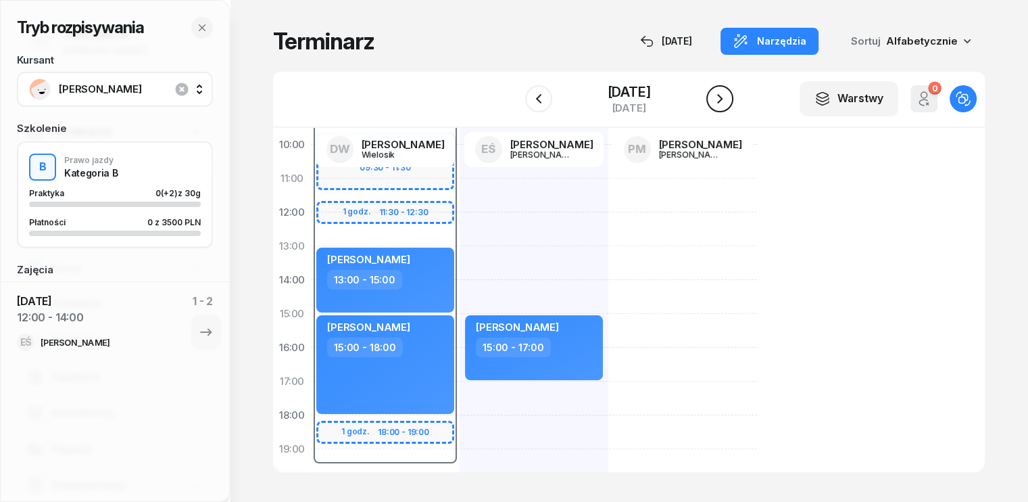
click at [727, 99] on icon "button" at bounding box center [720, 99] width 16 height 16
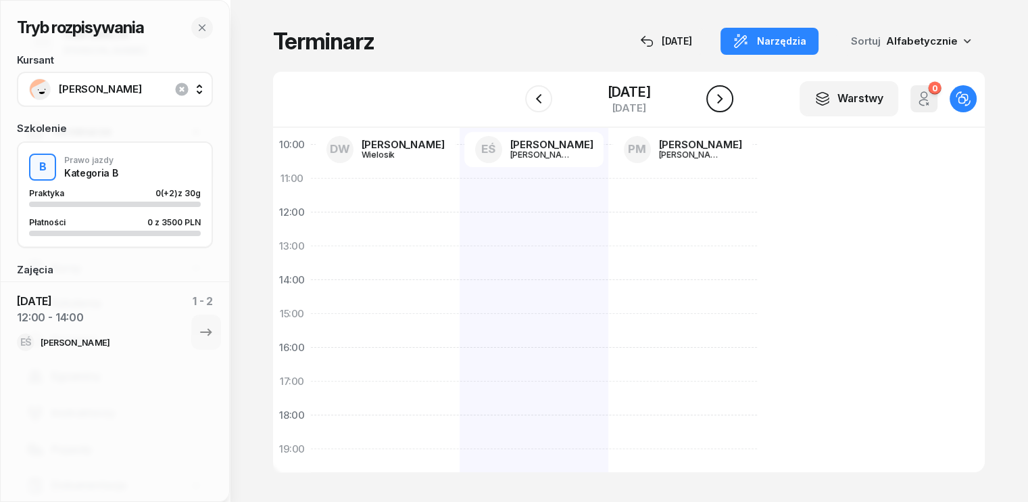
click at [727, 99] on icon "button" at bounding box center [720, 99] width 16 height 16
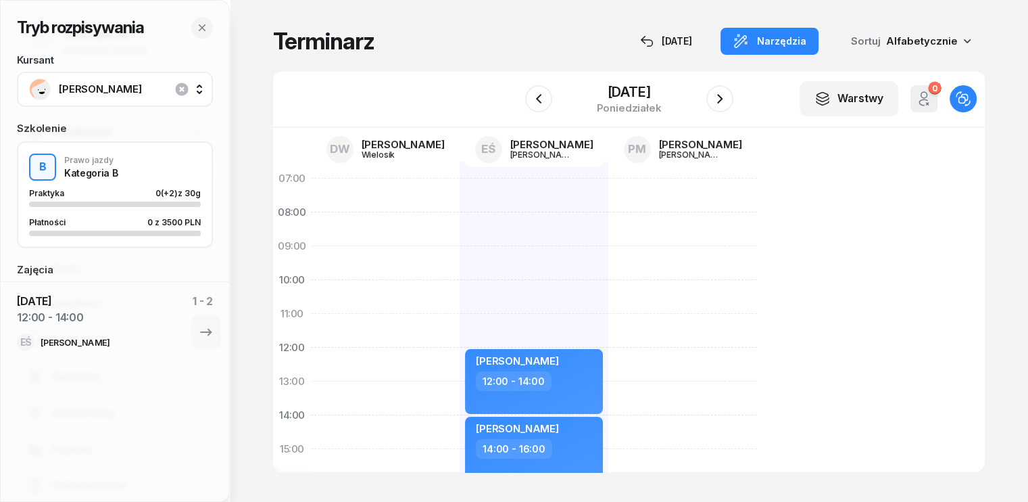
click at [460, 185] on div "[PERSON_NAME] 12:00 - 14:00 [PERSON_NAME] 14:00 - 16:00" at bounding box center [534, 466] width 149 height 608
select select "07"
select select "09"
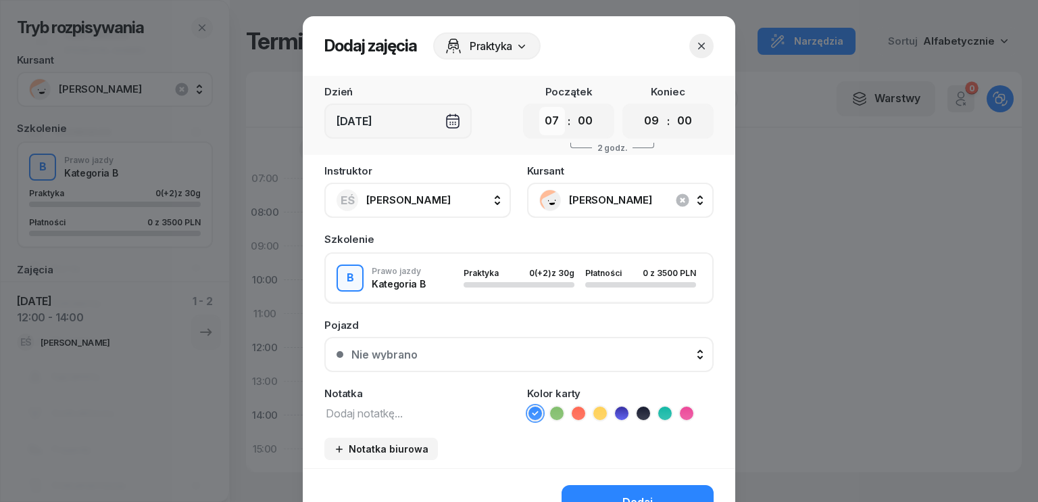
click at [552, 120] on select "00 01 02 03 04 05 06 07 08 09 10 11 12 13 14 15 16 17 18 19 20 21 22 23" at bounding box center [552, 121] width 26 height 28
select select "08"
click at [539, 107] on select "00 01 02 03 04 05 06 07 08 09 10 11 12 13 14 15 16 17 18 19 20 21 22 23" at bounding box center [552, 121] width 26 height 28
click at [644, 121] on select "00 01 02 03 04 05 06 07 08 09 10 11 12 13 14 15 16 17 18 19 20 21 22 23" at bounding box center [652, 121] width 26 height 28
select select "10"
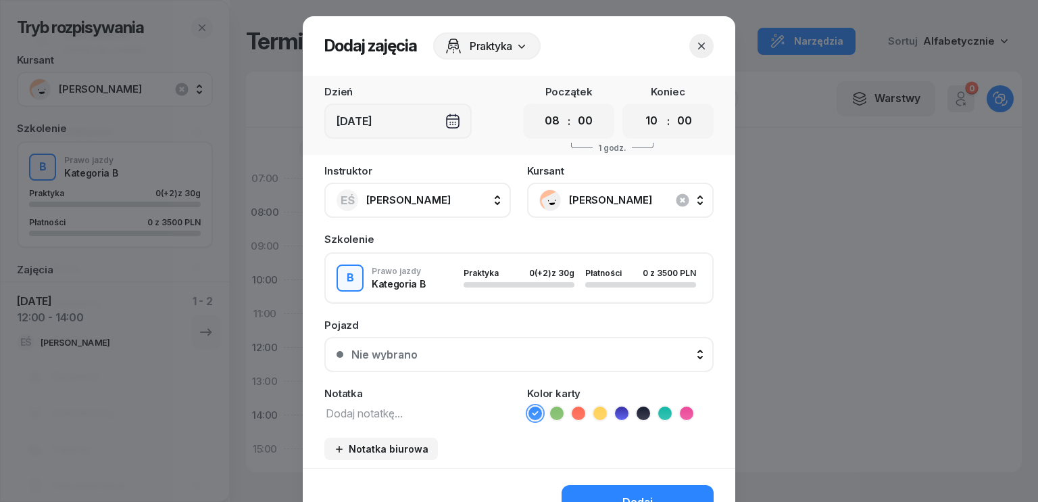
click at [639, 107] on select "00 01 02 03 04 05 06 07 08 09 10 11 12 13 14 15 16 17 18 19 20 21 22 23" at bounding box center [652, 121] width 26 height 28
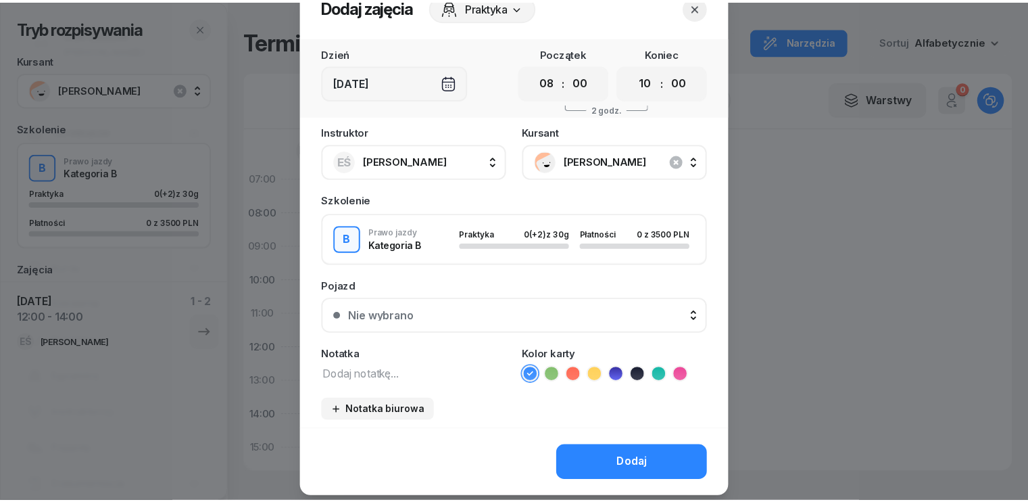
scroll to position [76, 0]
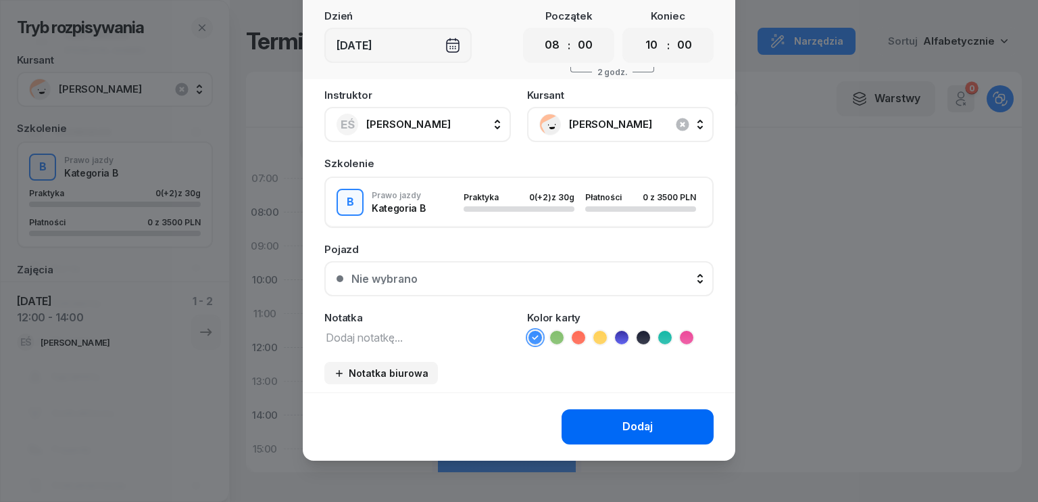
click at [647, 420] on div "Dodaj" at bounding box center [638, 427] width 30 height 18
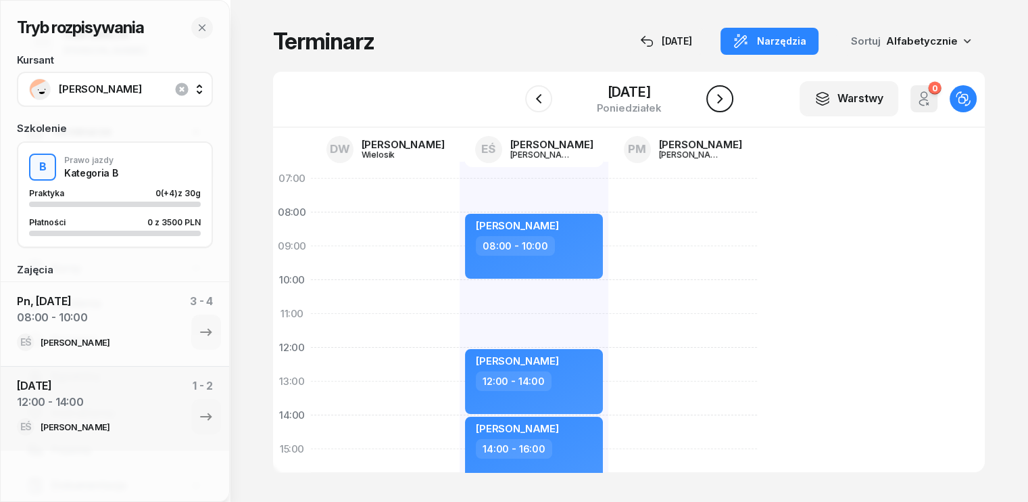
click at [724, 101] on icon "button" at bounding box center [720, 99] width 16 height 16
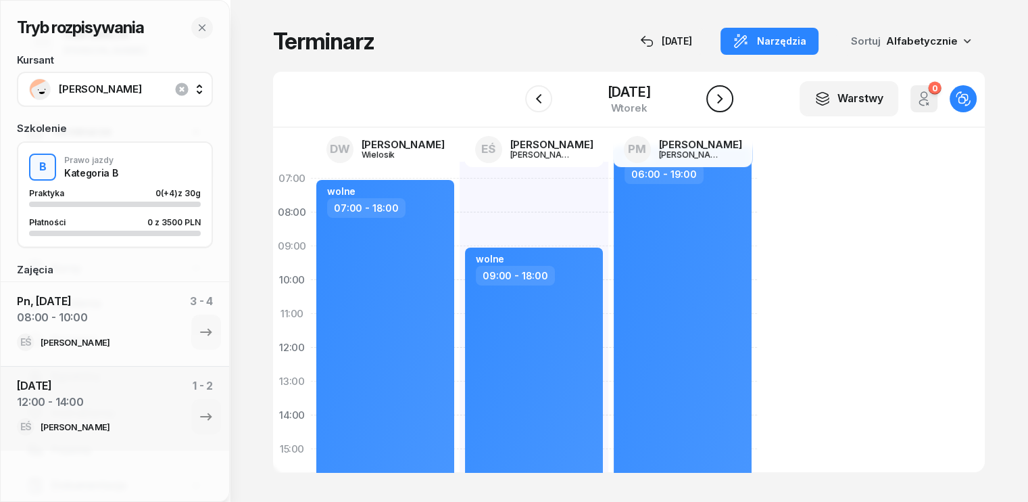
click at [724, 99] on icon "button" at bounding box center [720, 99] width 16 height 16
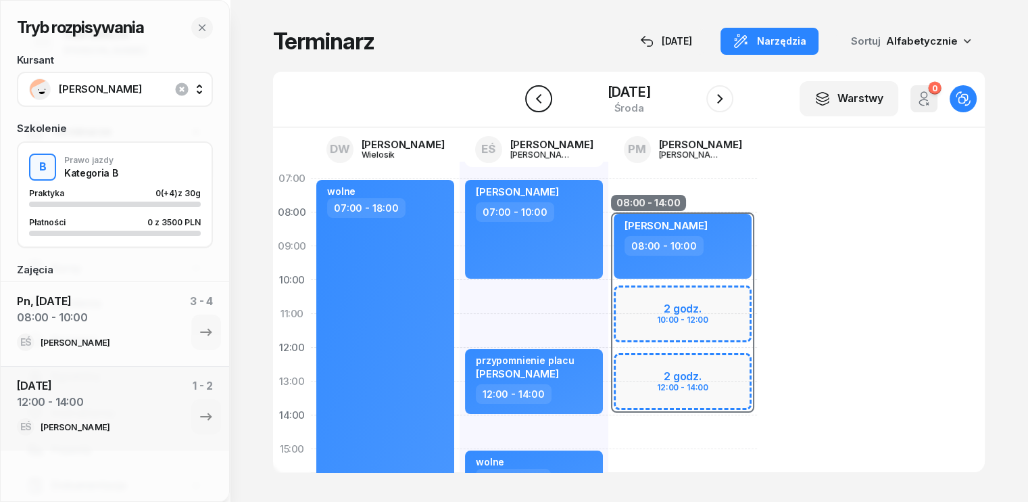
click at [537, 97] on icon "button" at bounding box center [539, 99] width 16 height 16
click at [537, 97] on icon "button" at bounding box center [537, 98] width 5 height 9
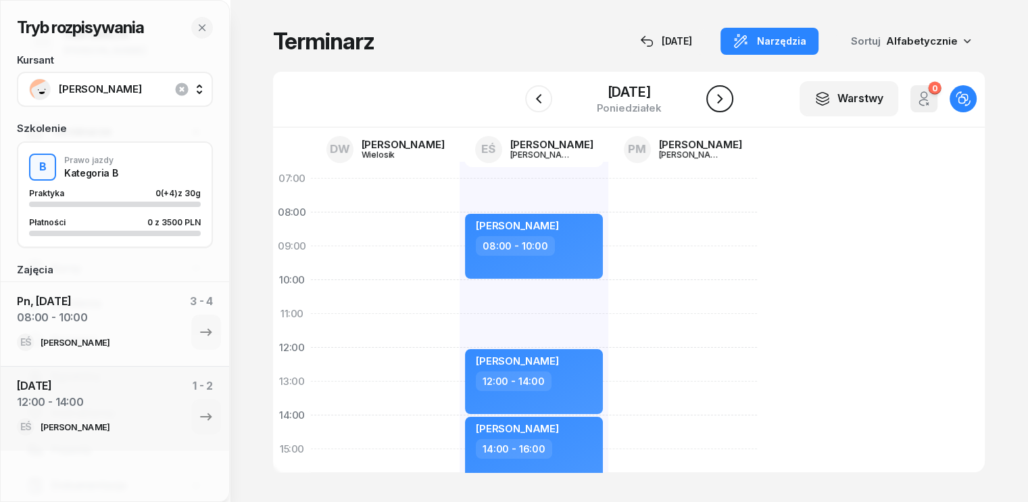
click at [723, 98] on icon "button" at bounding box center [719, 98] width 5 height 9
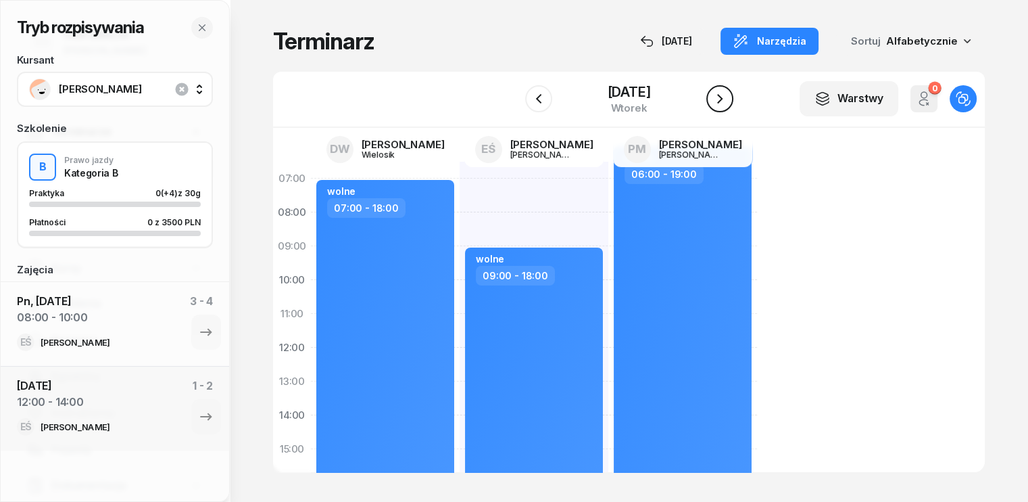
click at [724, 97] on icon "button" at bounding box center [720, 99] width 16 height 16
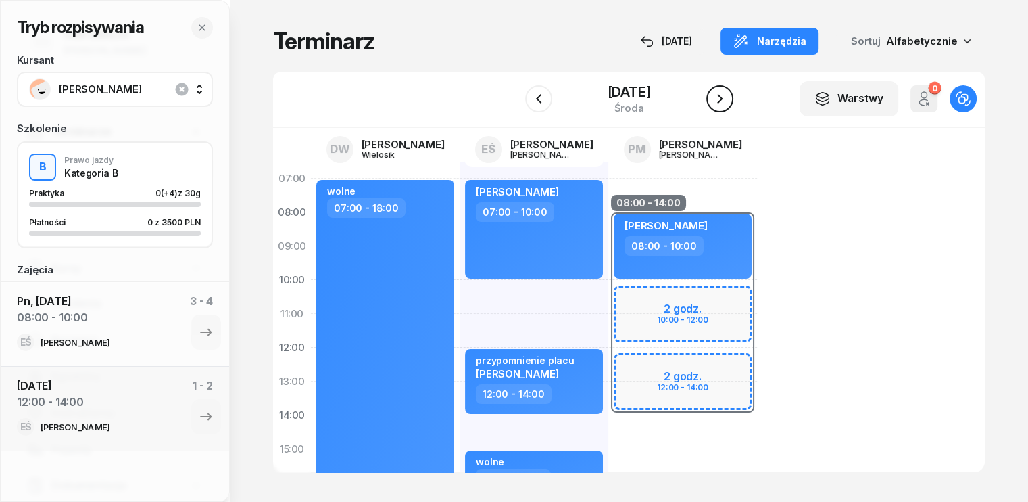
click at [722, 96] on icon "button" at bounding box center [720, 99] width 16 height 16
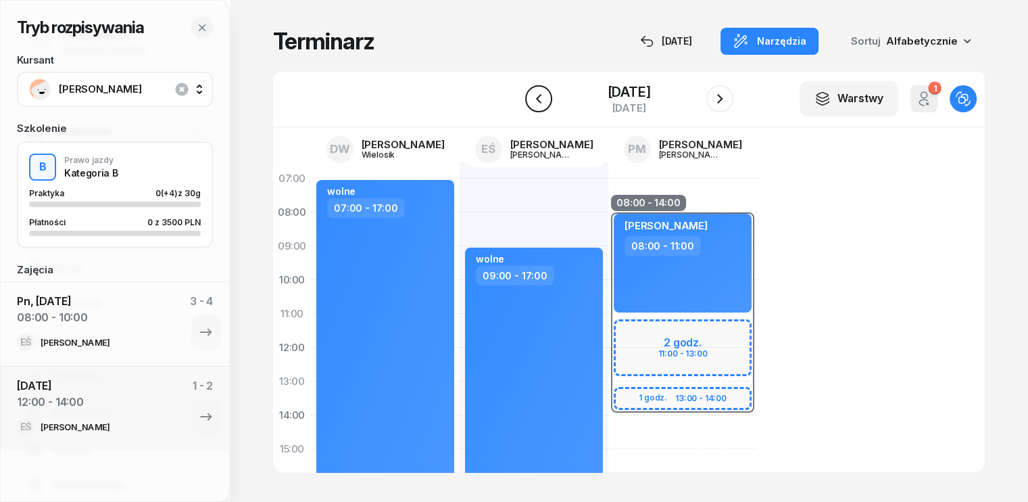
click at [540, 101] on icon "button" at bounding box center [539, 99] width 16 height 16
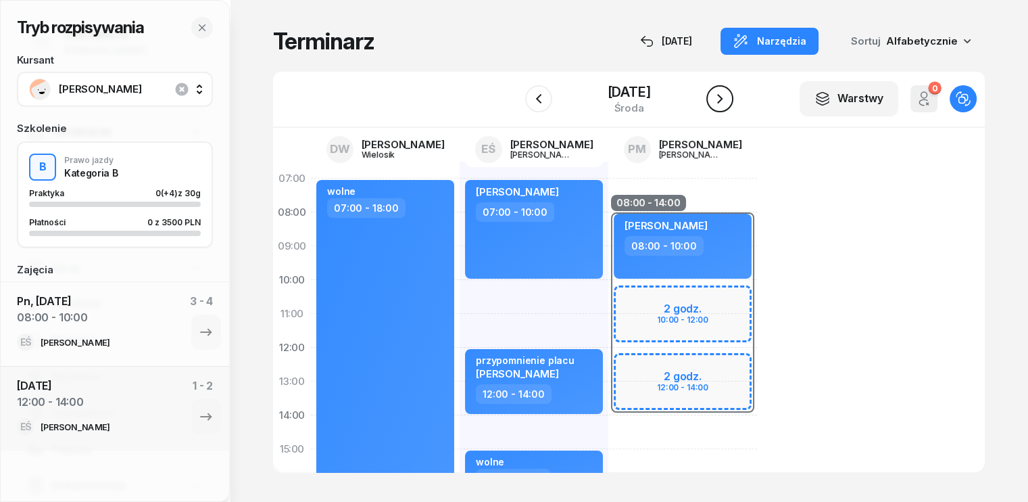
click at [722, 99] on icon "button" at bounding box center [720, 99] width 16 height 16
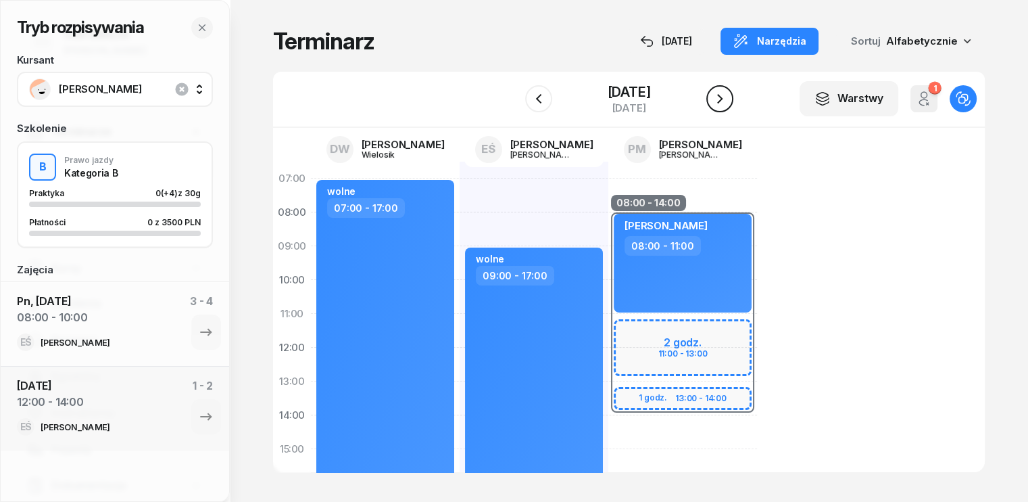
click at [723, 101] on icon "button" at bounding box center [719, 98] width 5 height 9
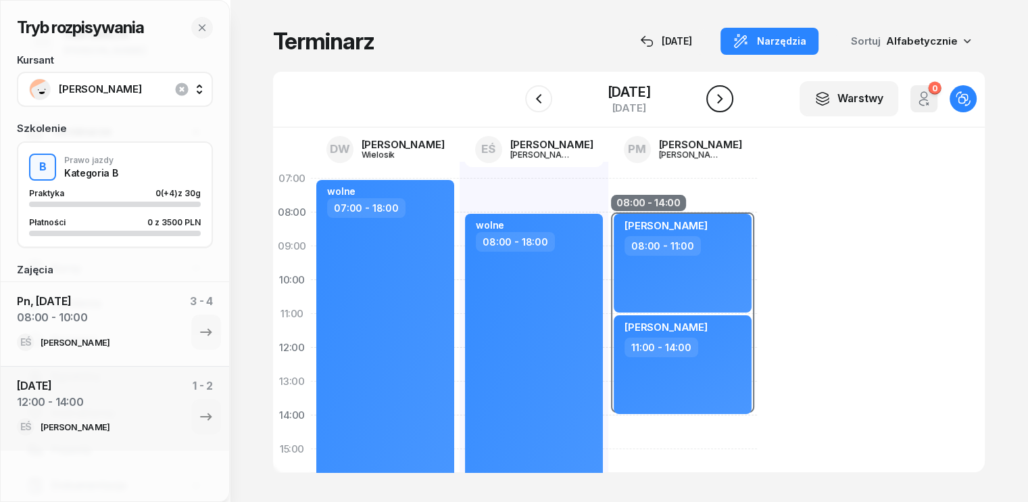
click at [723, 101] on icon "button" at bounding box center [719, 98] width 5 height 9
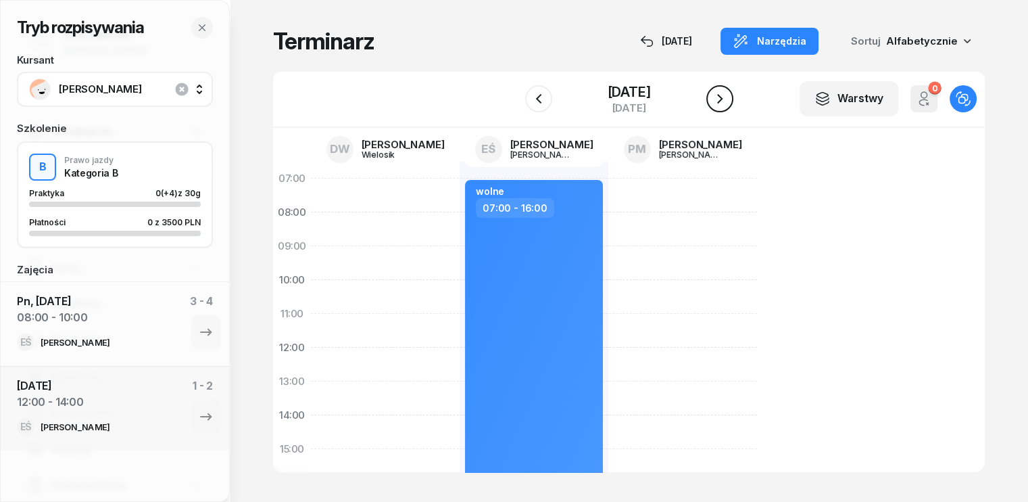
click at [723, 101] on icon "button" at bounding box center [719, 98] width 5 height 9
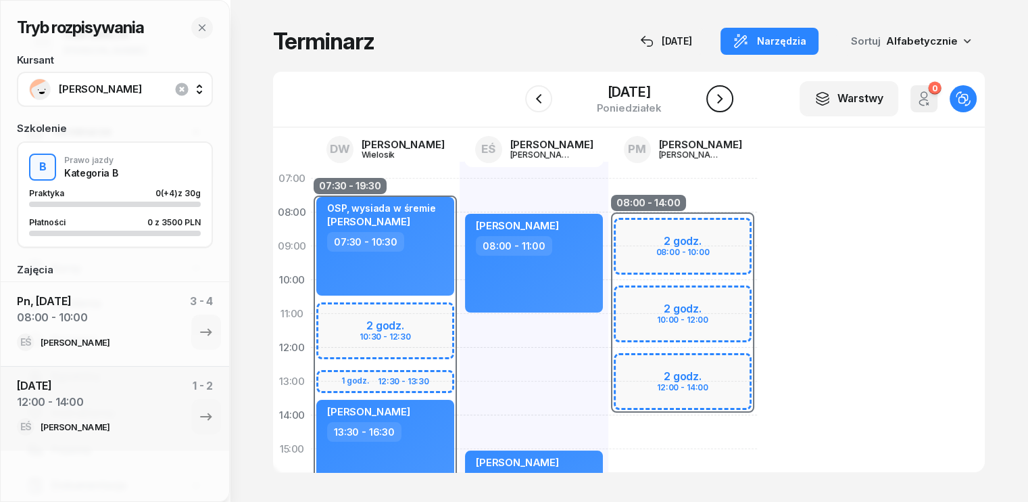
click at [726, 101] on icon "button" at bounding box center [720, 99] width 16 height 16
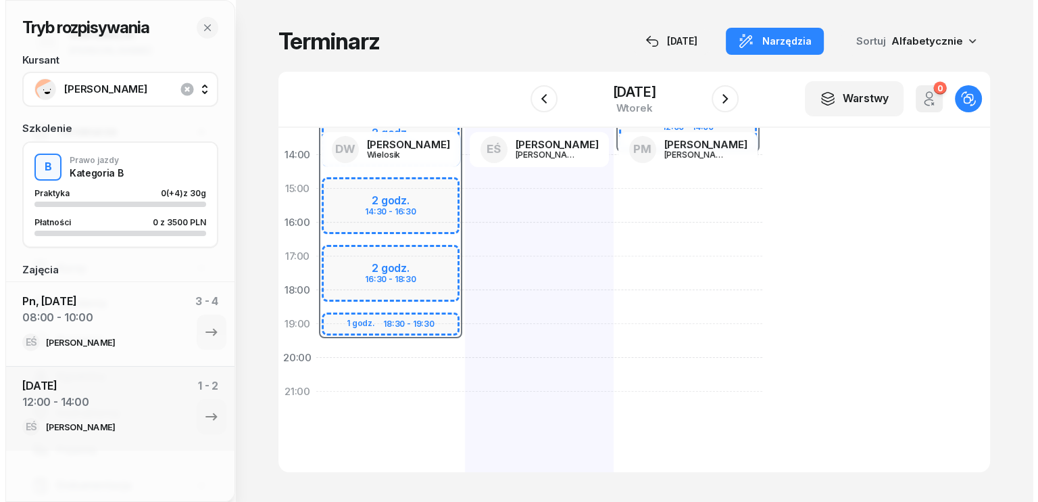
scroll to position [270, 0]
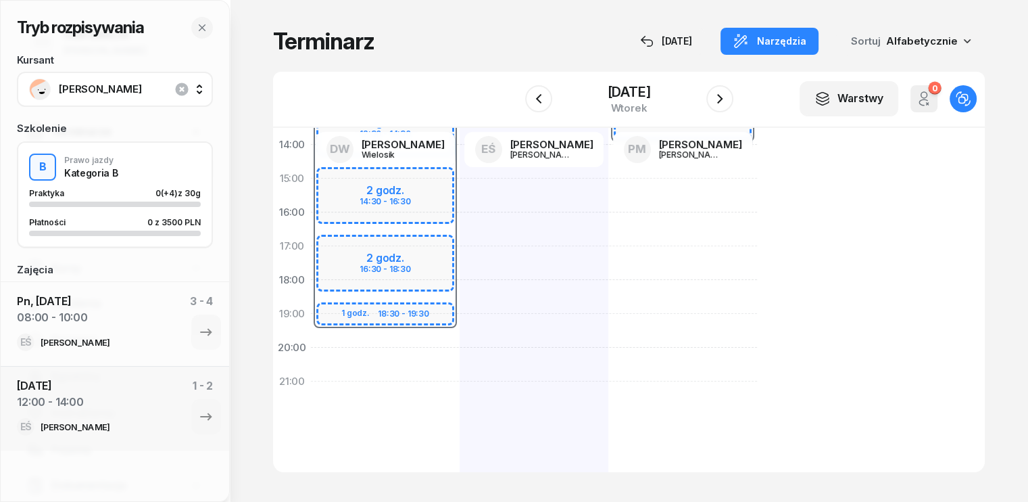
click at [324, 354] on div "07:30 - 19:30 2 godz. 10:30 - 12:30 2 godz. 12:30 - 14:30 2 godz. 14:30 - 16:30…" at bounding box center [385, 195] width 149 height 608
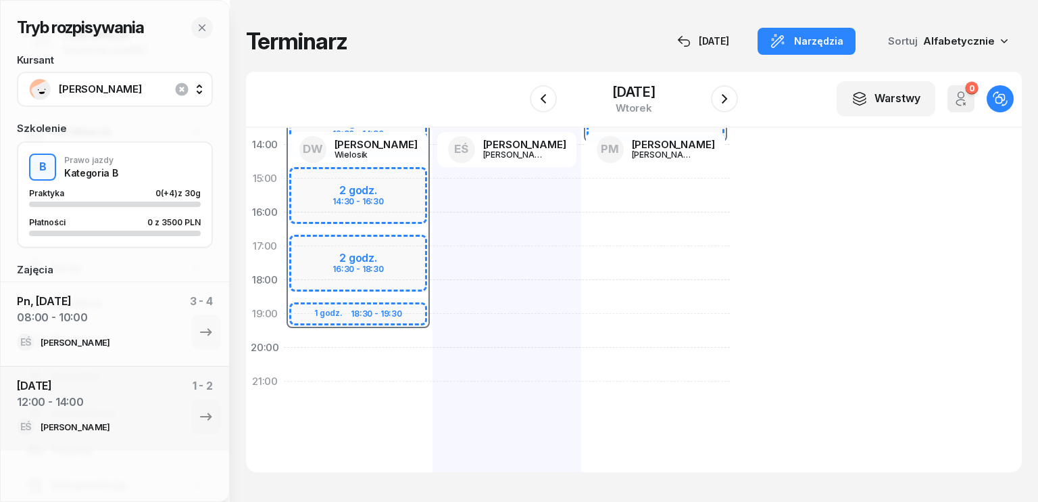
select select "20"
select select "22"
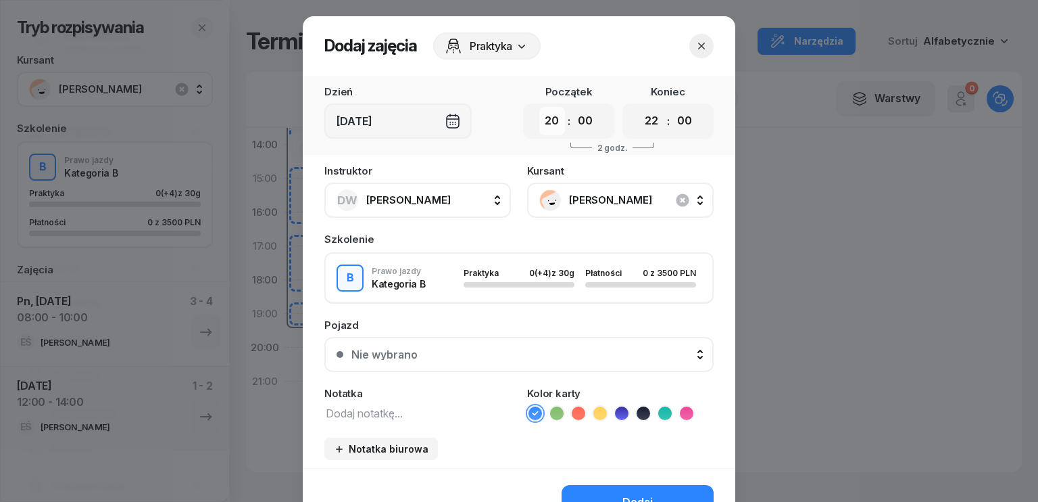
click at [549, 121] on select "00 01 02 03 04 05 06 07 08 09 10 11 12 13 14 15 16 17 18 19 20 21 22 23" at bounding box center [552, 121] width 26 height 28
select select "14"
click at [539, 107] on select "00 01 02 03 04 05 06 07 08 09 10 11 12 13 14 15 16 17 18 19 20 21 22 23" at bounding box center [552, 121] width 26 height 28
click at [583, 121] on select "00 05 10 15 20 25 30 35 40 45 50 55" at bounding box center [586, 121] width 26 height 28
select select "30"
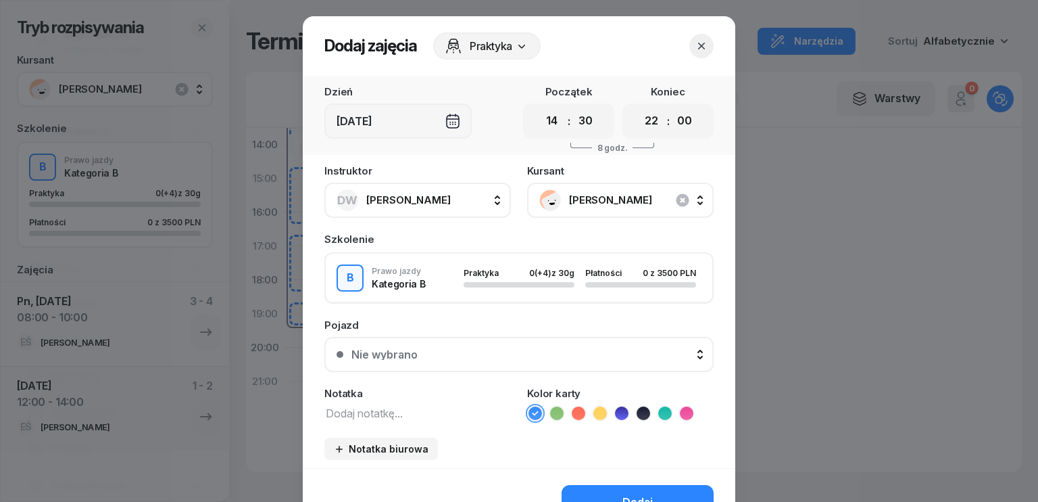
click at [573, 107] on select "00 05 10 15 20 25 30 35 40 45 50 55" at bounding box center [586, 121] width 26 height 28
click at [652, 118] on select "00 01 02 03 04 05 06 07 08 09 10 11 12 13 14 15 16 17 18 19 20 21 22 23" at bounding box center [652, 121] width 26 height 28
select select "16"
click at [639, 107] on select "00 01 02 03 04 05 06 07 08 09 10 11 12 13 14 15 16 17 18 19 20 21 22 23" at bounding box center [652, 121] width 26 height 28
click at [682, 116] on select "00 05 10 15 20 25 30 35 40 45 50 55" at bounding box center [685, 121] width 26 height 28
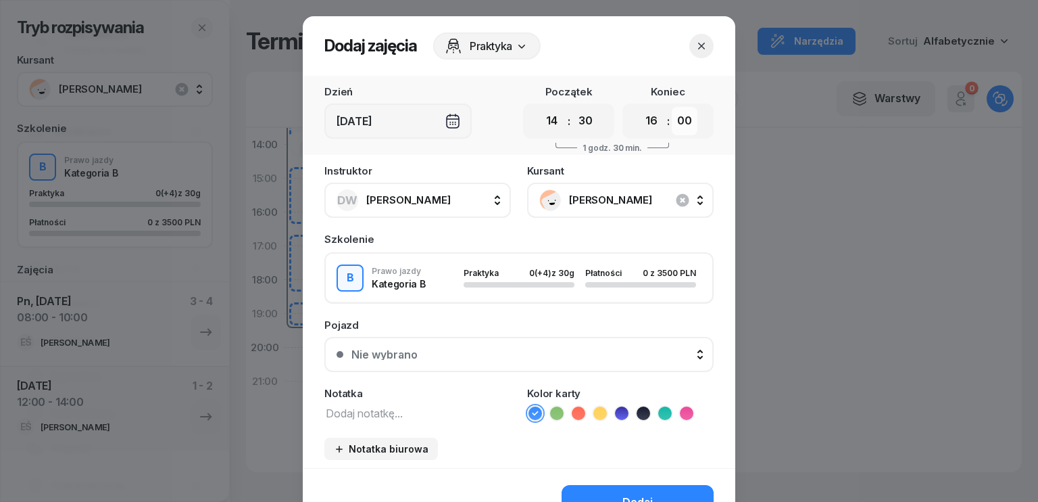
select select "30"
click at [672, 107] on select "00 05 10 15 20 25 30 35 40 45 50 55" at bounding box center [685, 121] width 26 height 28
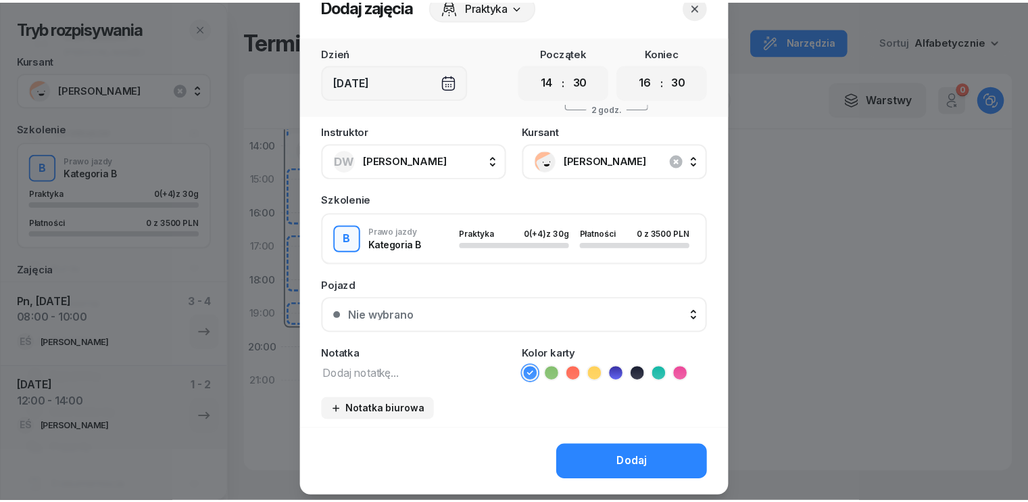
scroll to position [76, 0]
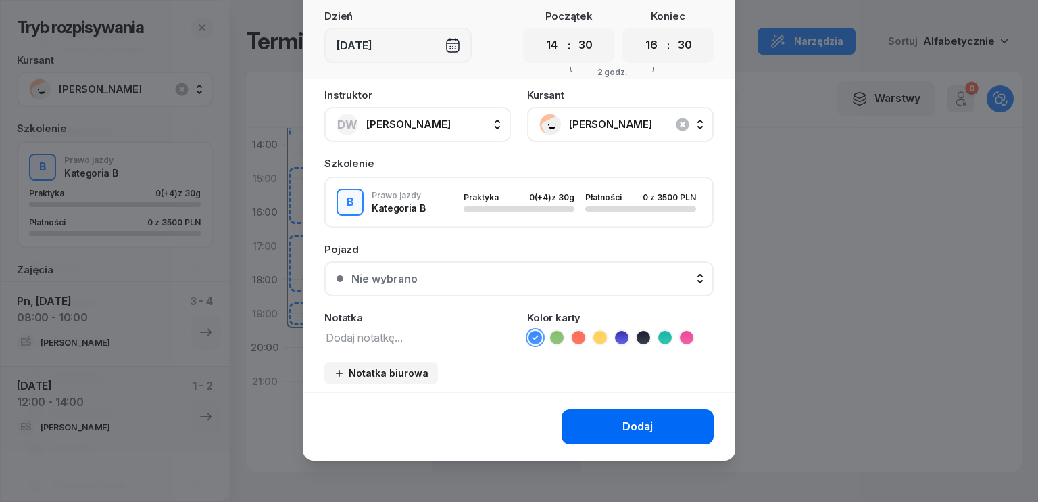
drag, startPoint x: 619, startPoint y: 429, endPoint x: 617, endPoint y: 421, distance: 8.4
click at [623, 429] on div "Dodaj" at bounding box center [638, 427] width 30 height 18
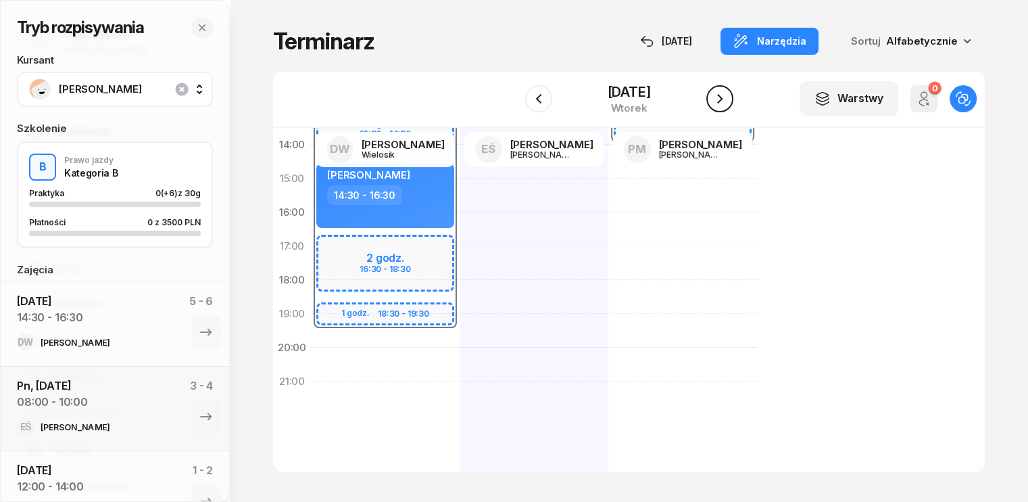
click at [726, 88] on button "button" at bounding box center [719, 98] width 27 height 27
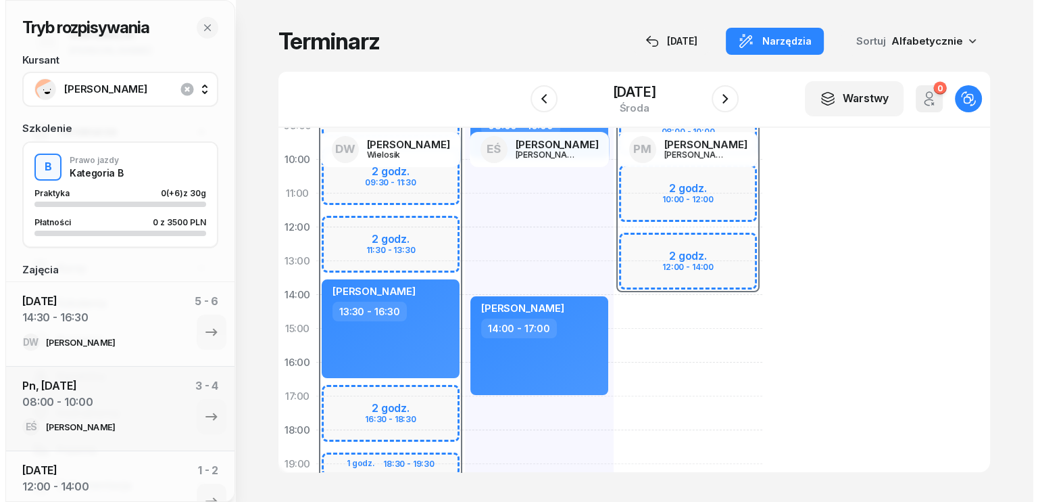
scroll to position [203, 0]
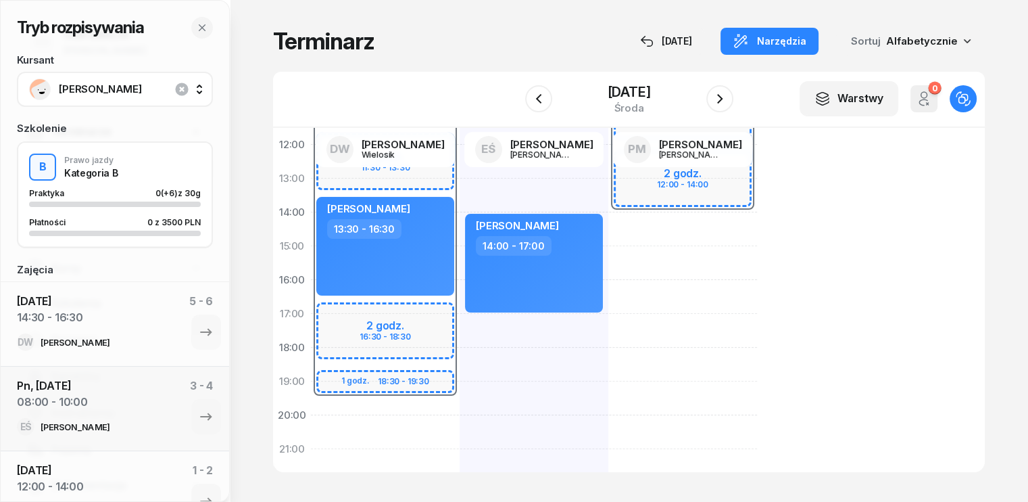
click at [311, 422] on div "07:30 - 19:30 2 godz. 07:30 - 09:30 2 godz. 09:30 - 11:30 2 godz. 11:30 - 13:30…" at bounding box center [385, 263] width 149 height 608
select select "20"
select select "22"
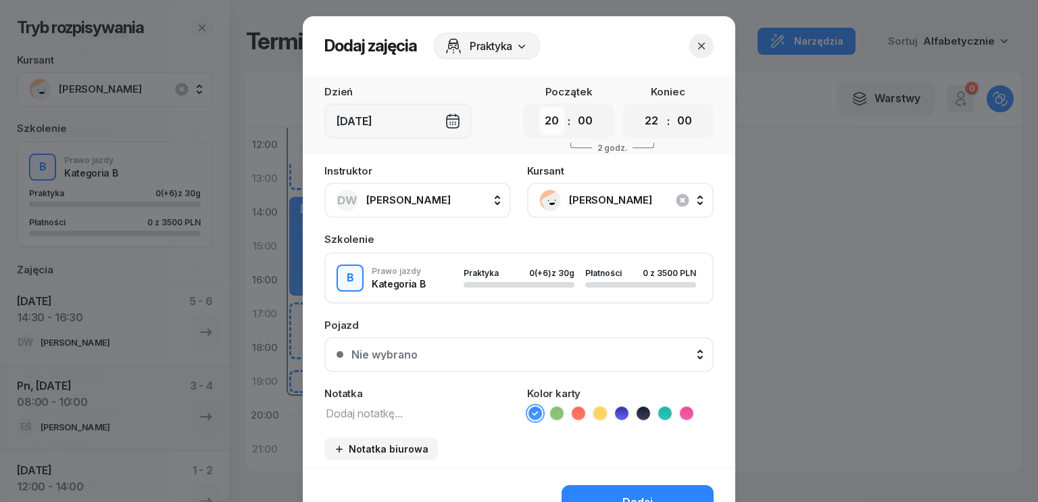
click at [545, 130] on select "00 01 02 03 04 05 06 07 08 09 10 11 12 13 14 15 16 17 18 19 20 21 22 23" at bounding box center [552, 121] width 26 height 28
select select "11"
click at [539, 107] on select "00 01 02 03 04 05 06 07 08 09 10 11 12 13 14 15 16 17 18 19 20 21 22 23" at bounding box center [552, 121] width 26 height 28
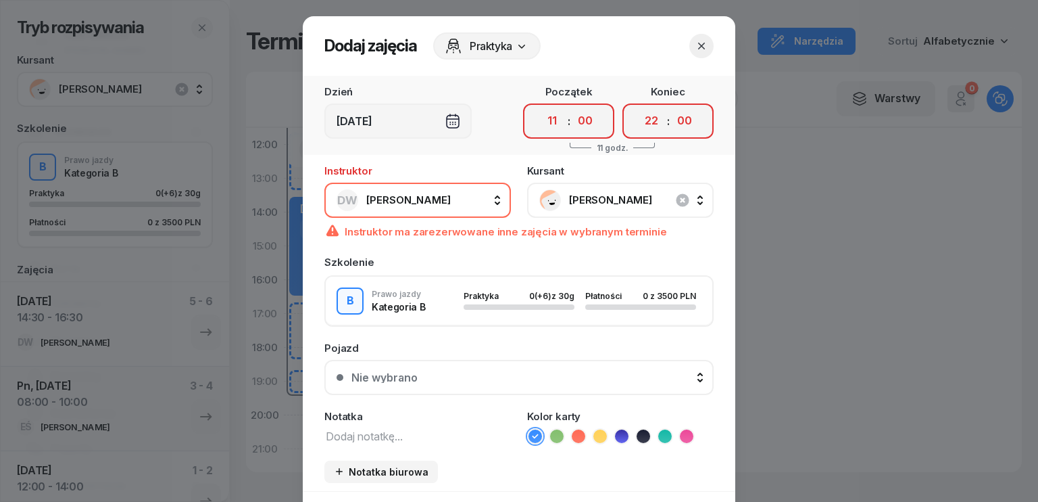
click at [594, 122] on div "00 01 02 03 04 05 06 07 08 09 10 11 12 13 14 15 16 17 18 19 20 21 22 23 : 00 05…" at bounding box center [568, 120] width 91 height 35
click at [583, 120] on select "00 05 10 15 20 25 30 35 40 45 50 55" at bounding box center [586, 121] width 26 height 28
select select "30"
click at [573, 107] on select "00 05 10 15 20 25 30 35 40 45 50 55" at bounding box center [586, 121] width 26 height 28
click at [644, 121] on select "00 01 02 03 04 05 06 07 08 09 10 11 12 13 14 15 16 17 18 19 20 21 22 23" at bounding box center [652, 121] width 26 height 28
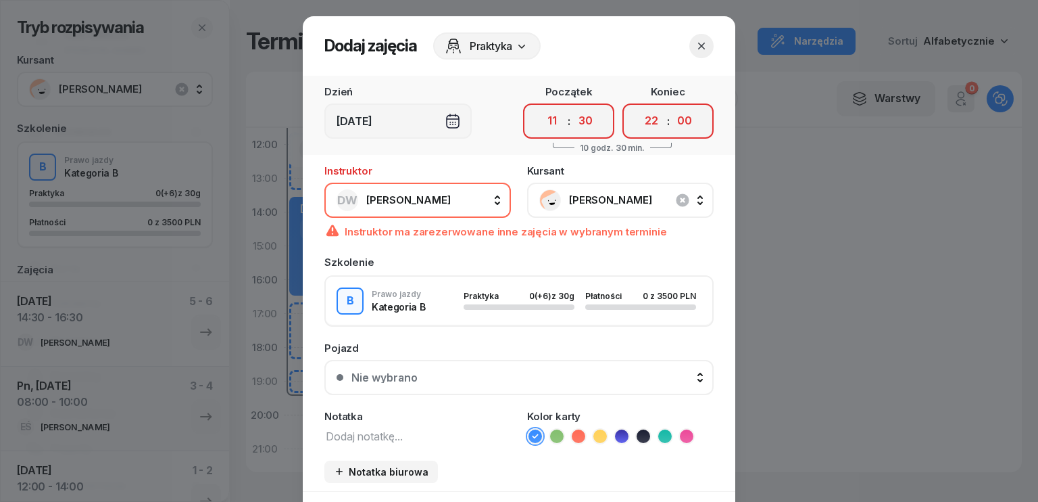
select select "13"
click at [639, 107] on select "00 01 02 03 04 05 06 07 08 09 10 11 12 13 14 15 16 17 18 19 20 21 22 23" at bounding box center [652, 121] width 26 height 28
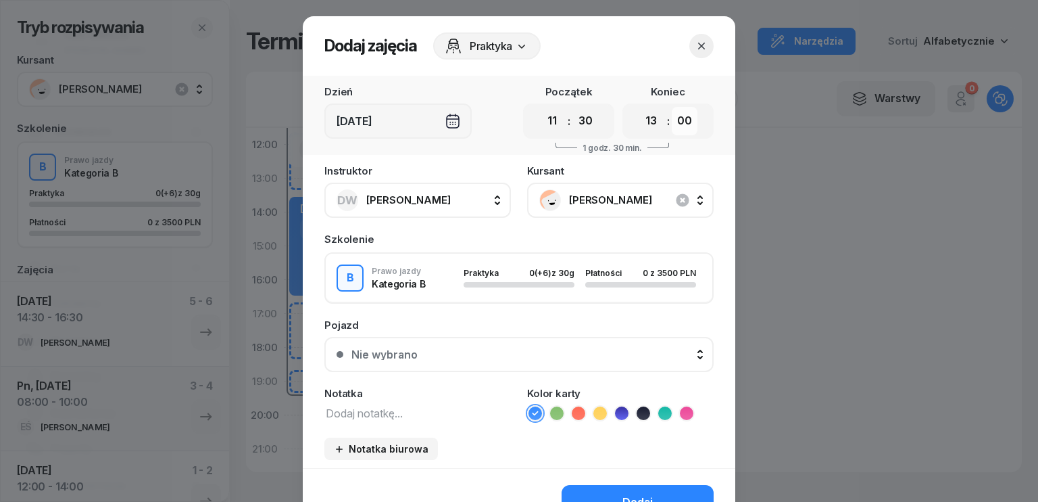
click at [687, 115] on select "00 05 10 15 20 25 30 35 40 45 50 55" at bounding box center [685, 121] width 26 height 28
select select "30"
click at [672, 107] on select "00 05 10 15 20 25 30 35 40 45 50 55" at bounding box center [685, 121] width 26 height 28
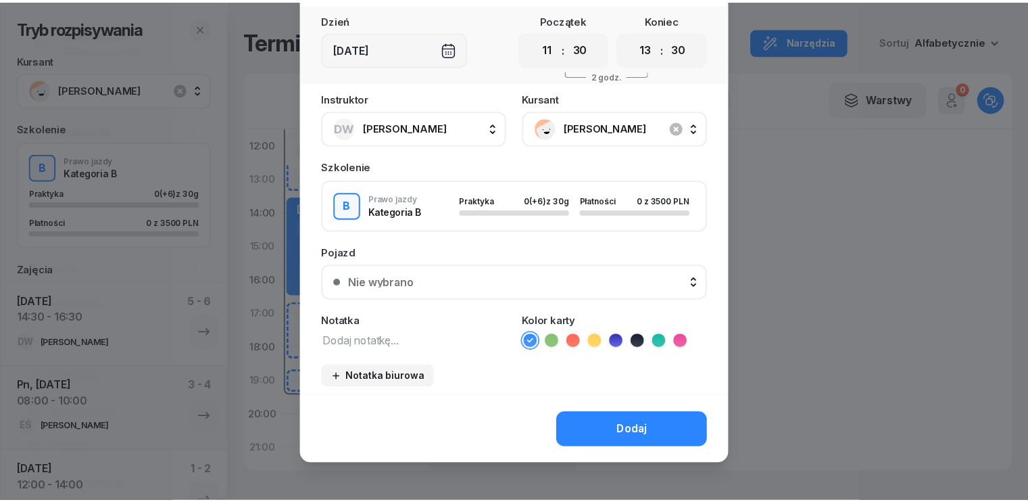
scroll to position [76, 0]
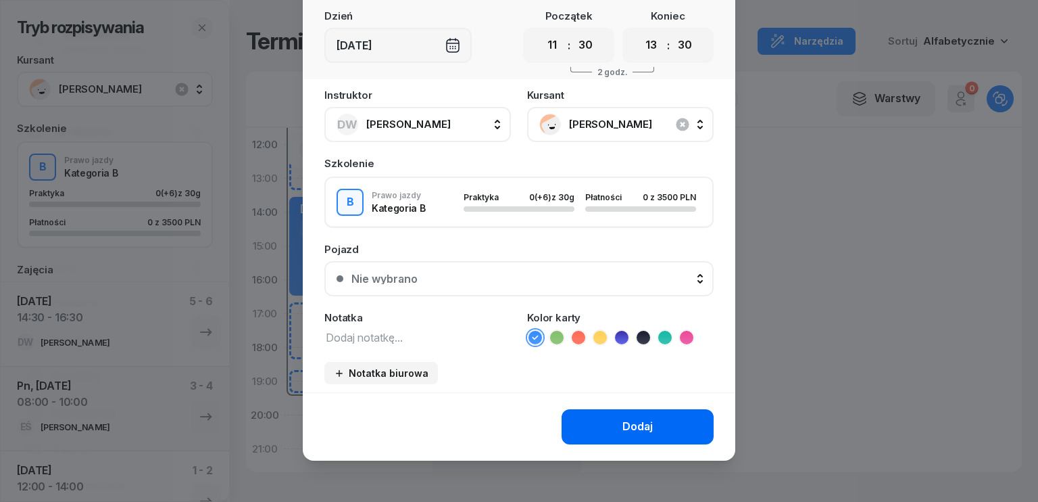
click at [625, 416] on button "Dodaj" at bounding box center [638, 426] width 152 height 35
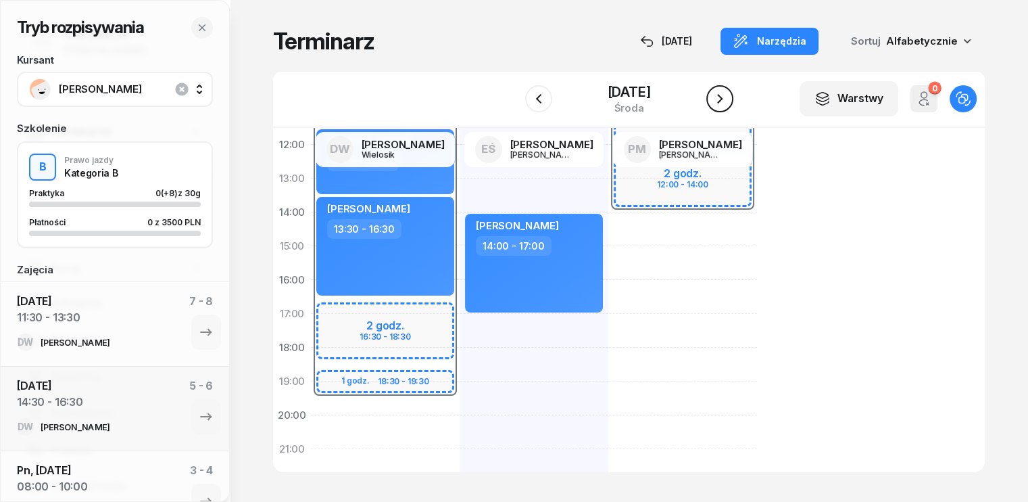
click at [728, 95] on icon "button" at bounding box center [720, 99] width 16 height 16
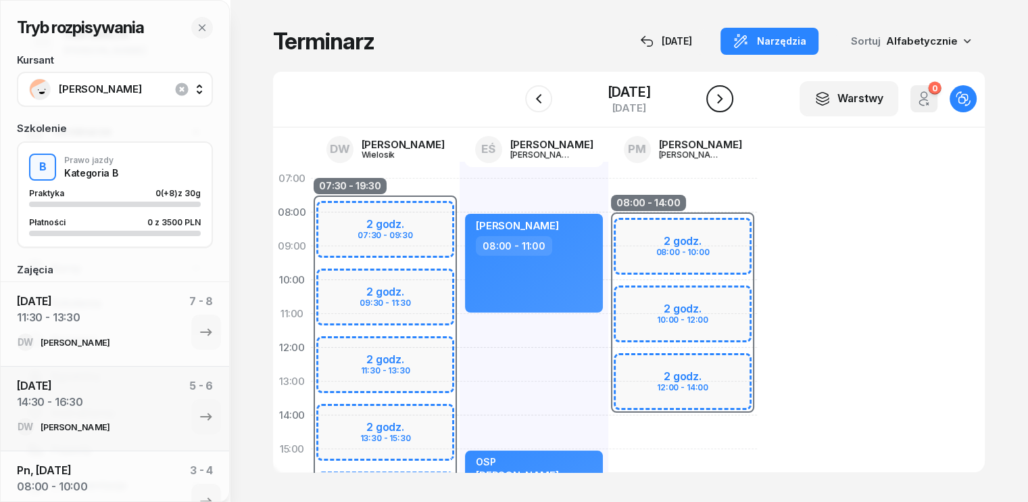
click at [724, 103] on icon "button" at bounding box center [720, 99] width 16 height 16
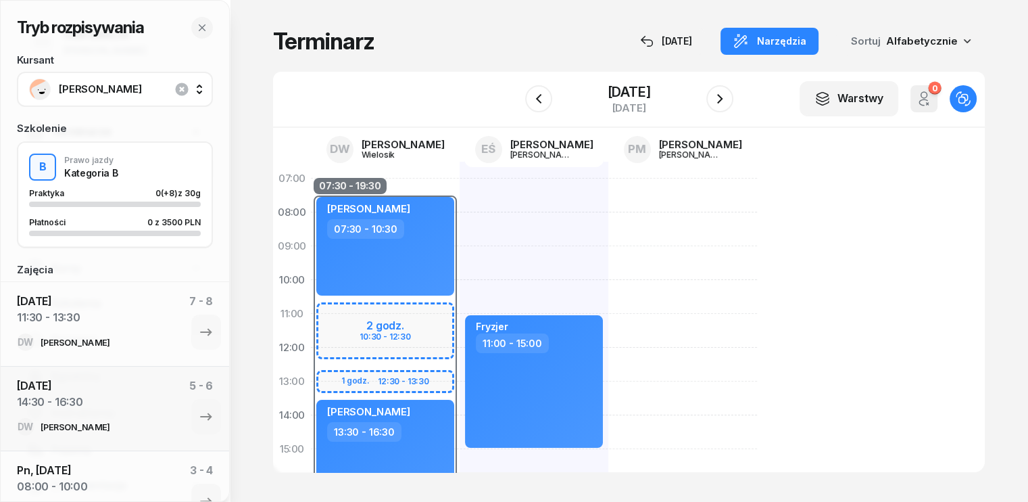
click at [460, 197] on div "Fryzjer 11:00 - 15:00" at bounding box center [534, 466] width 149 height 608
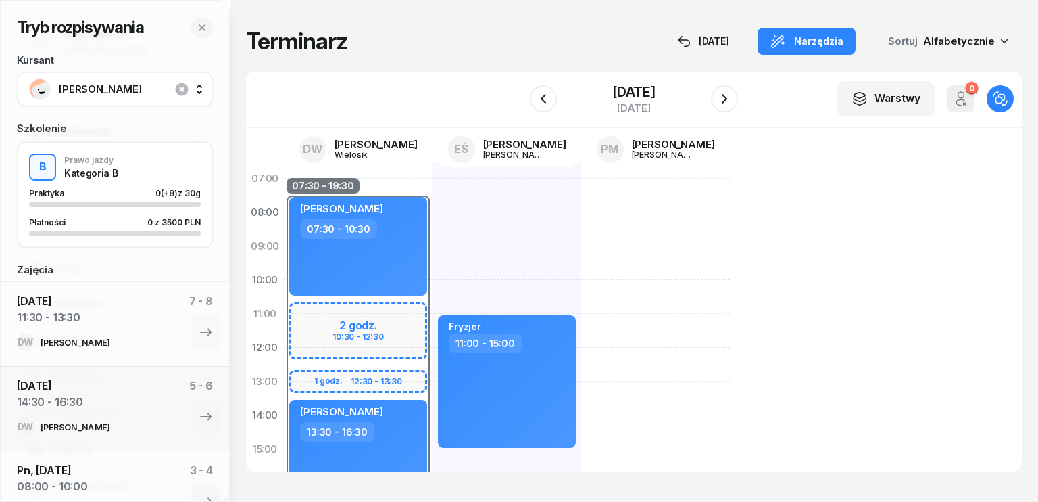
select select "07"
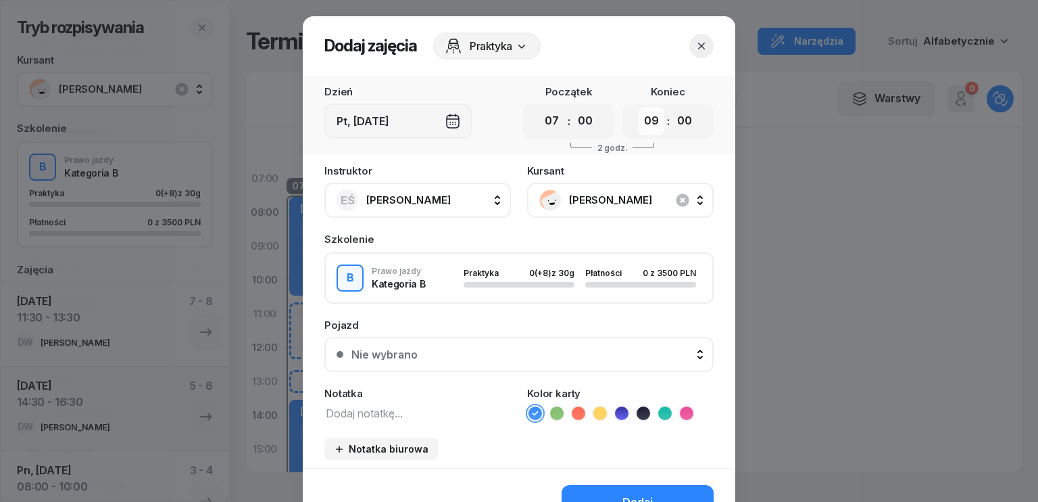
click at [650, 124] on select "00 01 02 03 04 05 06 07 08 09 10 11 12 13 14 15 16 17 18 19 20 21 22 23" at bounding box center [652, 121] width 26 height 28
select select "10"
click at [639, 107] on select "00 01 02 03 04 05 06 07 08 09 10 11 12 13 14 15 16 17 18 19 20 21 22 23" at bounding box center [652, 121] width 26 height 28
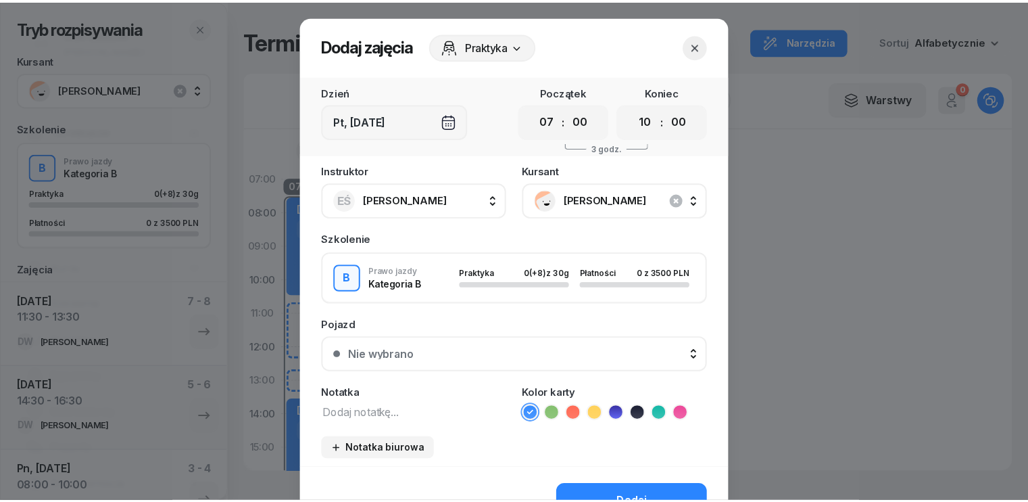
scroll to position [76, 0]
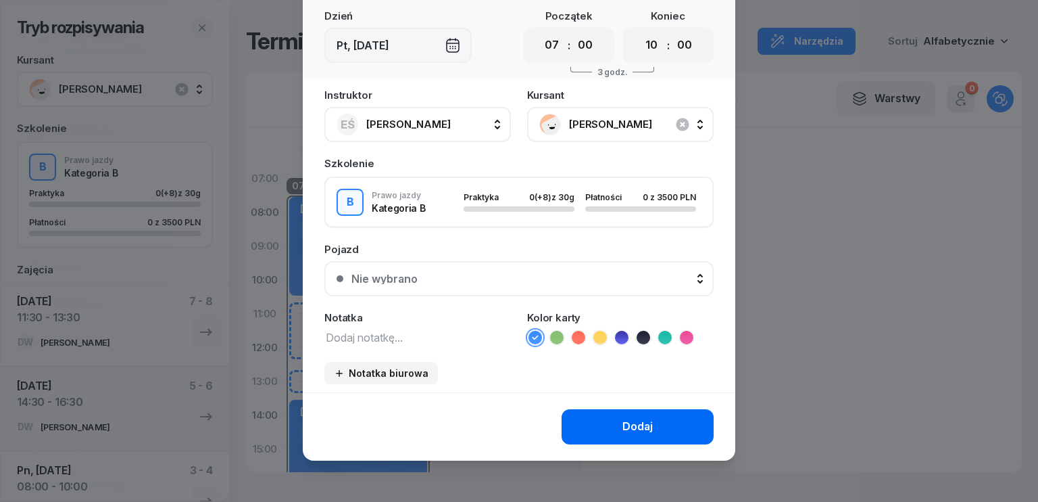
click at [656, 424] on button "Dodaj" at bounding box center [638, 426] width 152 height 35
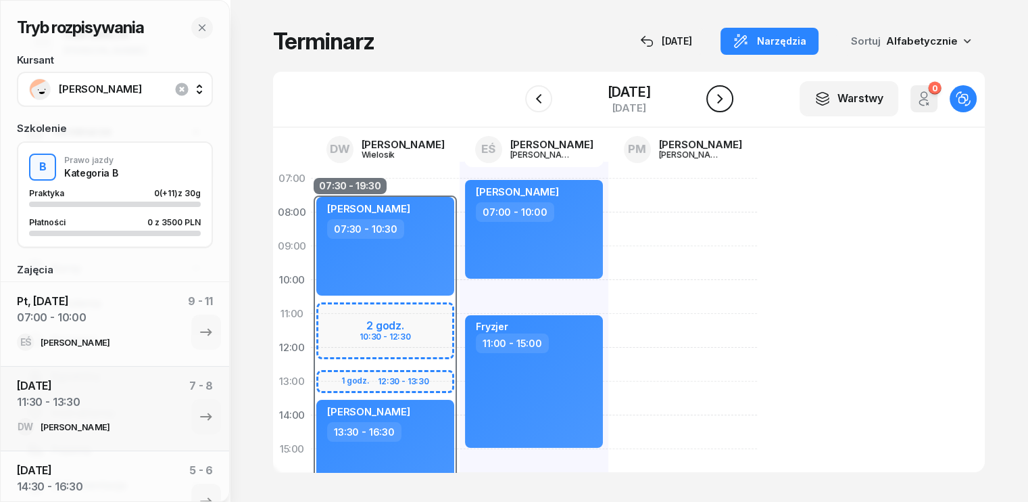
click at [722, 96] on icon "button" at bounding box center [719, 98] width 5 height 9
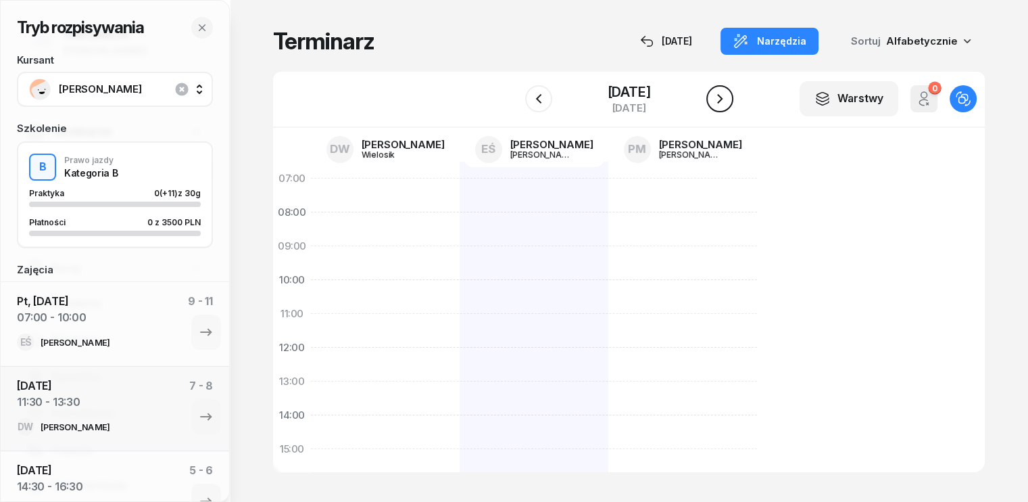
click at [722, 96] on icon "button" at bounding box center [720, 99] width 16 height 16
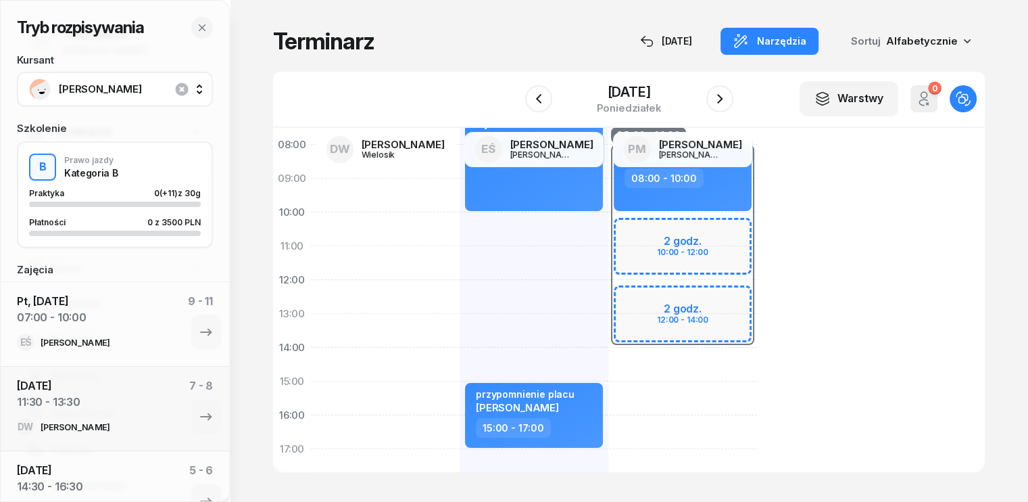
scroll to position [68, 0]
click at [723, 100] on icon "button" at bounding box center [719, 98] width 5 height 9
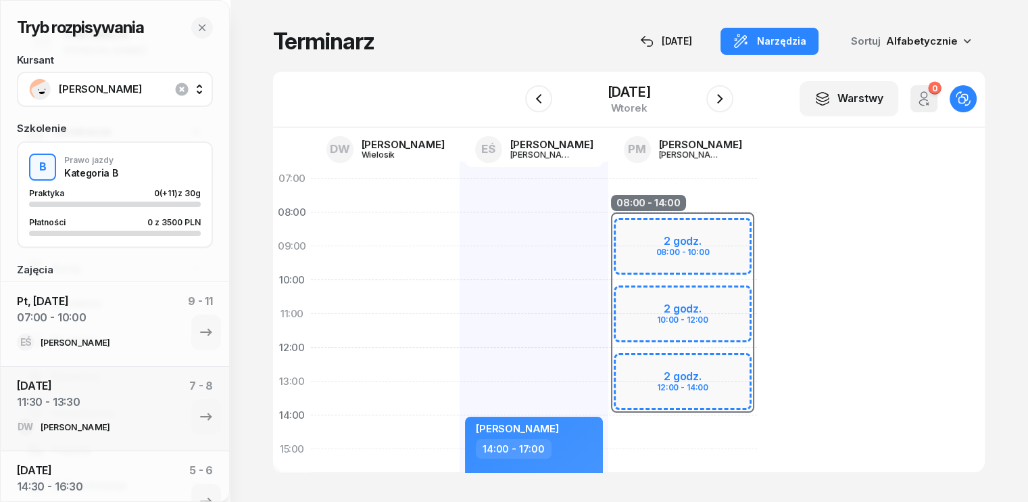
click at [460, 192] on div "[PERSON_NAME] 14:00 - 17:00" at bounding box center [534, 466] width 149 height 608
select select "07"
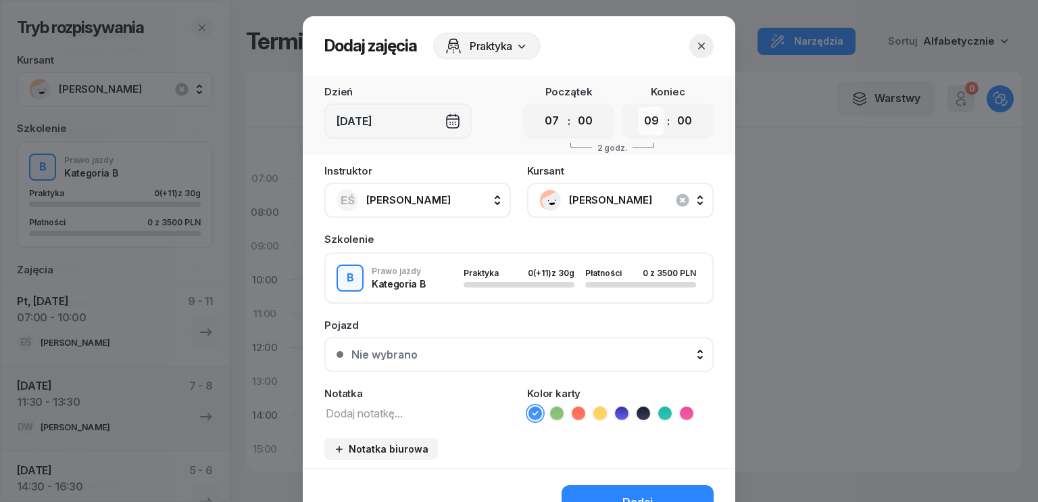
click at [653, 116] on select "00 01 02 03 04 05 06 07 08 09 10 11 12 13 14 15 16 17 18 19 20 21 22 23" at bounding box center [652, 121] width 26 height 28
select select "10"
click at [639, 107] on select "00 01 02 03 04 05 06 07 08 09 10 11 12 13 14 15 16 17 18 19 20 21 22 23" at bounding box center [652, 121] width 26 height 28
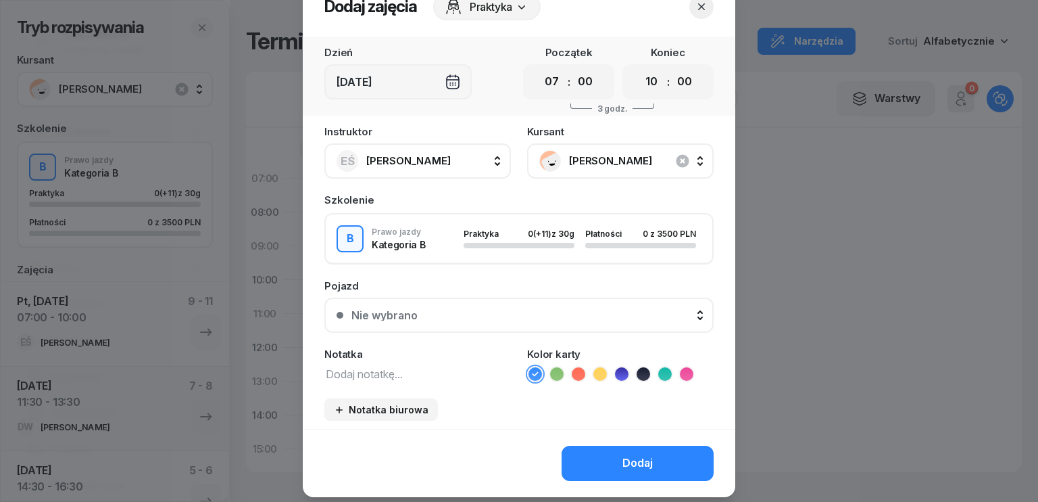
scroll to position [76, 0]
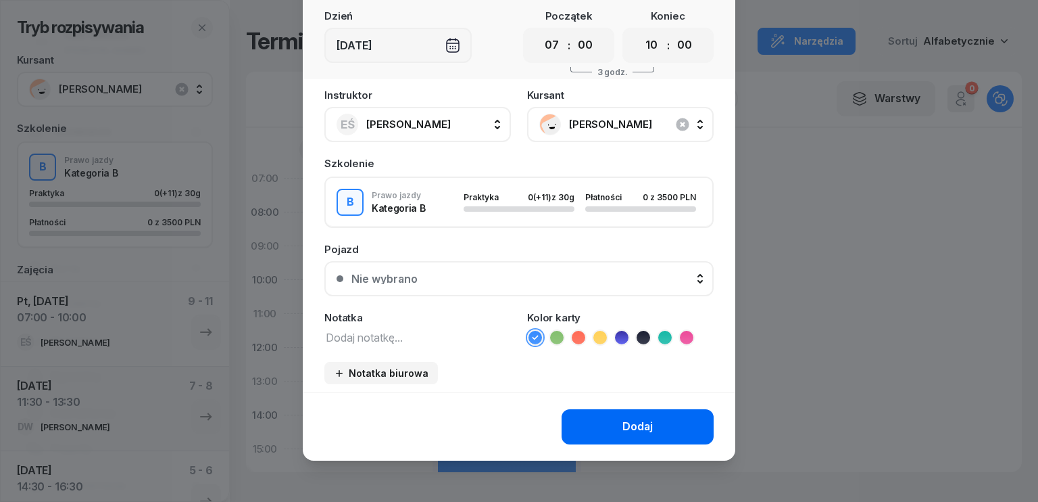
click at [623, 415] on button "Dodaj" at bounding box center [638, 426] width 152 height 35
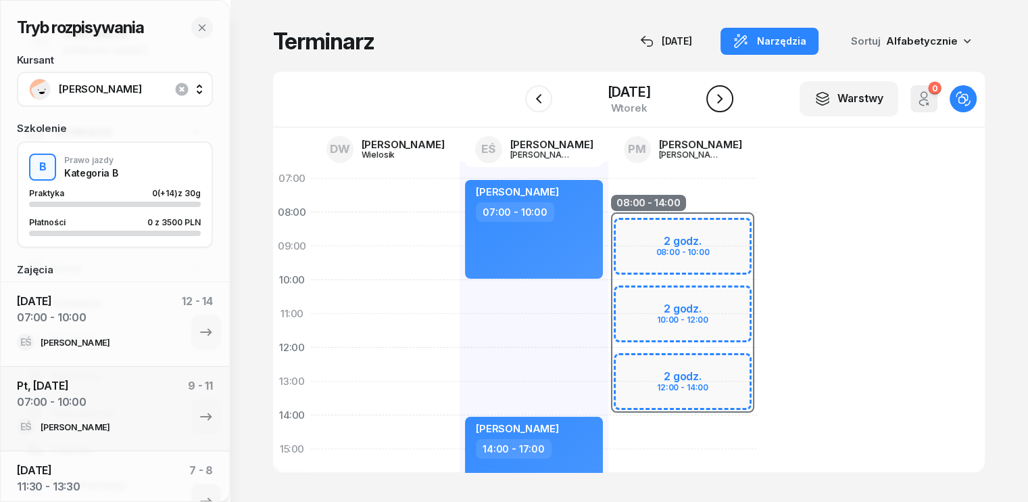
click at [728, 100] on icon "button" at bounding box center [720, 99] width 16 height 16
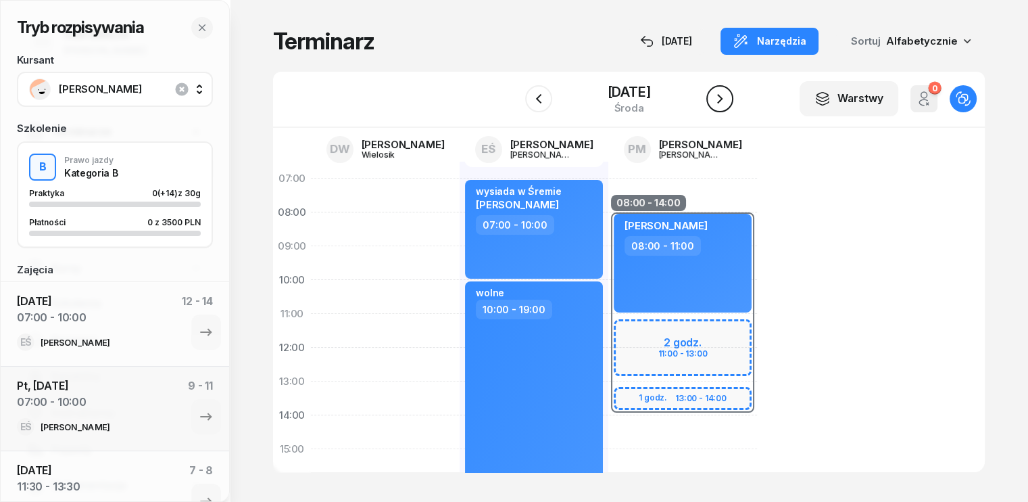
click at [728, 100] on icon "button" at bounding box center [720, 99] width 16 height 16
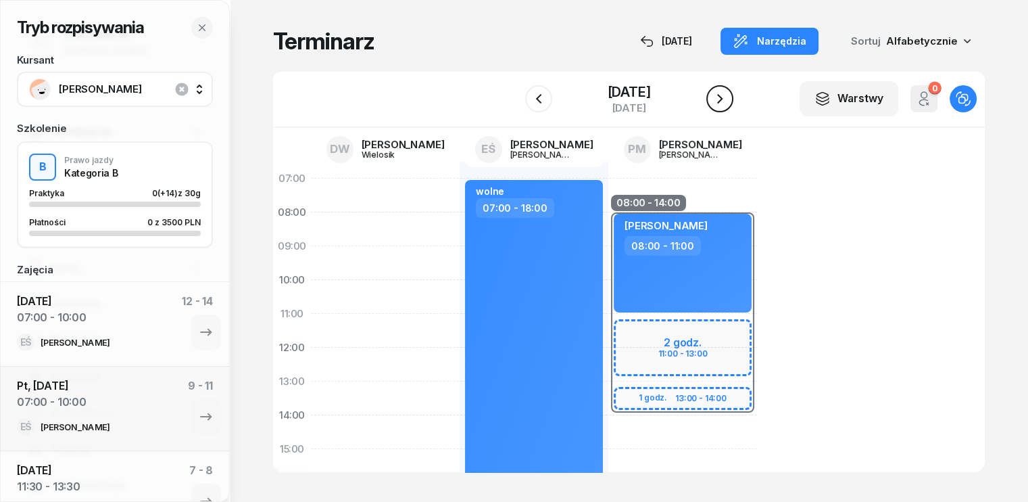
click at [728, 100] on icon "button" at bounding box center [720, 99] width 16 height 16
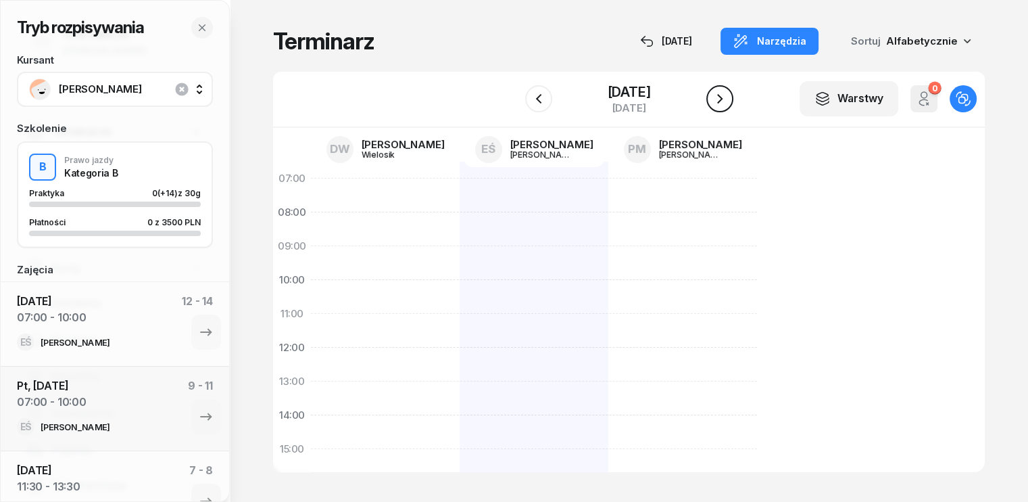
click at [728, 100] on icon "button" at bounding box center [720, 99] width 16 height 16
click at [727, 100] on icon "button" at bounding box center [720, 99] width 16 height 16
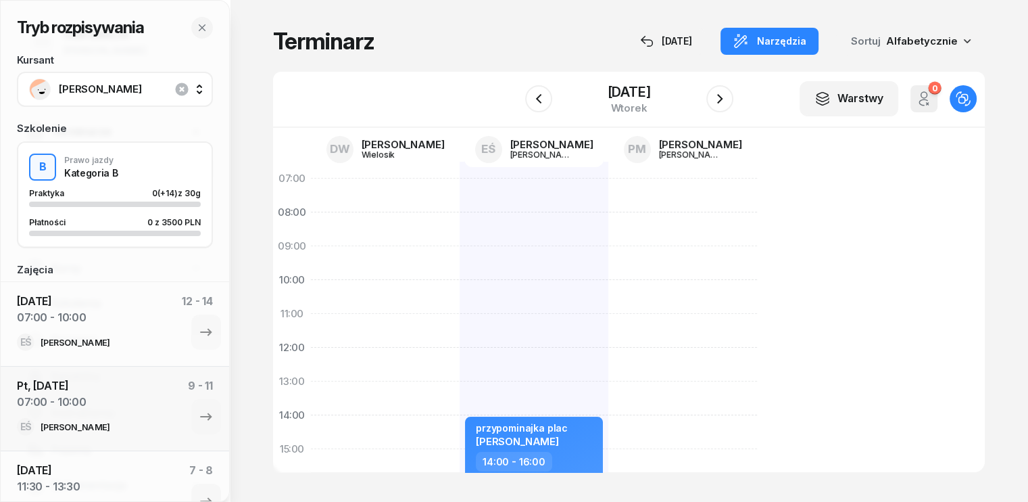
click at [311, 281] on div at bounding box center [385, 466] width 149 height 608
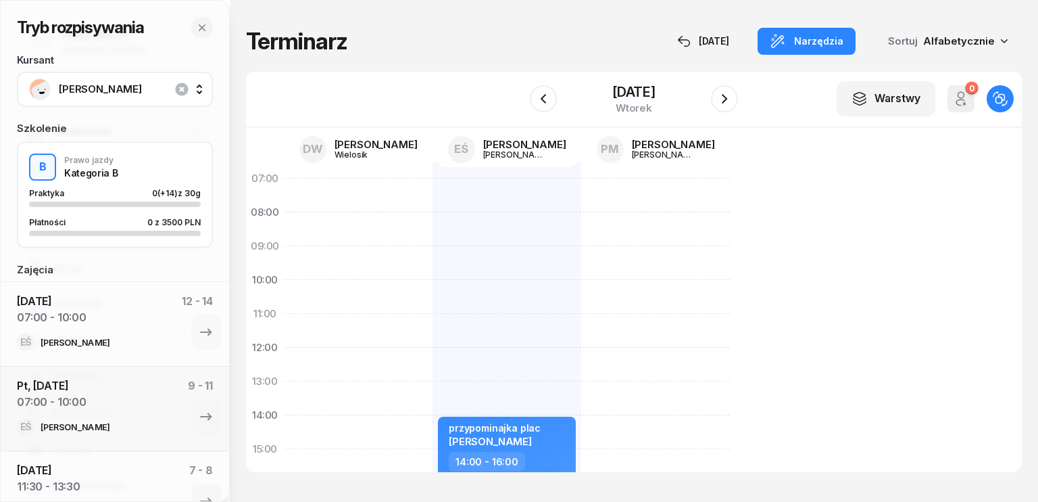
select select "10"
select select "12"
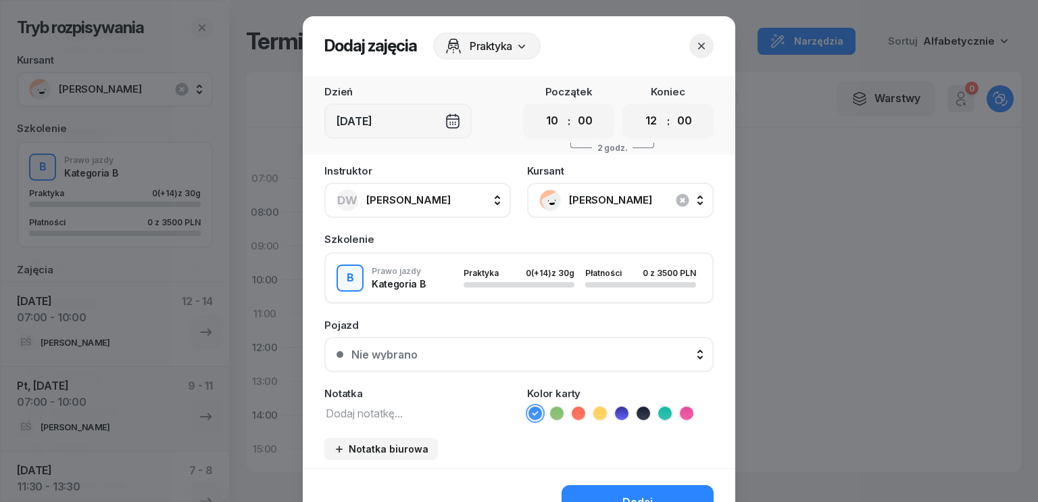
click at [594, 122] on div "00 01 02 03 04 05 06 07 08 09 10 11 12 13 14 15 16 17 18 19 20 21 22 23 : 00 05…" at bounding box center [568, 120] width 91 height 35
click at [585, 126] on select "00 05 10 15 20 25 30 35 40 45 50 55" at bounding box center [586, 121] width 26 height 28
select select "30"
click at [573, 107] on select "00 05 10 15 20 25 30 35 40 45 50 55" at bounding box center [586, 121] width 26 height 28
click at [688, 123] on select "00 05 10 15 20 25 30 35 40 45 50 55" at bounding box center [685, 121] width 26 height 28
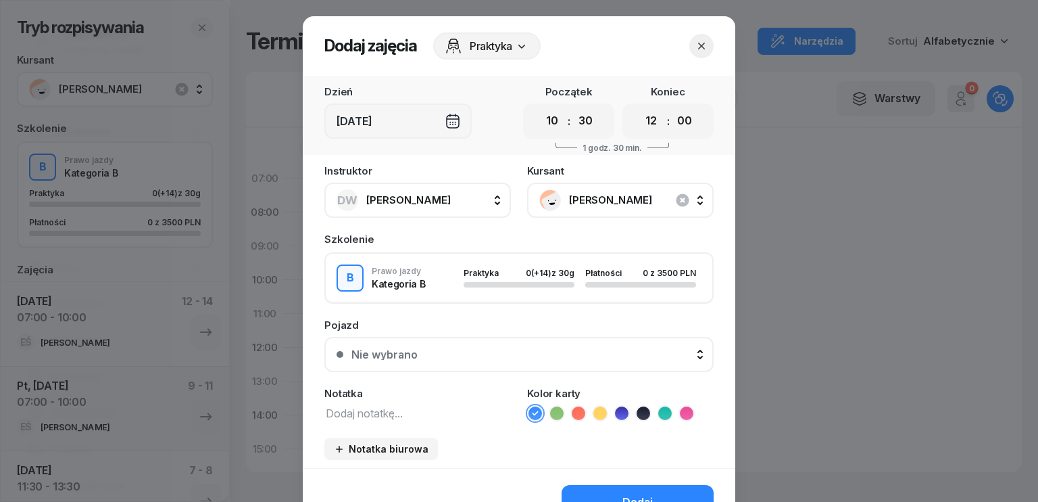
select select "30"
click at [672, 107] on select "00 05 10 15 20 25 30 35 40 45 50 55" at bounding box center [685, 121] width 26 height 28
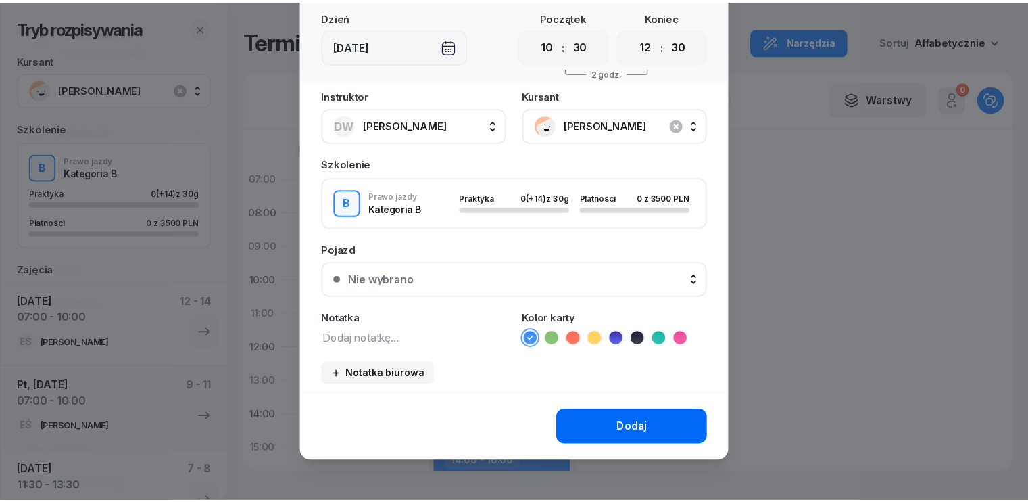
scroll to position [76, 0]
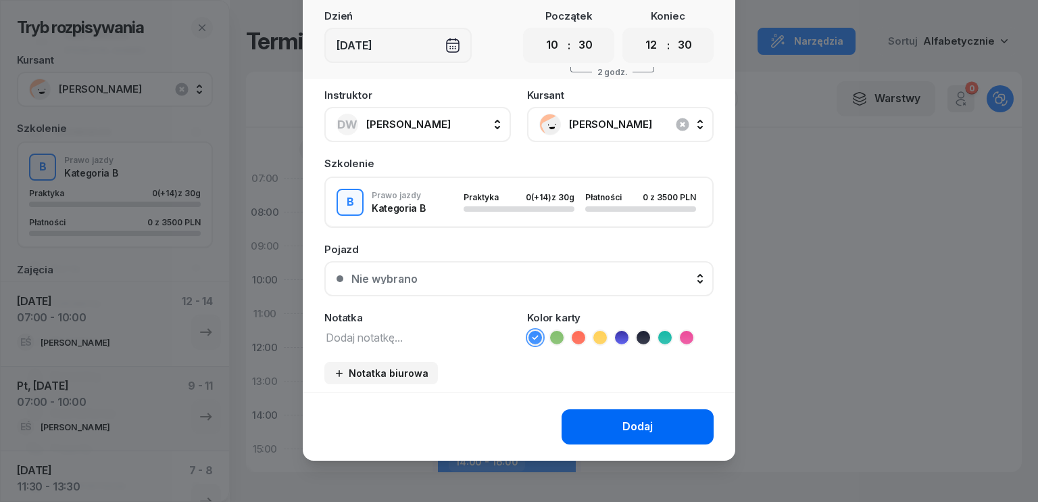
click at [629, 423] on div "Dodaj" at bounding box center [638, 427] width 30 height 18
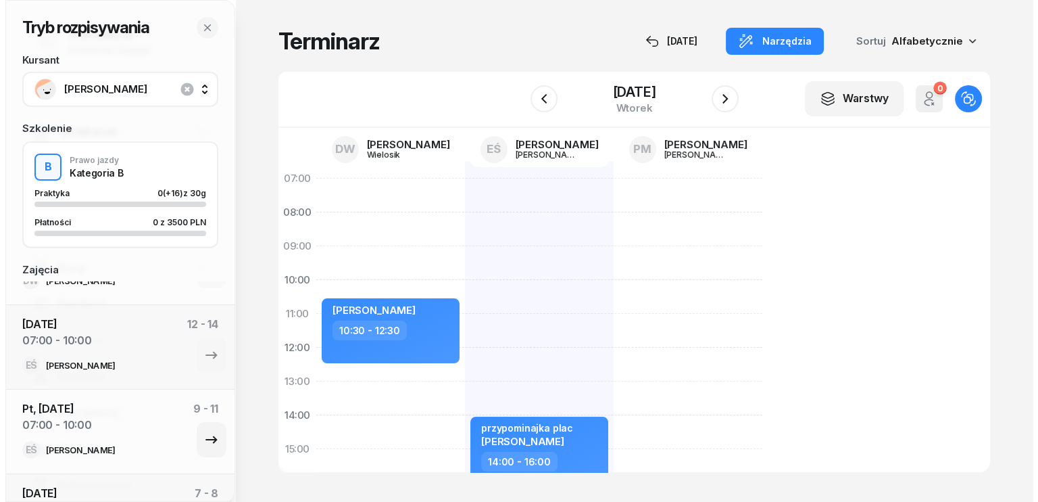
scroll to position [0, 0]
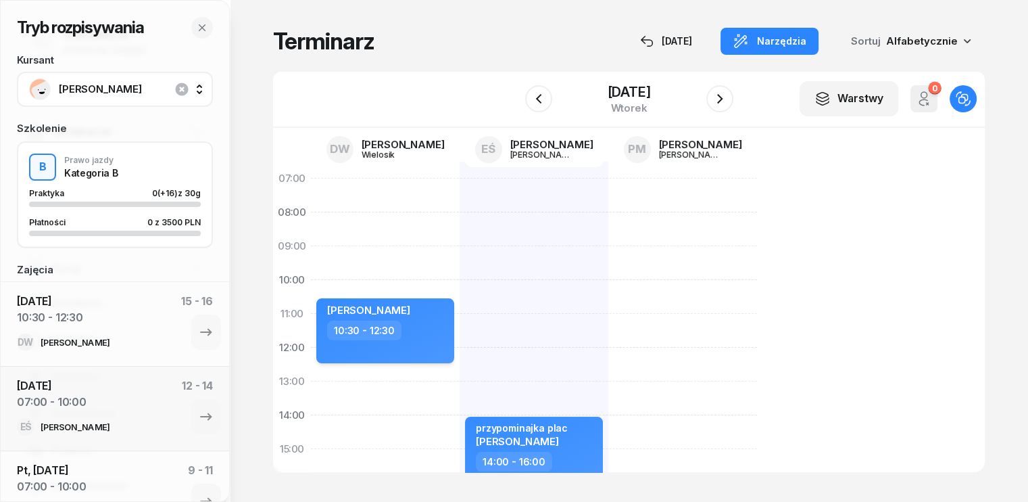
click at [382, 332] on div "10:30 - 12:30" at bounding box center [386, 330] width 119 height 20
select select "10"
select select "30"
select select "12"
select select "30"
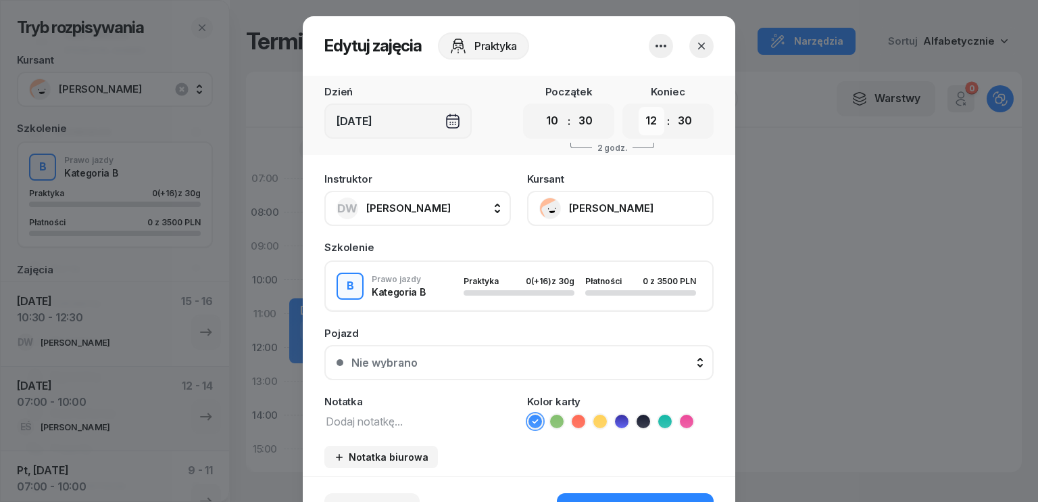
click at [642, 121] on select "00 01 02 03 04 05 06 07 08 09 10 11 12 13 14 15 16 17 18 19 20 21 22 23" at bounding box center [652, 121] width 26 height 28
select select "13"
click at [639, 107] on select "00 01 02 03 04 05 06 07 08 09 10 11 12 13 14 15 16 17 18 19 20 21 22 23" at bounding box center [652, 121] width 26 height 28
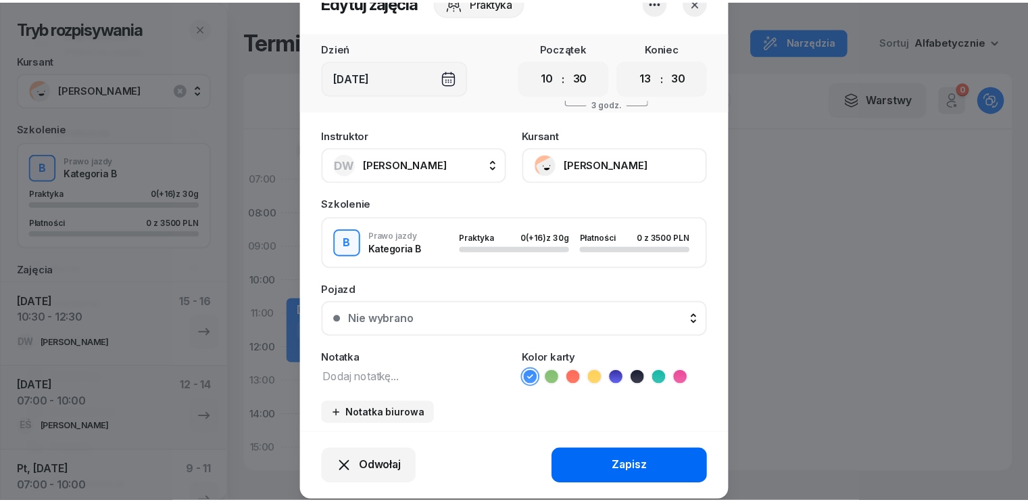
scroll to position [84, 0]
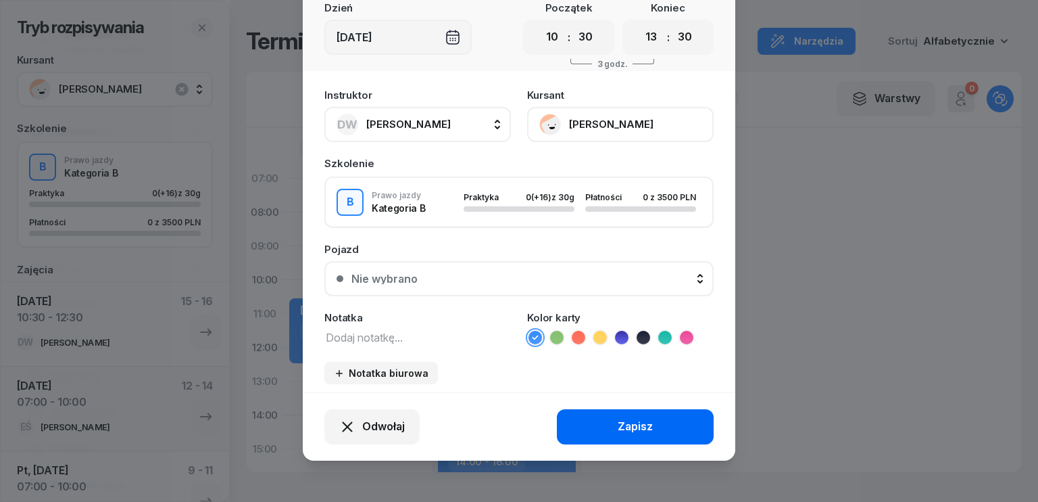
click at [648, 425] on div "Zapisz" at bounding box center [635, 427] width 35 height 18
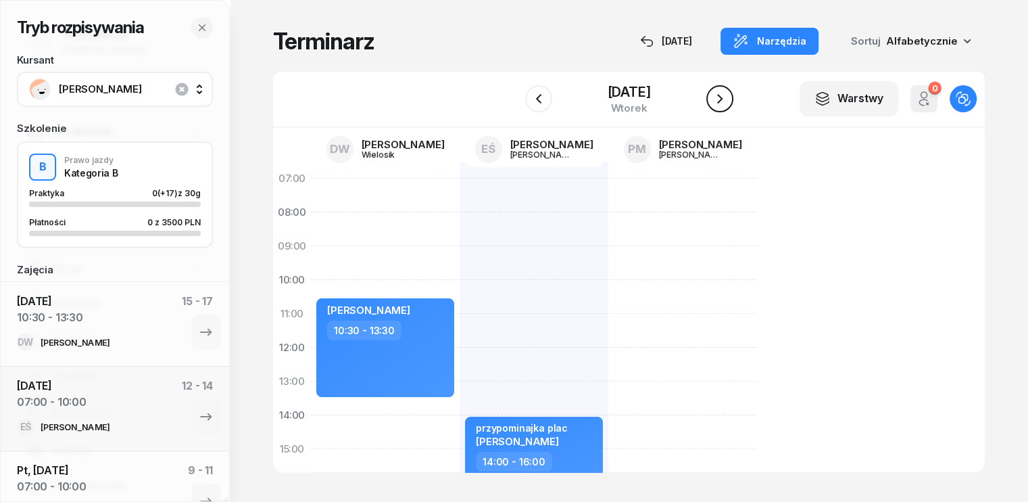
click at [722, 97] on icon "button" at bounding box center [720, 99] width 16 height 16
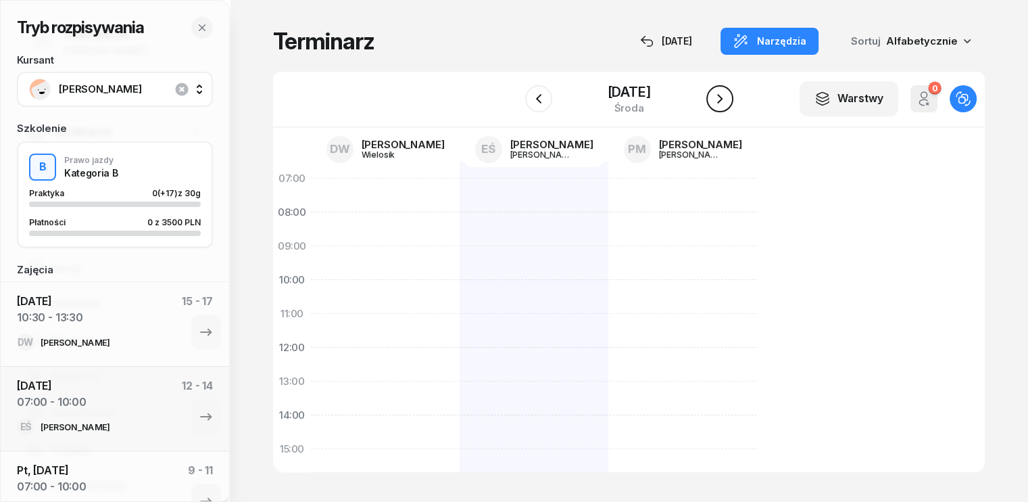
click at [723, 94] on icon "button" at bounding box center [720, 99] width 16 height 16
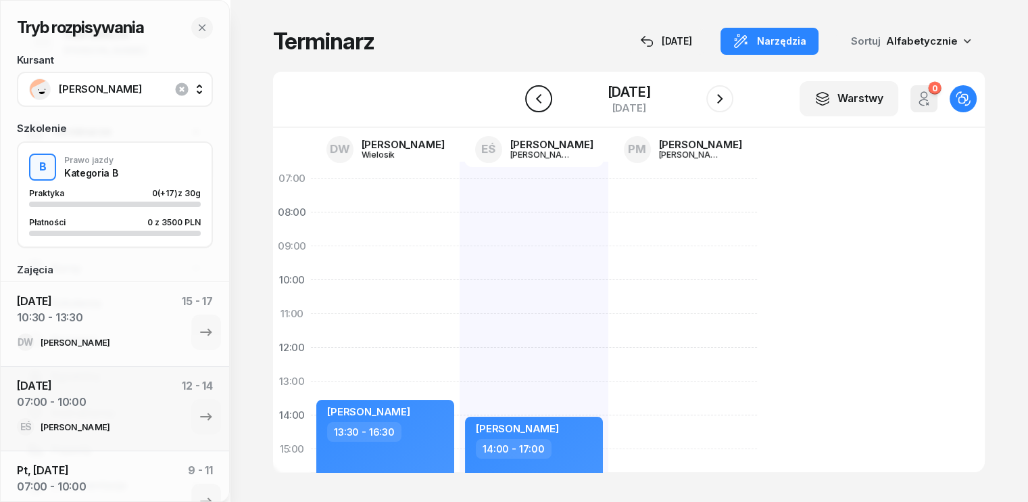
click at [546, 94] on button "button" at bounding box center [538, 98] width 27 height 27
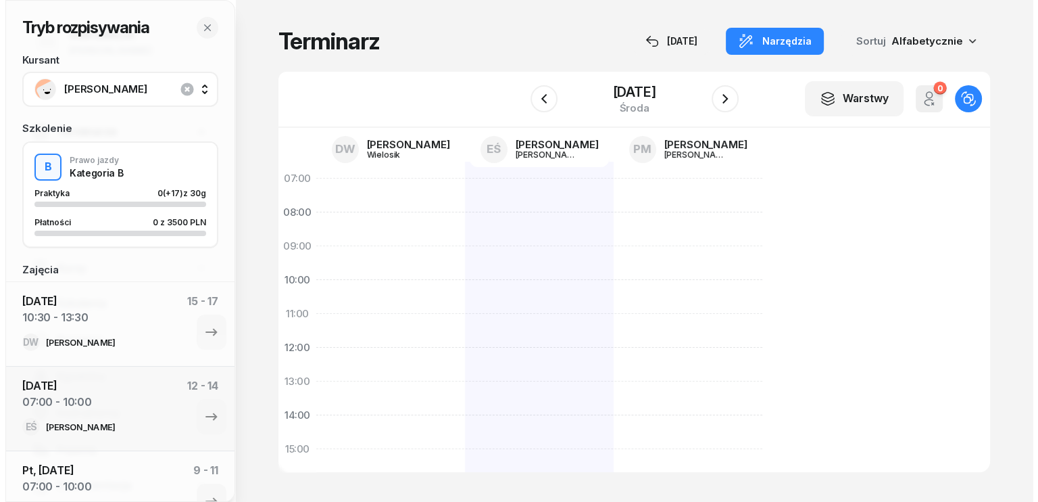
scroll to position [135, 0]
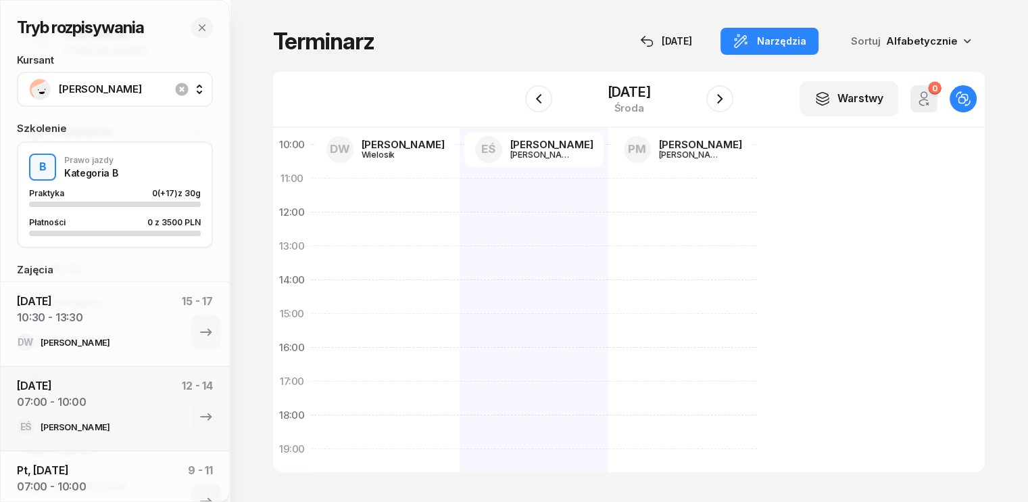
click at [311, 346] on div at bounding box center [385, 330] width 149 height 608
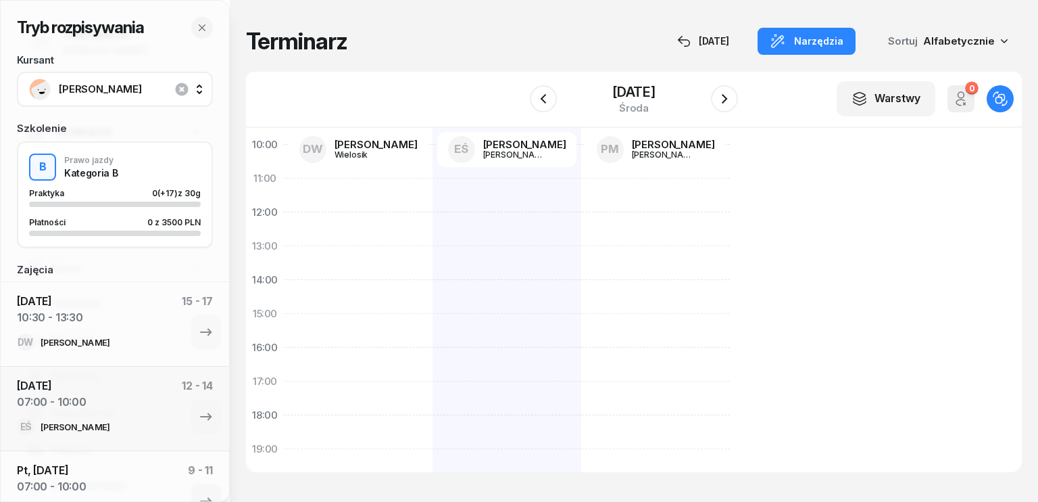
select select "15"
select select "17"
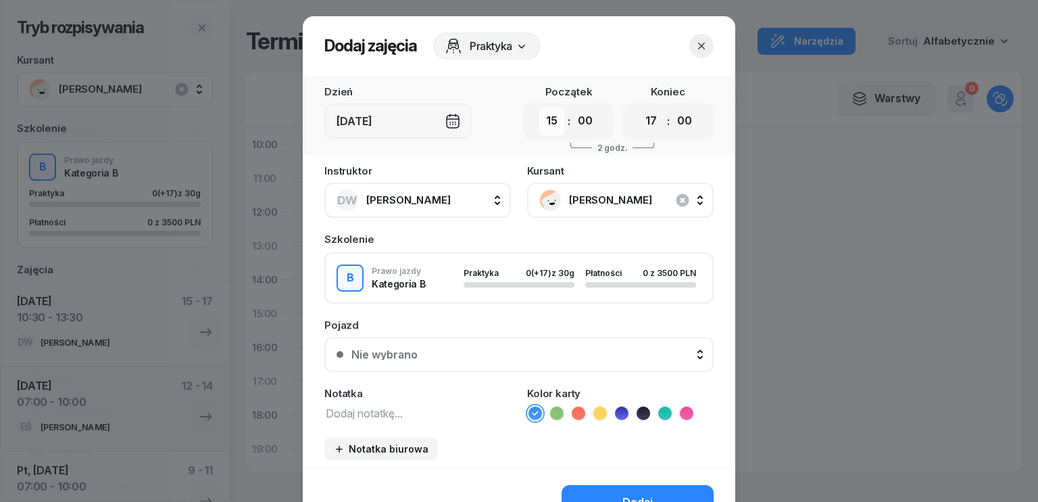
click at [554, 124] on select "00 01 02 03 04 05 06 07 08 09 10 11 12 13 14 15 16 17 18 19 20 21 22 23" at bounding box center [552, 121] width 26 height 28
select select "16"
click at [539, 107] on select "00 01 02 03 04 05 06 07 08 09 10 11 12 13 14 15 16 17 18 19 20 21 22 23" at bounding box center [552, 121] width 26 height 28
click at [588, 119] on select "00 05 10 15 20 25 30 35 40 45 50 55" at bounding box center [586, 121] width 26 height 28
select select "30"
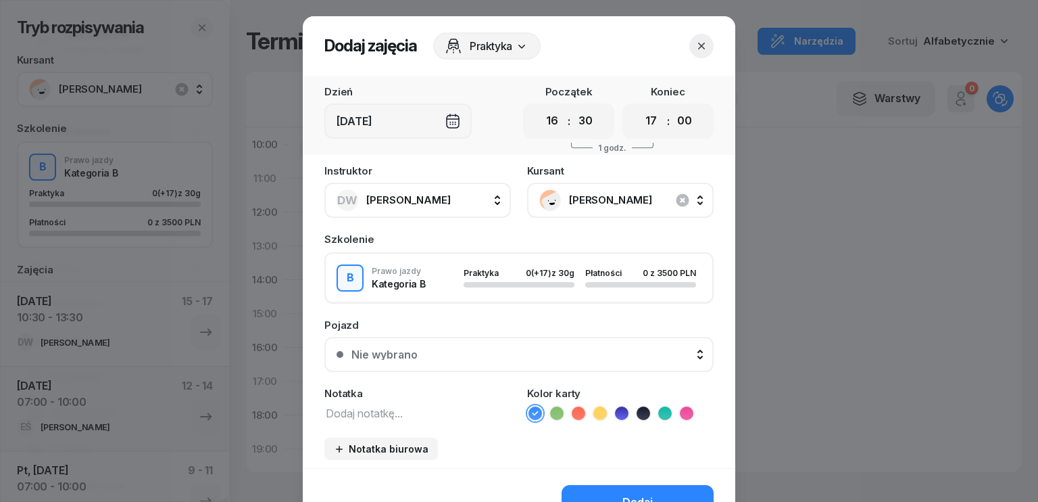
click at [573, 107] on select "00 05 10 15 20 25 30 35 40 45 50 55" at bounding box center [586, 121] width 26 height 28
drag, startPoint x: 644, startPoint y: 121, endPoint x: 658, endPoint y: 134, distance: 18.6
click at [644, 121] on select "00 01 02 03 04 05 06 07 08 09 10 11 12 13 14 15 16 17 18 19 20 21 22 23" at bounding box center [652, 121] width 26 height 28
select select "19"
click at [639, 107] on select "00 01 02 03 04 05 06 07 08 09 10 11 12 13 14 15 16 17 18 19 20 21 22 23" at bounding box center [652, 121] width 26 height 28
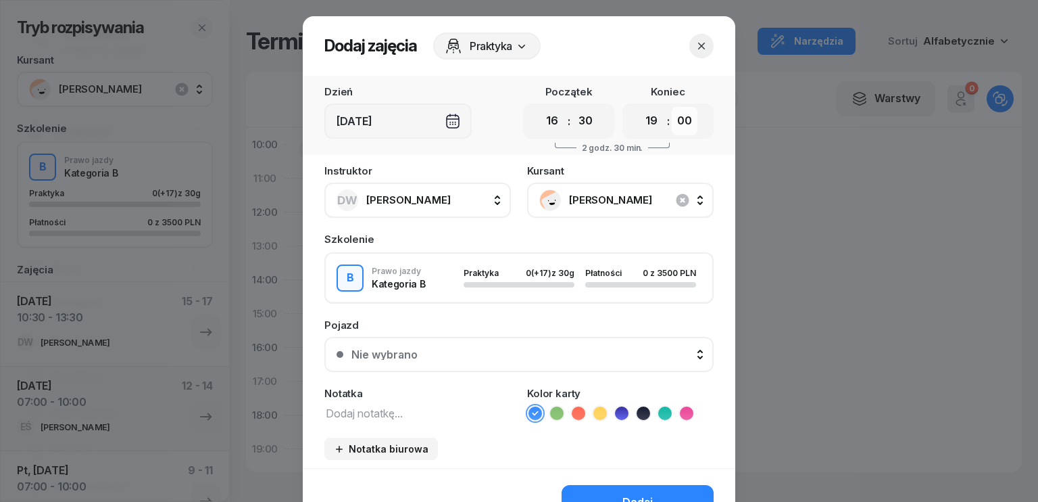
click at [677, 118] on select "00 05 10 15 20 25 30 35 40 45 50 55" at bounding box center [685, 121] width 26 height 28
select select "30"
click at [672, 107] on select "00 05 10 15 20 25 30 35 40 45 50 55" at bounding box center [685, 121] width 26 height 28
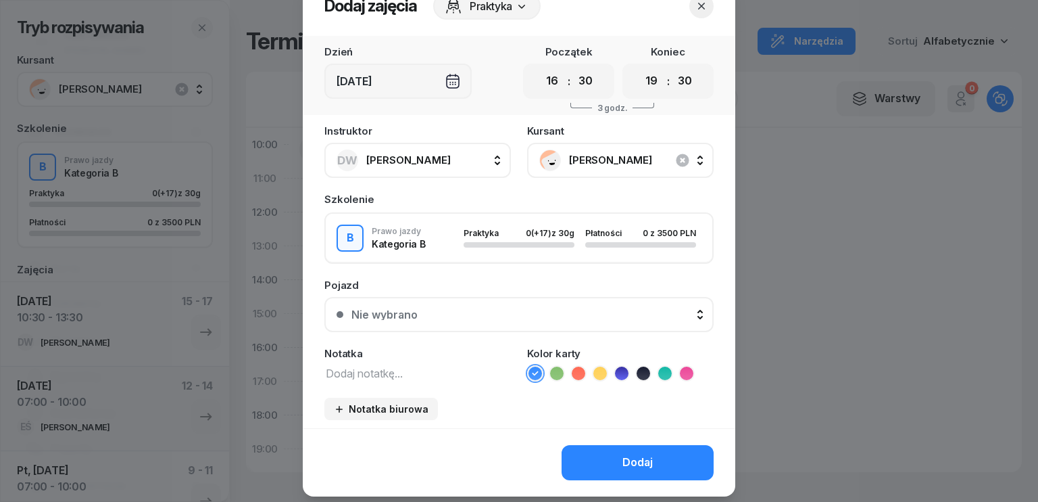
scroll to position [76, 0]
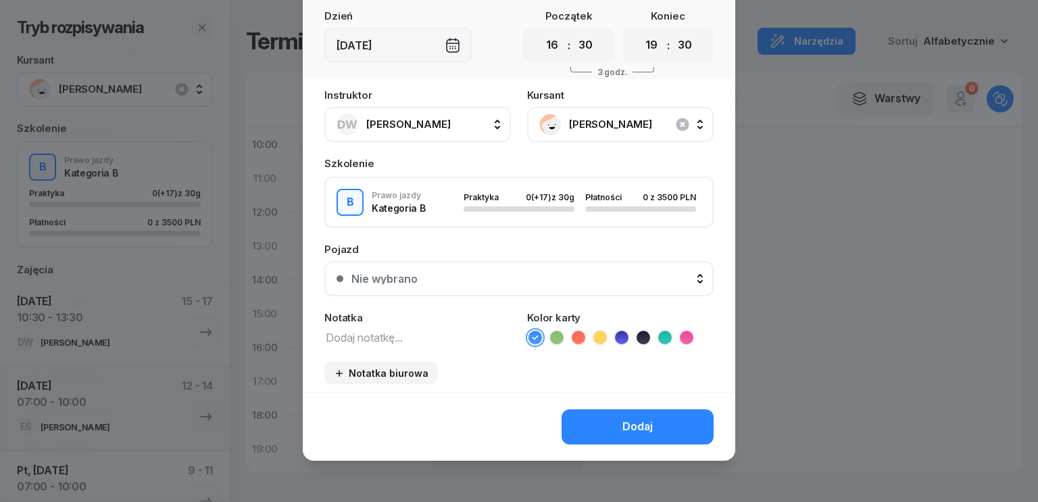
click at [641, 434] on button "Dodaj" at bounding box center [638, 426] width 152 height 35
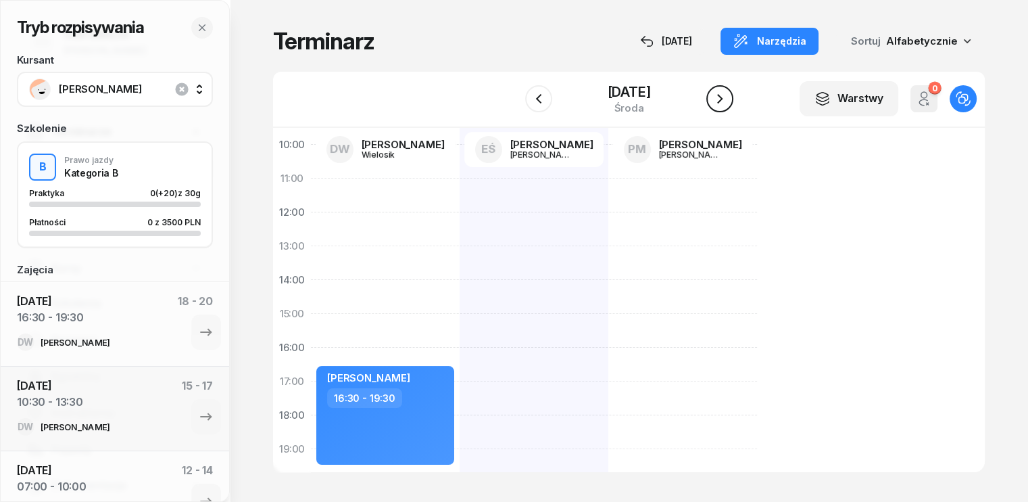
click at [717, 99] on icon "button" at bounding box center [720, 99] width 16 height 16
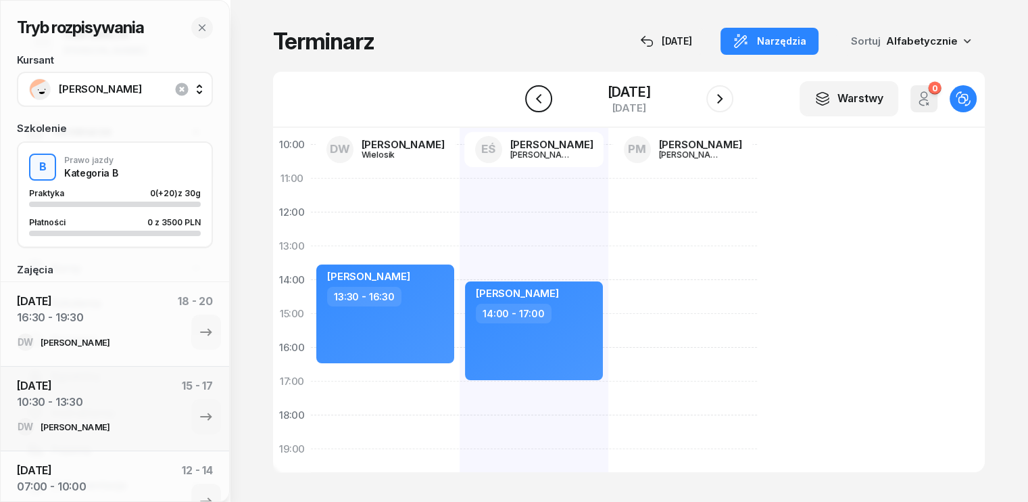
click at [544, 96] on icon "button" at bounding box center [539, 99] width 16 height 16
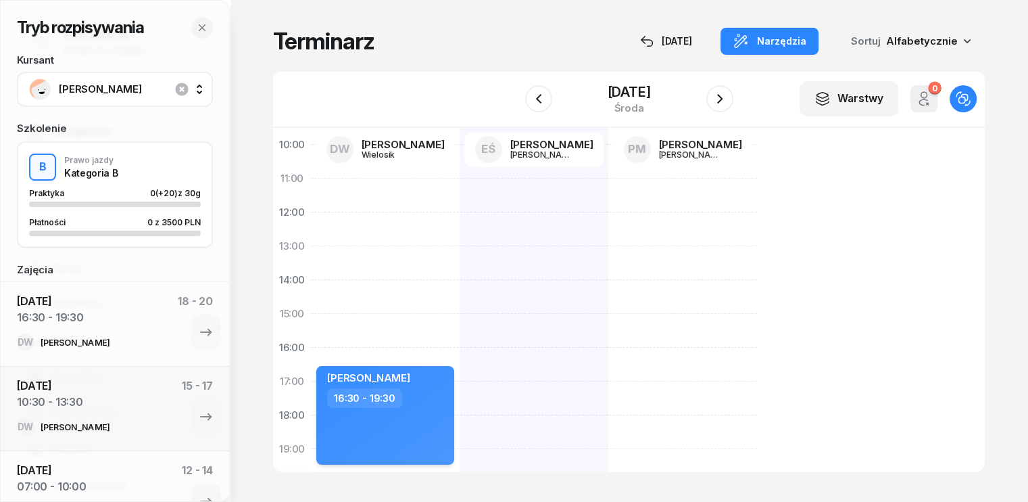
click at [406, 369] on div "[PERSON_NAME] 16:30 - 19:30" at bounding box center [385, 415] width 138 height 99
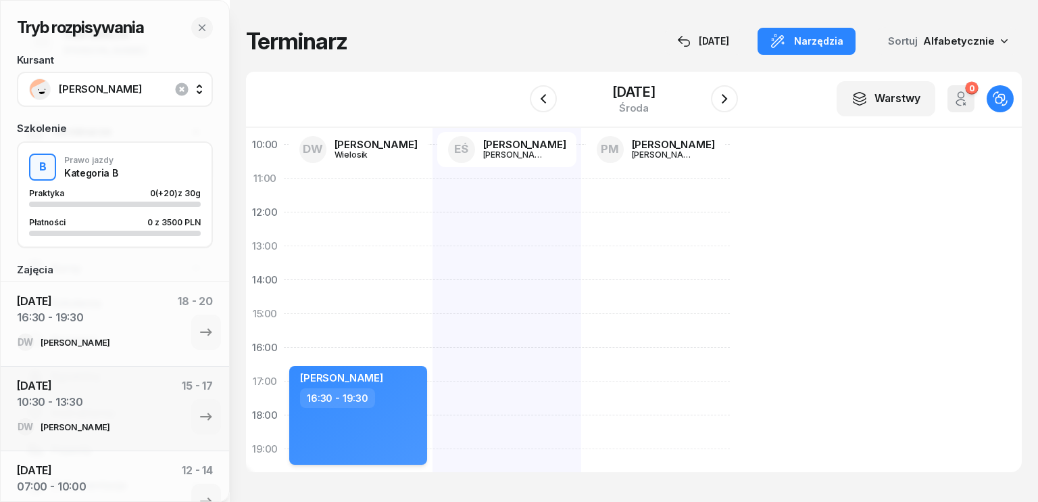
select select "16"
select select "30"
select select "19"
select select "30"
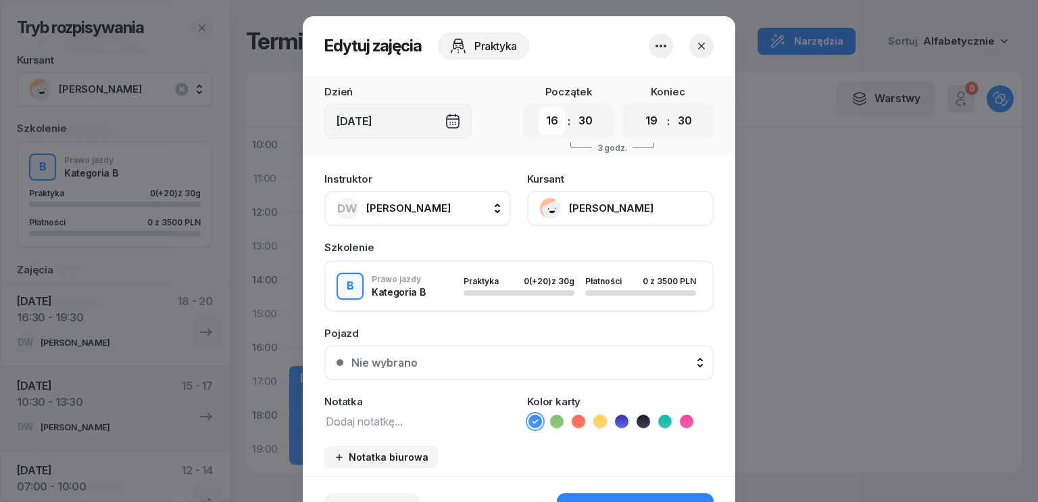
click at [547, 123] on select "00 01 02 03 04 05 06 07 08 09 10 11 12 13 14 15 16 17 18 19 20 21 22 23" at bounding box center [552, 121] width 26 height 28
select select "17"
click at [539, 107] on select "00 01 02 03 04 05 06 07 08 09 10 11 12 13 14 15 16 17 18 19 20 21 22 23" at bounding box center [552, 121] width 26 height 28
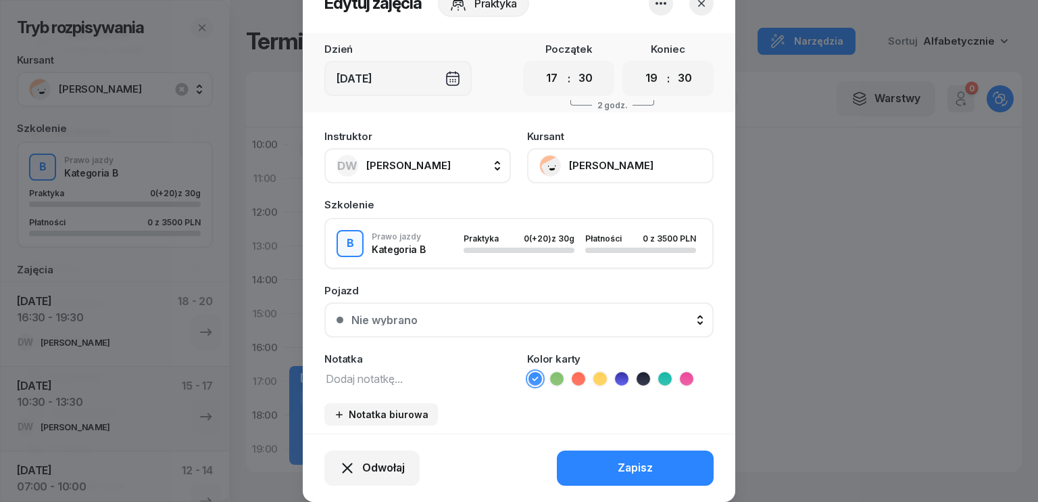
scroll to position [84, 0]
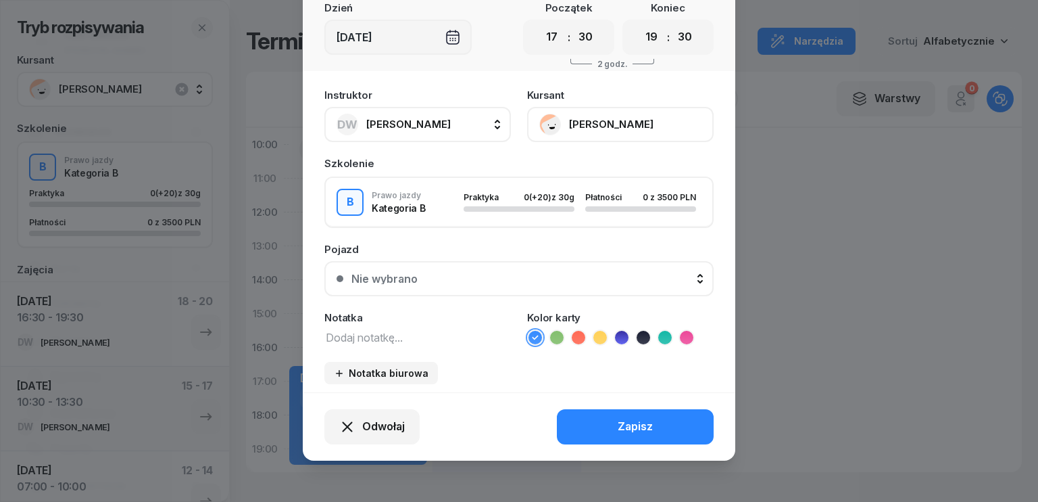
click at [425, 340] on textarea at bounding box center [417, 337] width 187 height 18
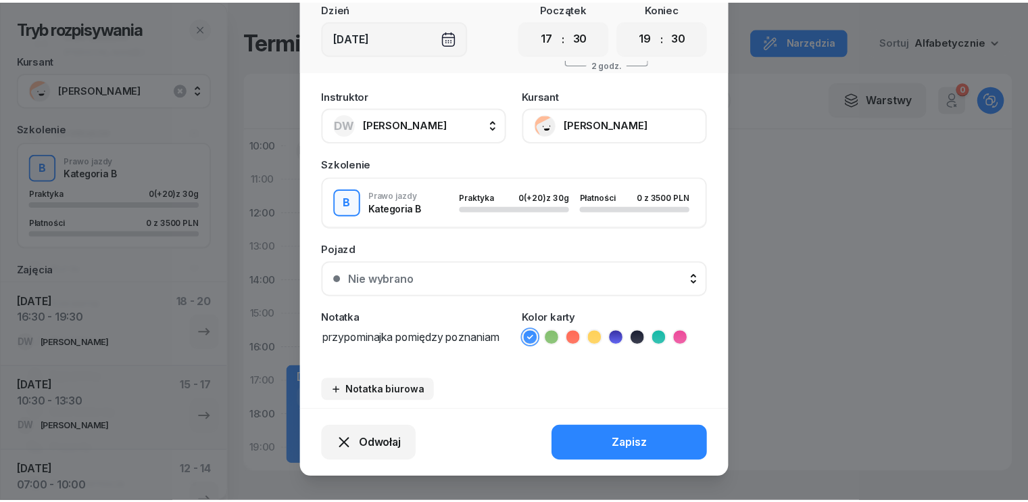
scroll to position [0, 0]
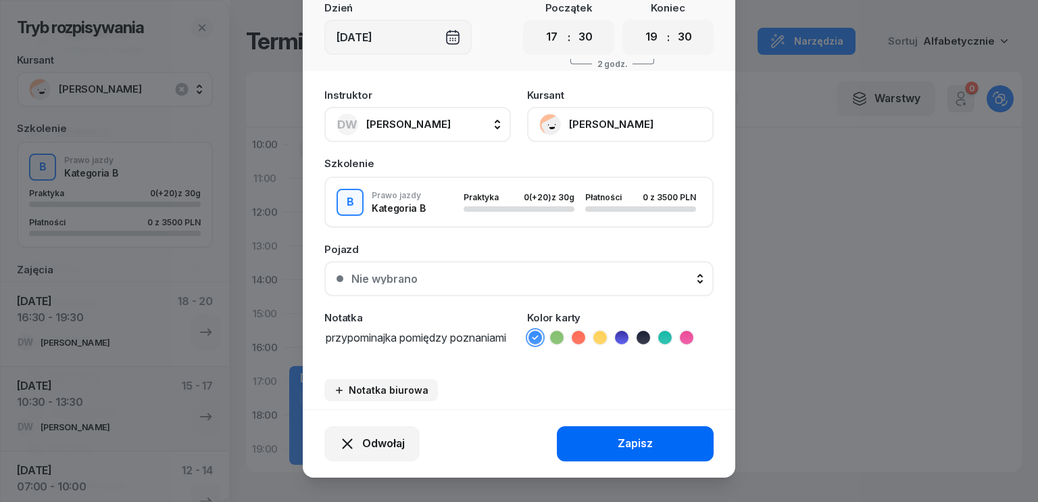
type textarea "przypominajka pomiędzy poznaniami"
